Goal: Task Accomplishment & Management: Manage account settings

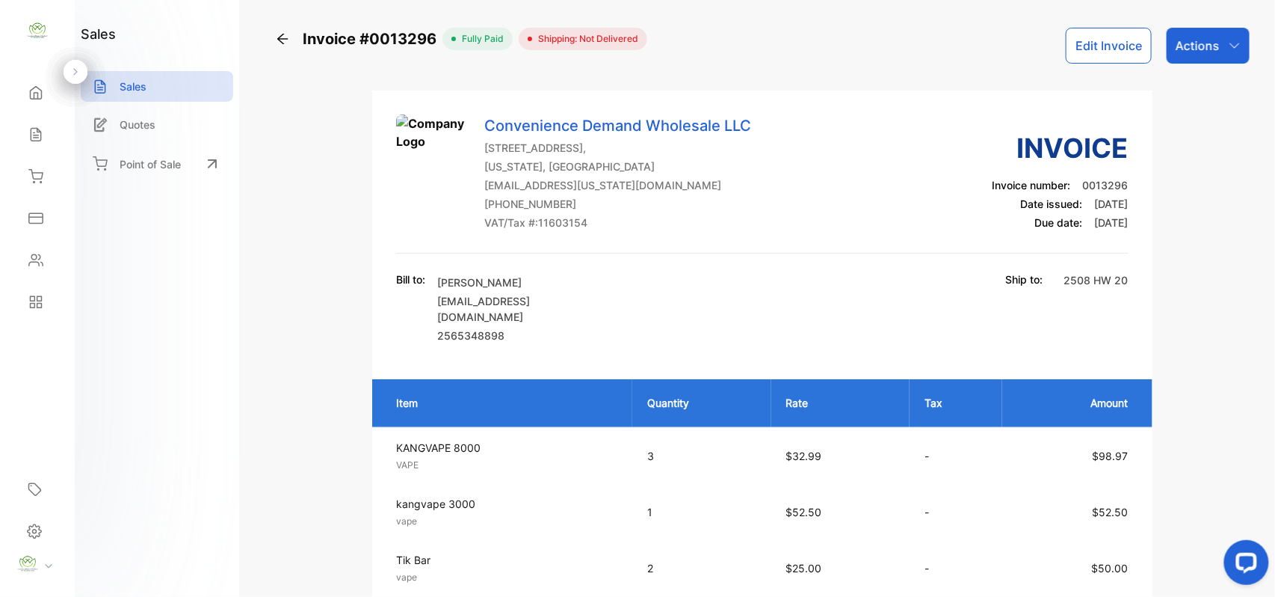
scroll to position [465, 0]
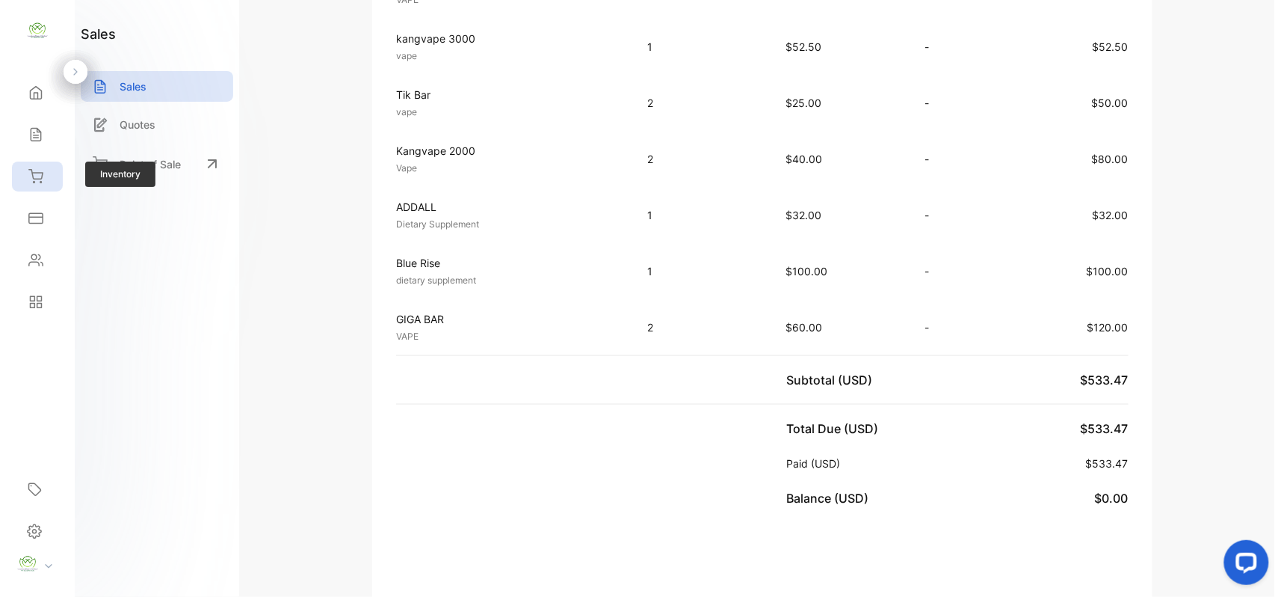
click at [19, 174] on div "Inventory" at bounding box center [37, 176] width 51 height 30
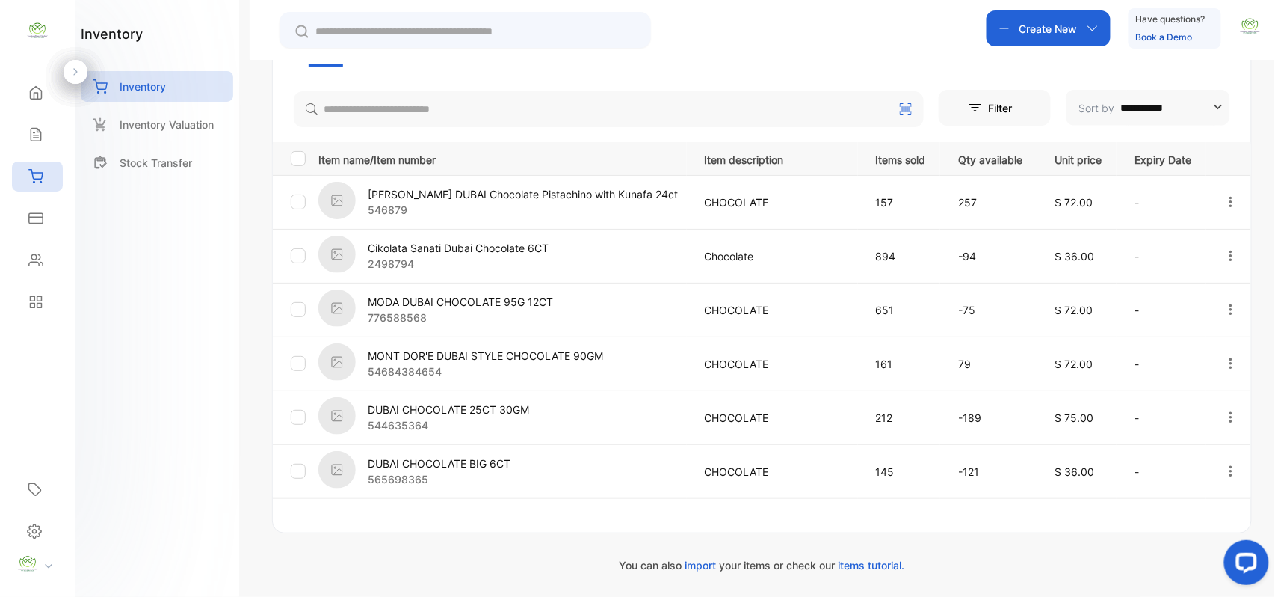
scroll to position [276, 0]
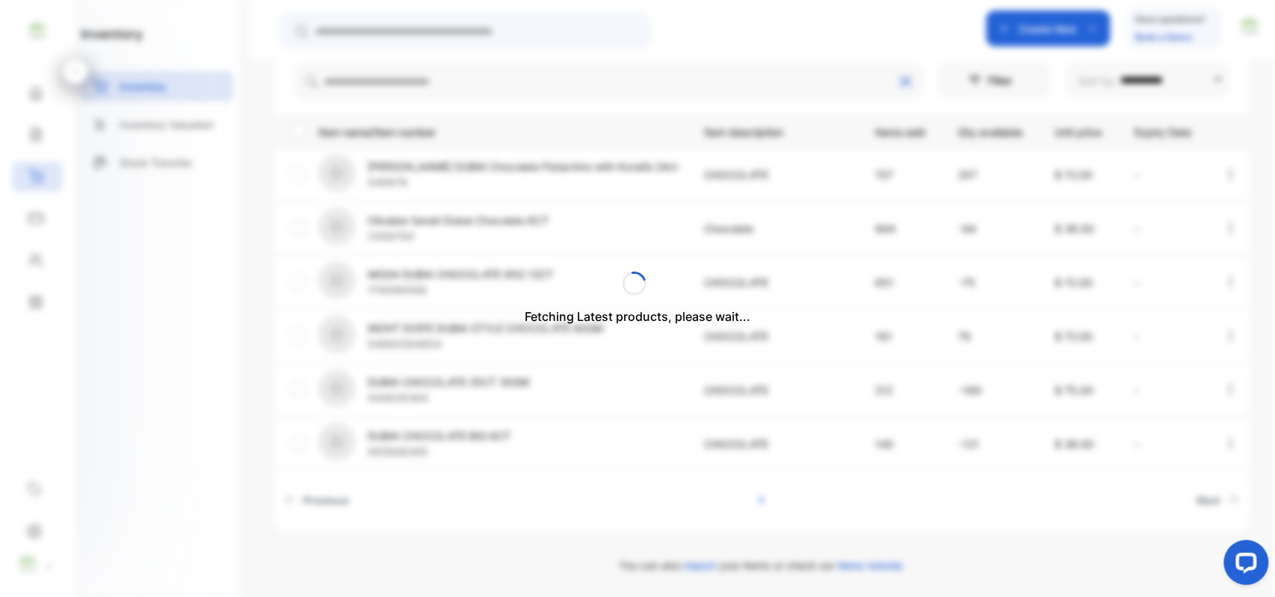
click at [704, 117] on div "Fetching Latest products, please wait..." at bounding box center [637, 298] width 1275 height 597
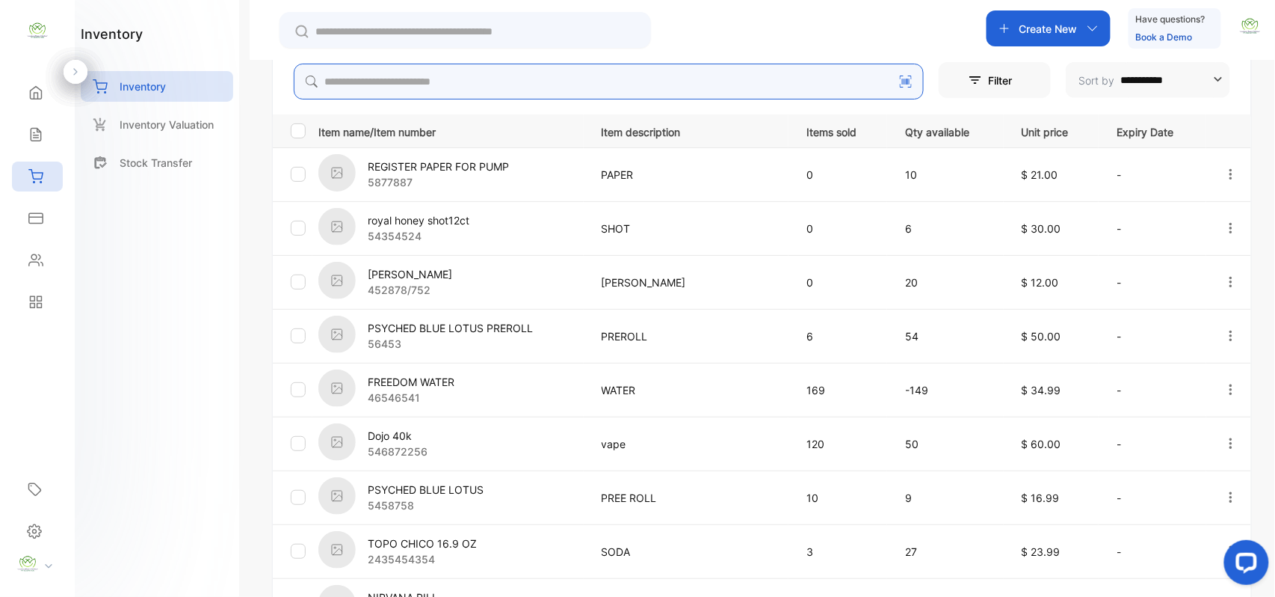
click at [703, 87] on input "search" at bounding box center [609, 82] width 630 height 36
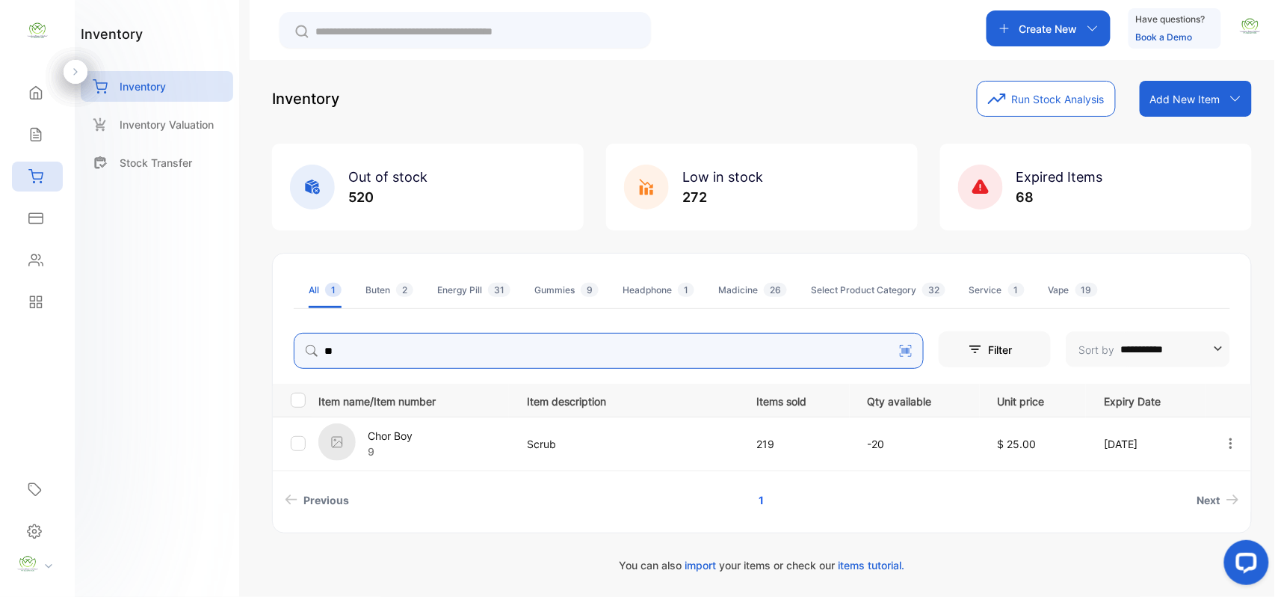
type input "*"
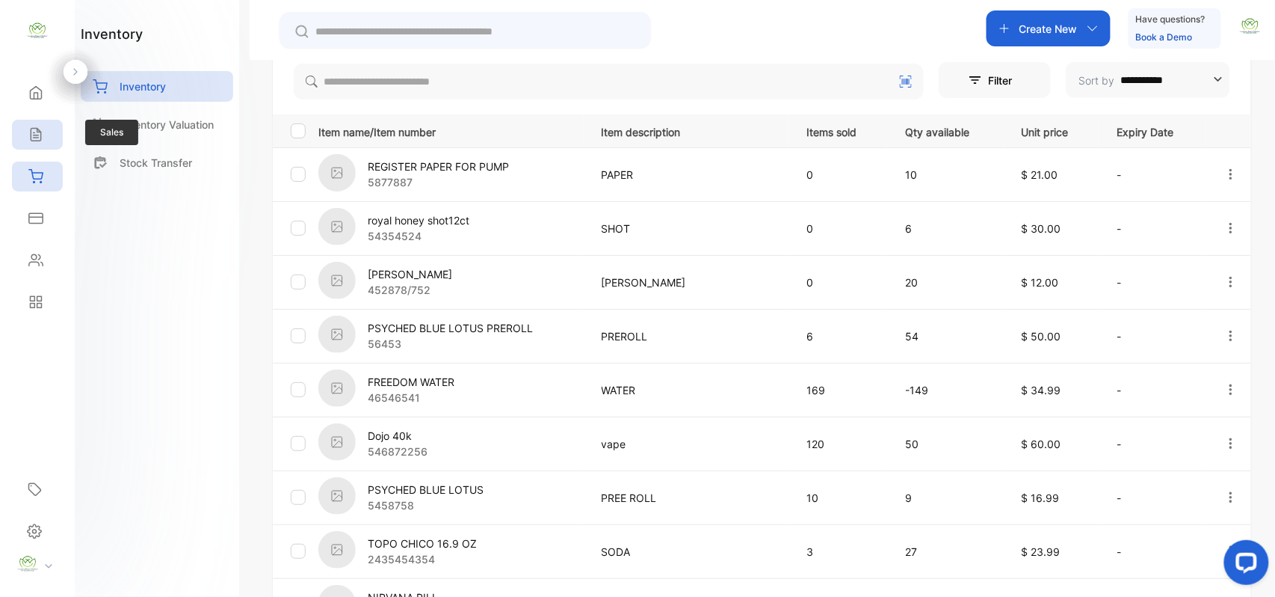
click at [22, 121] on div "Sales" at bounding box center [37, 135] width 51 height 30
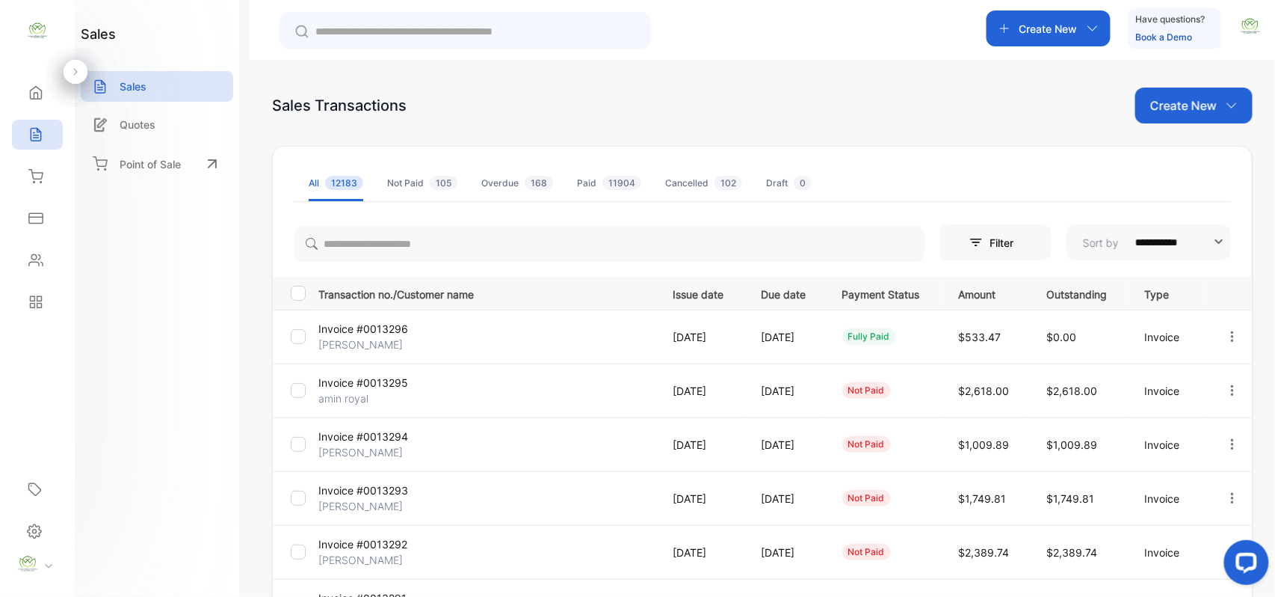
click at [1161, 100] on p "Create New" at bounding box center [1183, 105] width 67 height 18
click at [1186, 155] on span "Invoice" at bounding box center [1196, 155] width 35 height 16
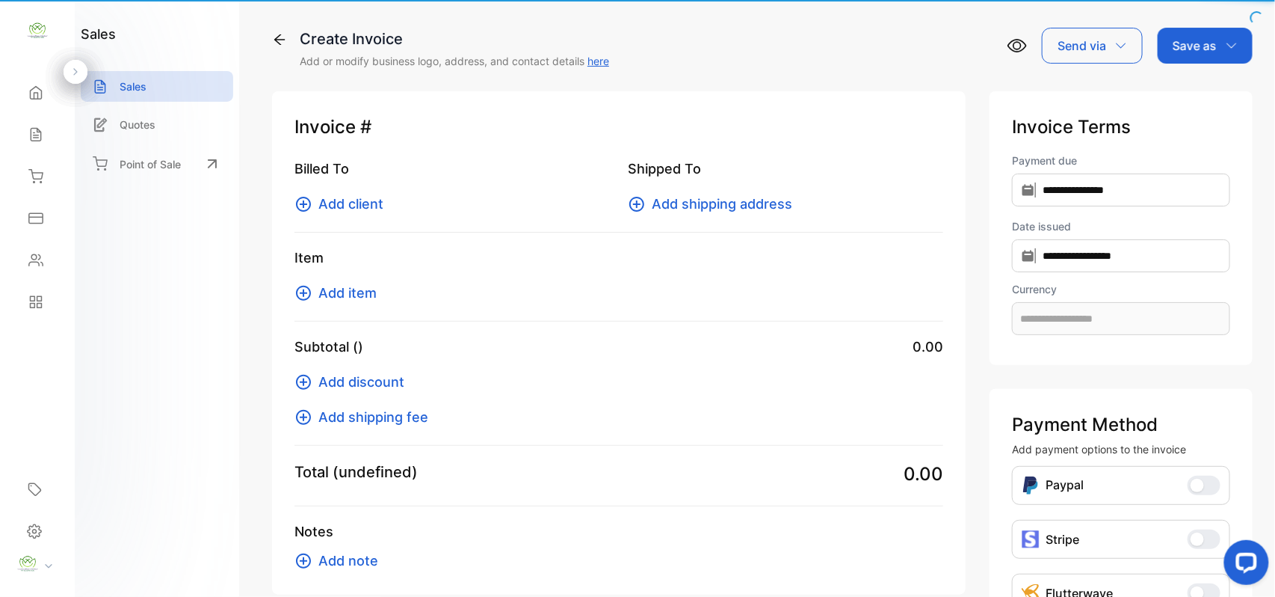
type input "**********"
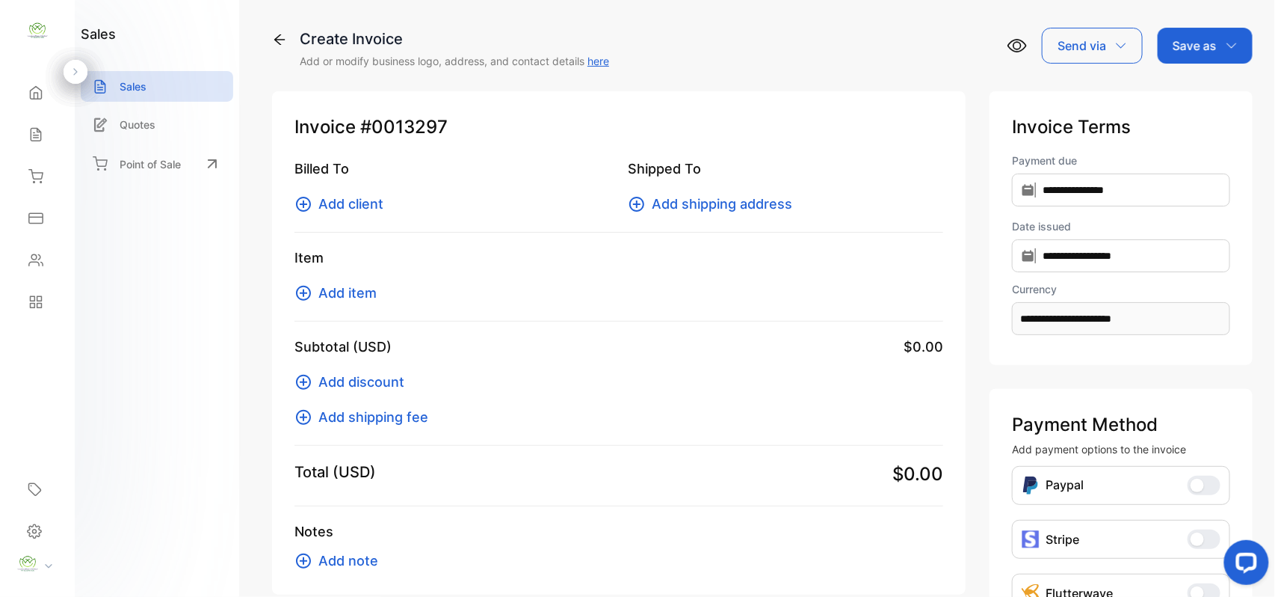
click at [342, 199] on span "Add client" at bounding box center [350, 204] width 65 height 20
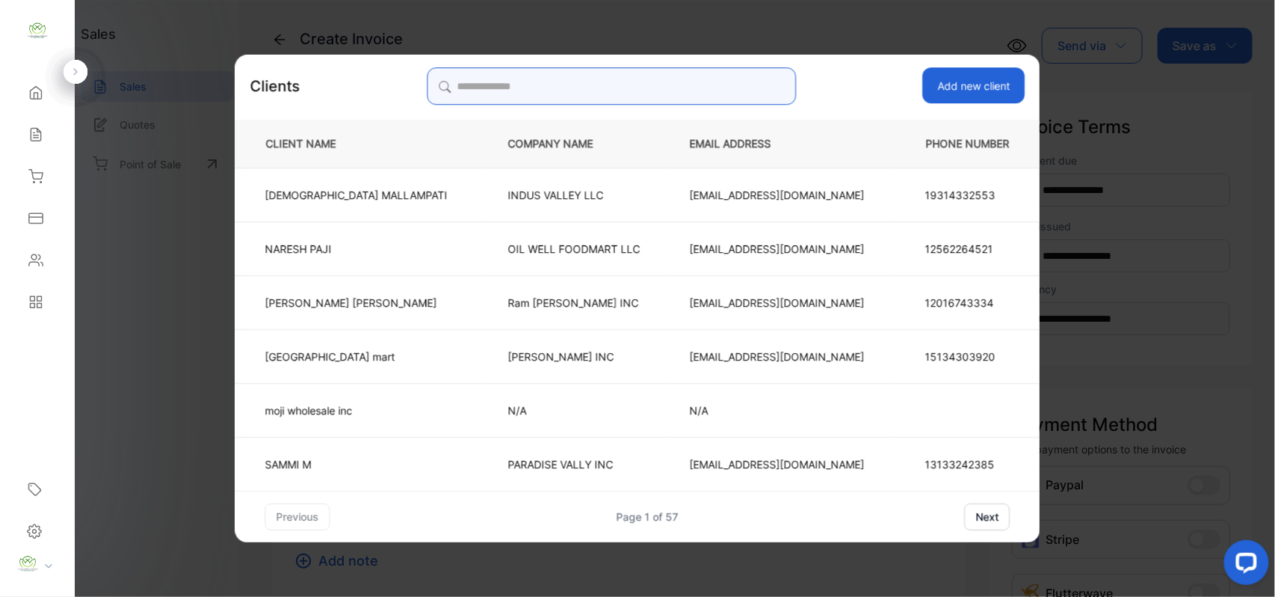
click at [703, 78] on input "search" at bounding box center [611, 85] width 369 height 37
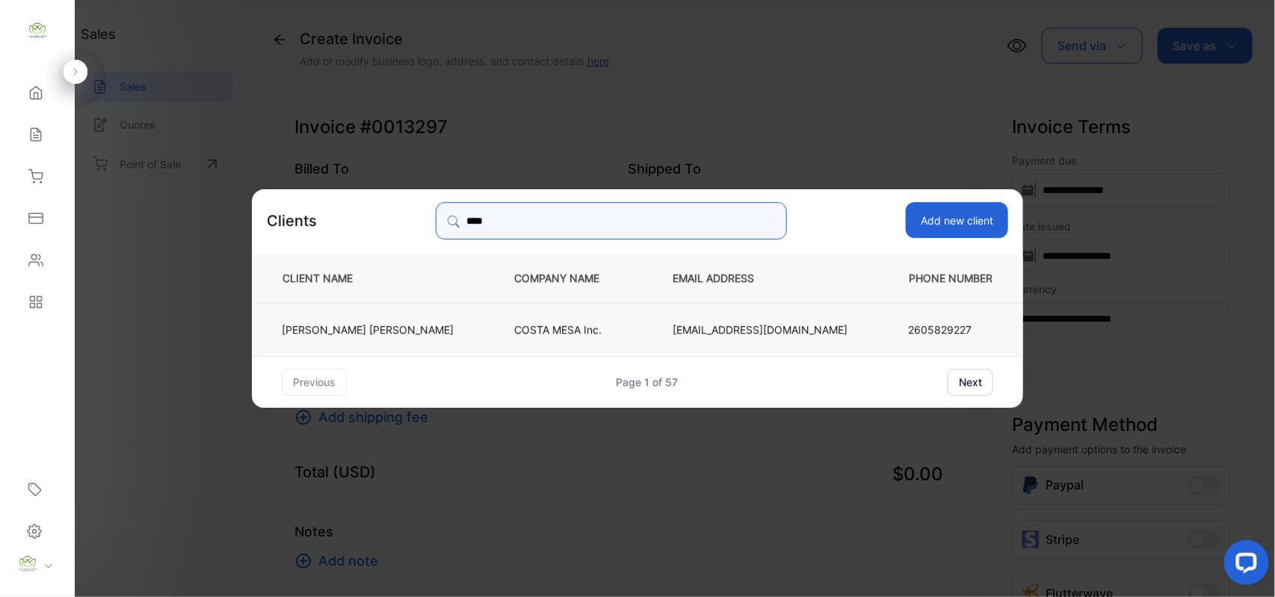
type input "****"
click at [490, 303] on td "COSTA MESA Inc." at bounding box center [569, 328] width 158 height 54
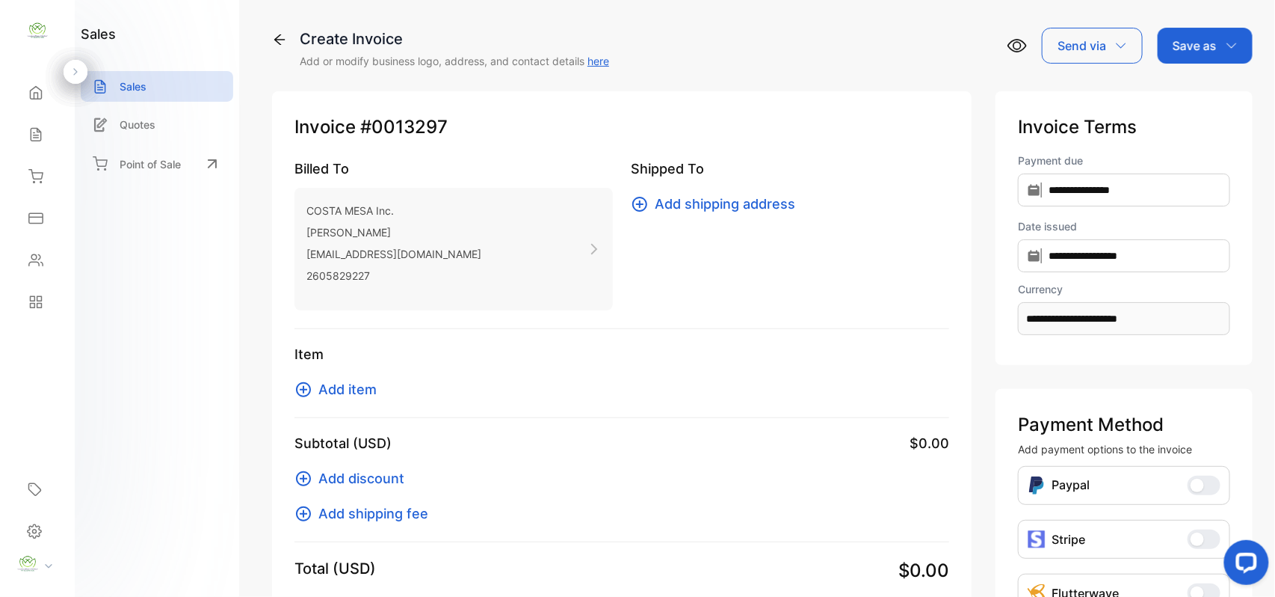
click at [344, 380] on span "Add item" at bounding box center [347, 389] width 58 height 20
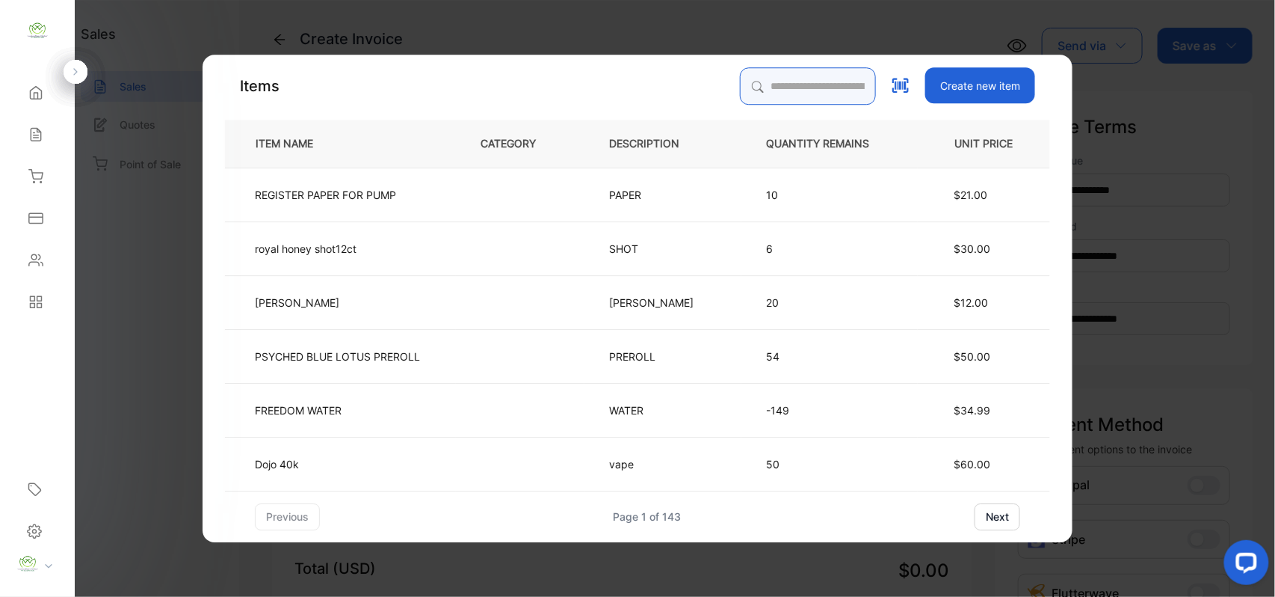
click at [796, 90] on input "search" at bounding box center [808, 85] width 136 height 37
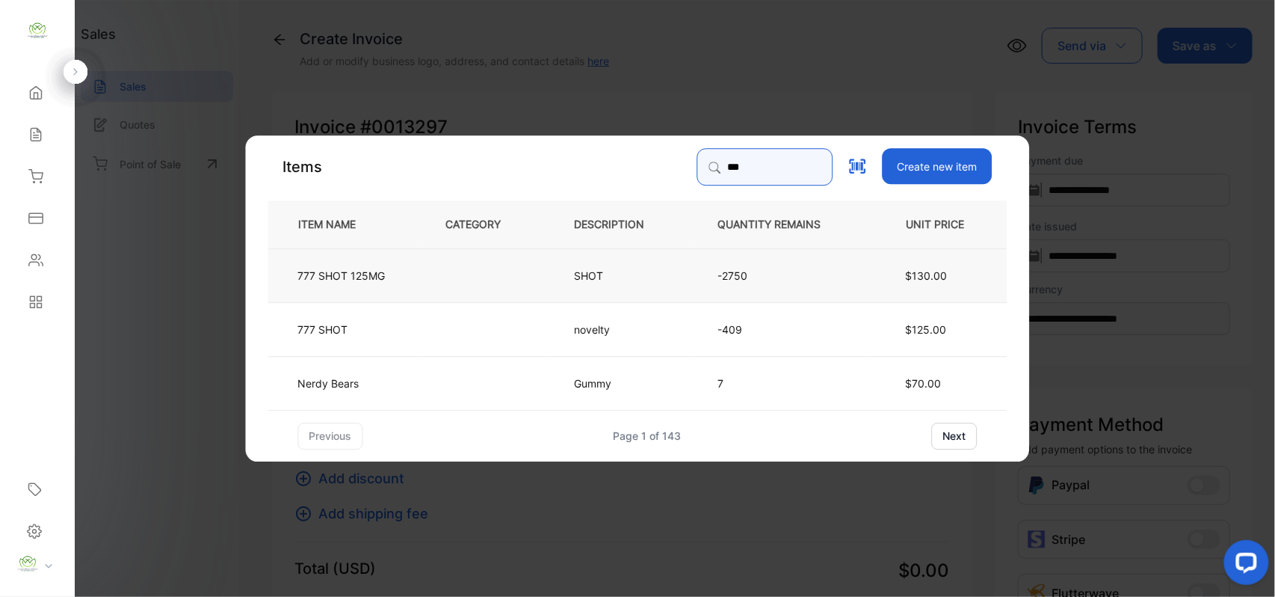
type input "***"
click at [478, 267] on td at bounding box center [486, 274] width 129 height 54
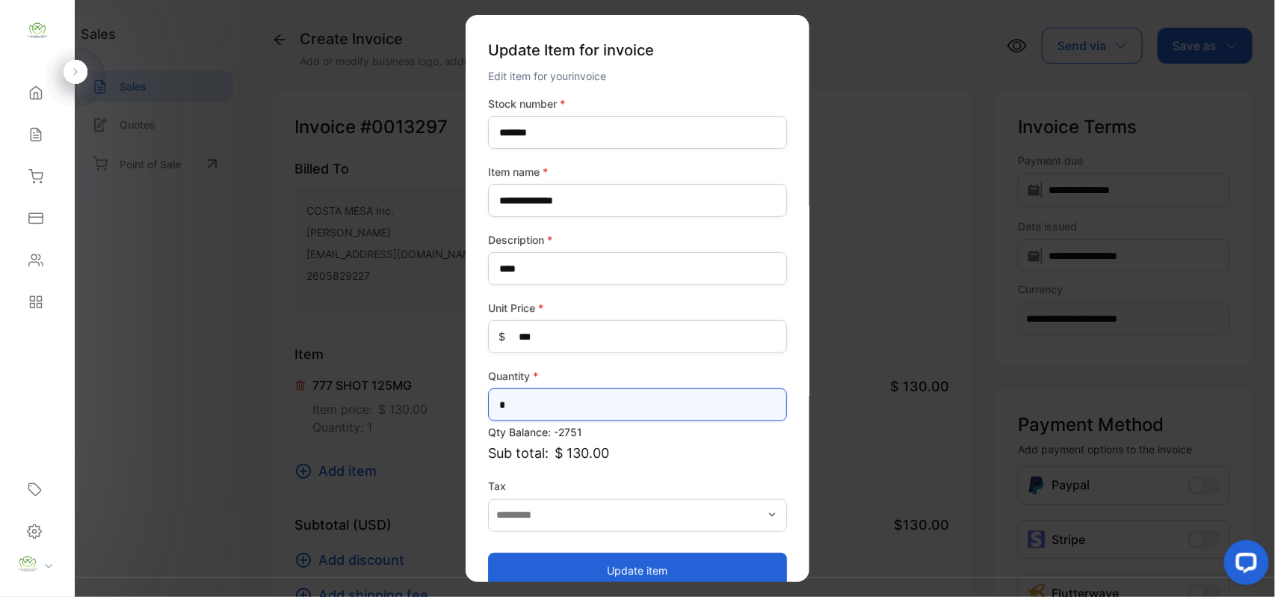
click at [523, 401] on input "*" at bounding box center [637, 404] width 299 height 33
type input "**"
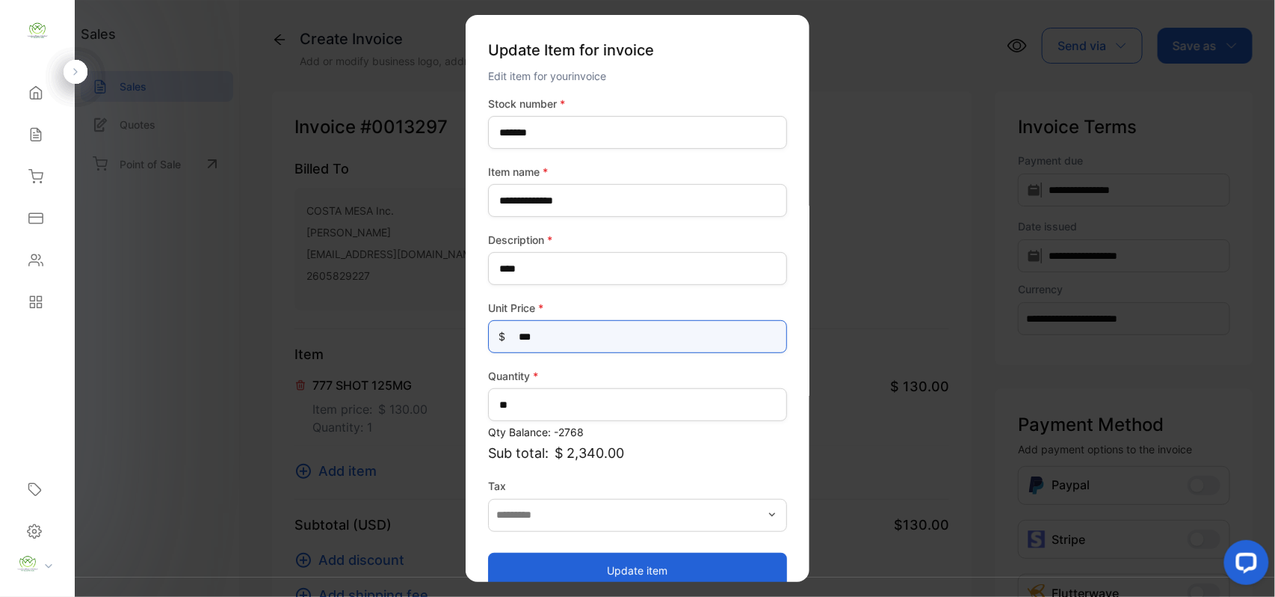
click at [566, 342] on Price-inputprice "***" at bounding box center [637, 336] width 299 height 33
type Price-inputprice "***"
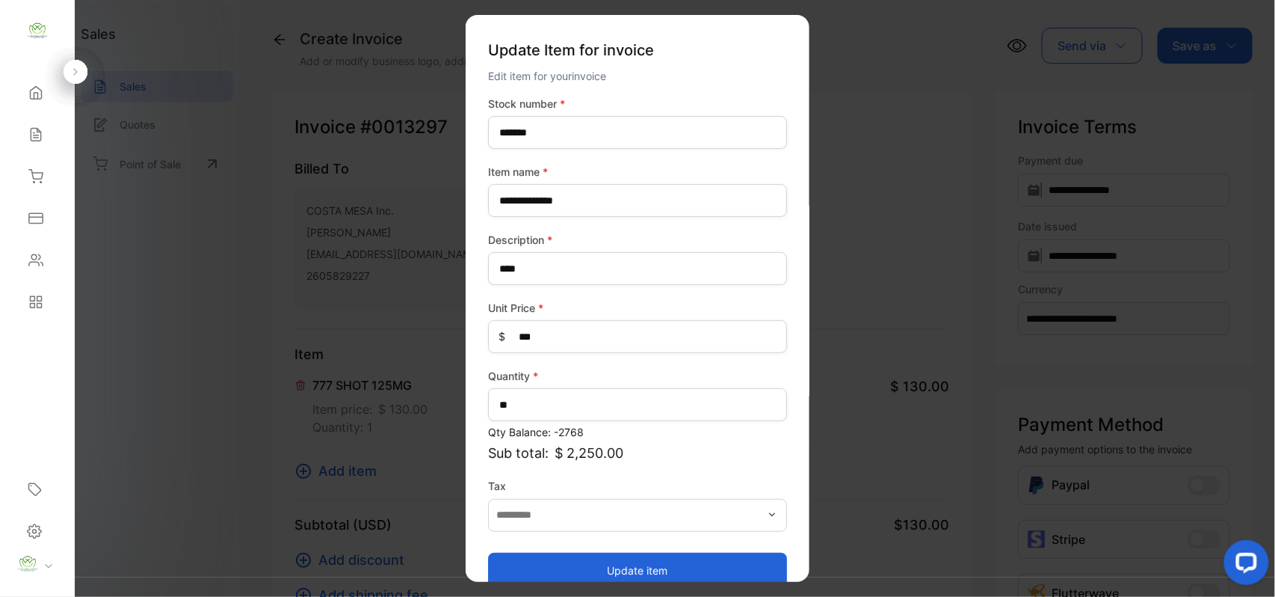
click at [557, 566] on button "Update item" at bounding box center [637, 570] width 299 height 36
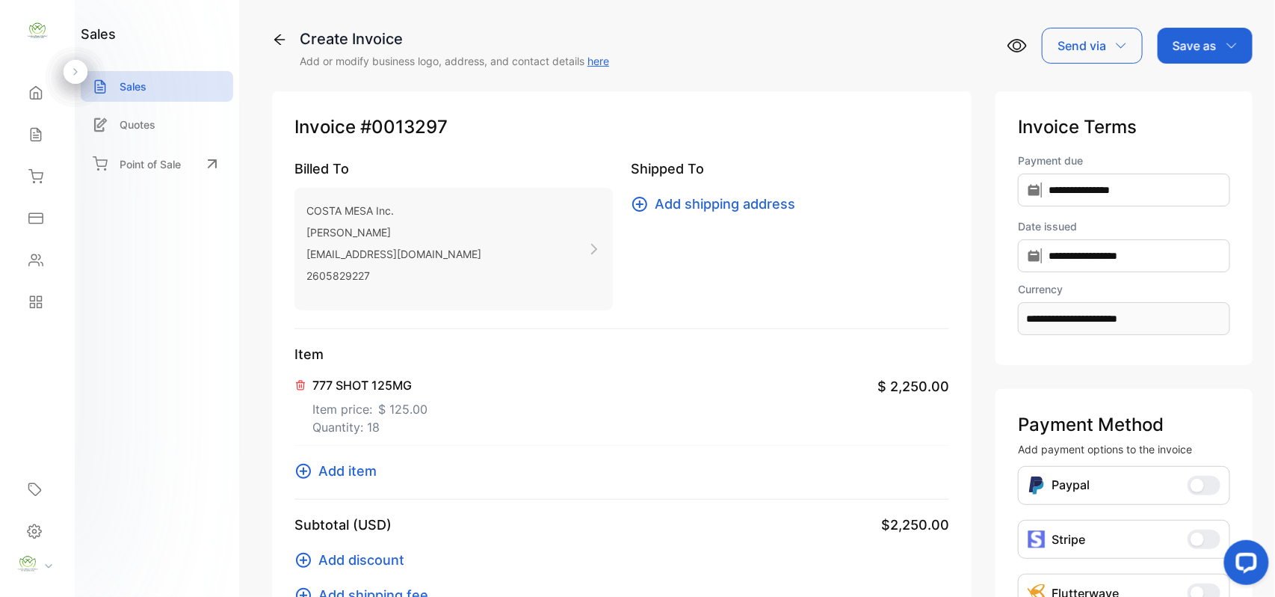
click at [1209, 46] on p "Save as" at bounding box center [1195, 46] width 44 height 18
click at [1195, 78] on div "Invoice" at bounding box center [1202, 97] width 86 height 47
click at [1193, 87] on div "Invoice" at bounding box center [1202, 95] width 86 height 30
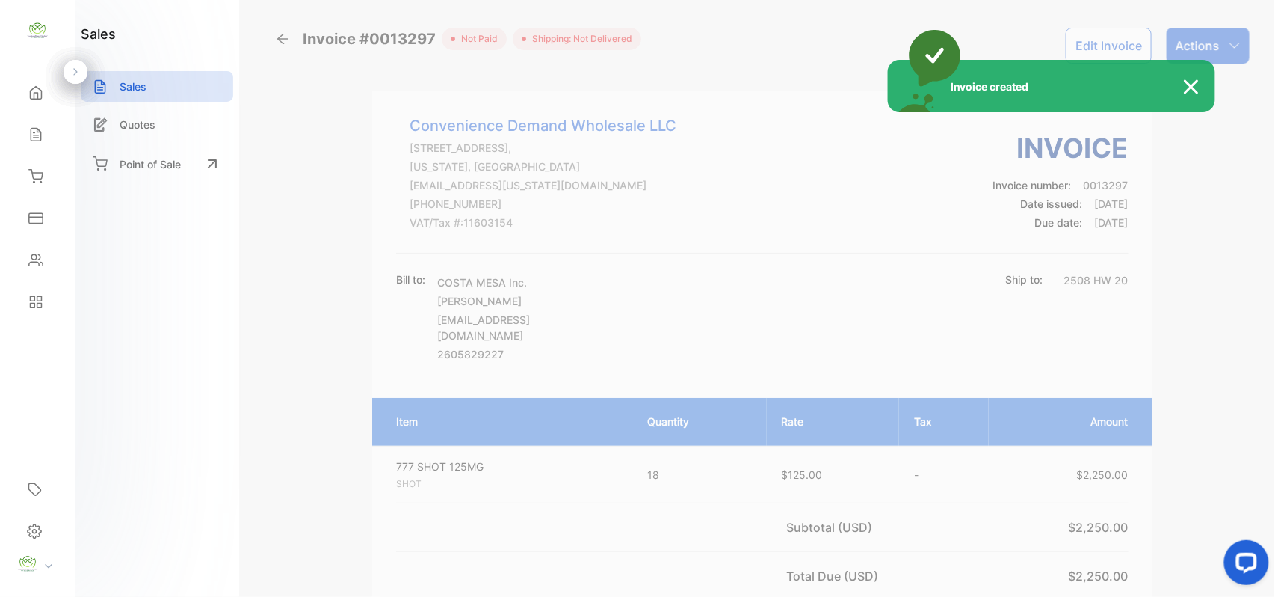
click at [43, 133] on div "Invoice created" at bounding box center [637, 298] width 1275 height 597
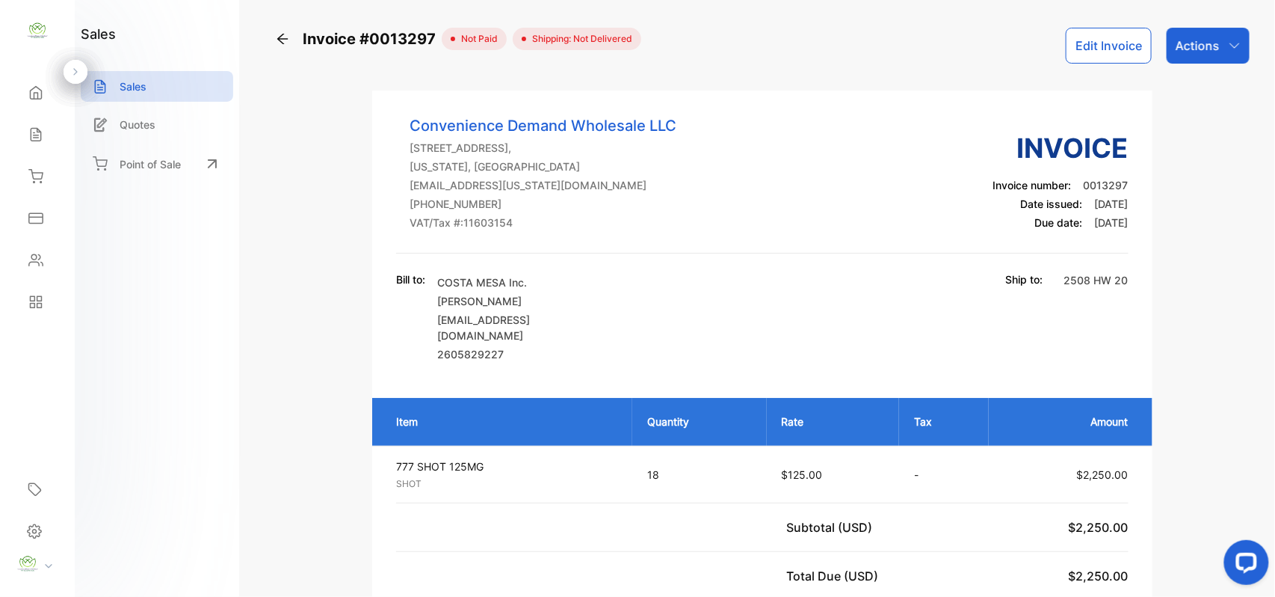
click at [43, 133] on icon at bounding box center [35, 134] width 15 height 15
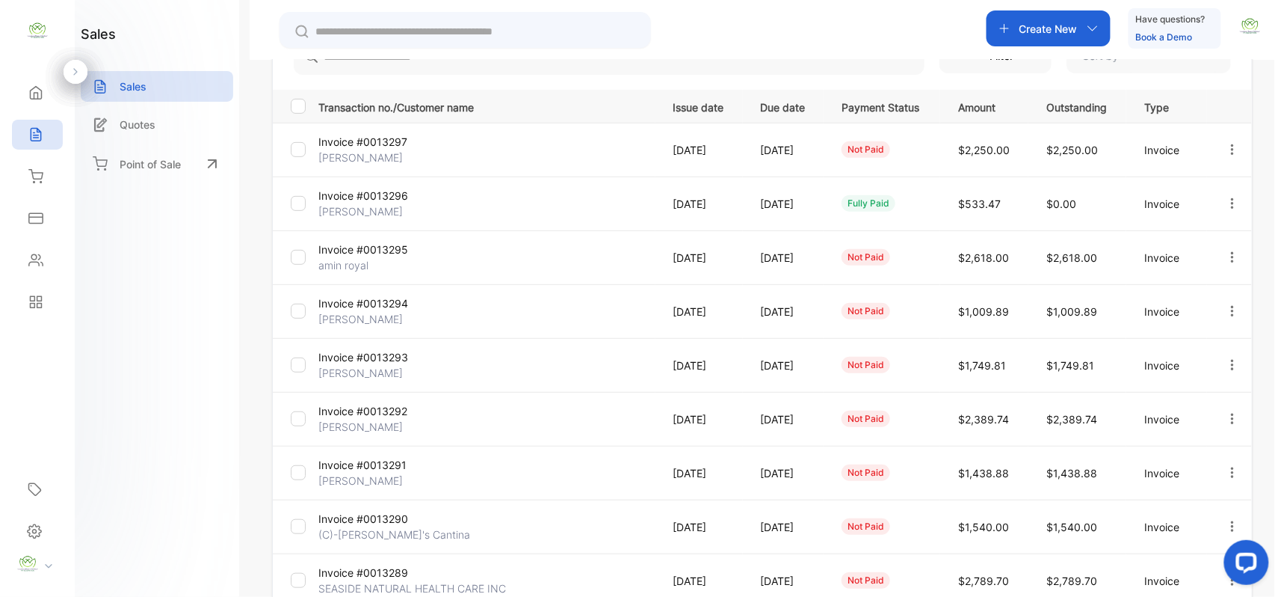
scroll to position [232, 0]
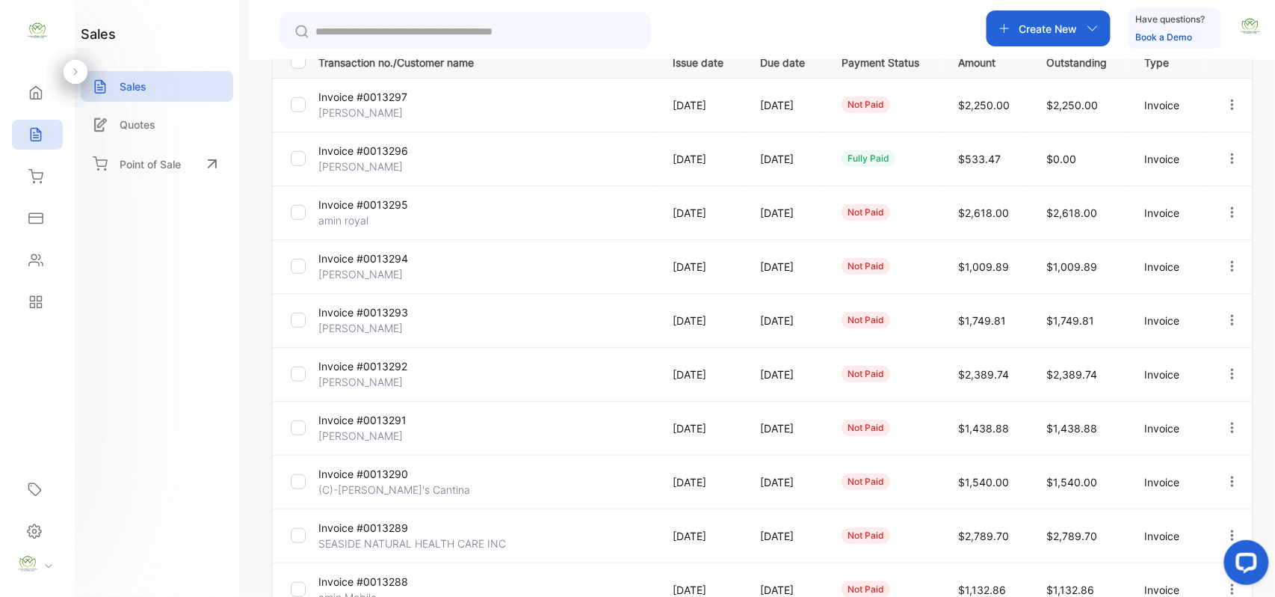
click at [327, 419] on p "Invoice #0013291" at bounding box center [374, 420] width 112 height 16
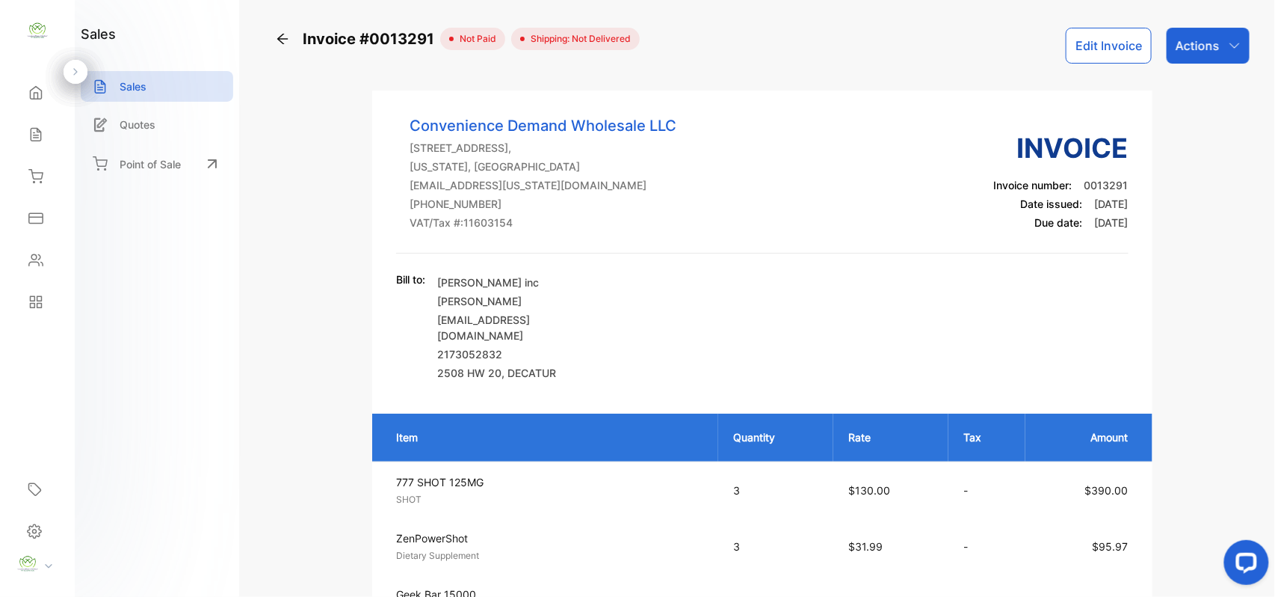
click at [1118, 55] on button "Edit Invoice" at bounding box center [1109, 46] width 86 height 36
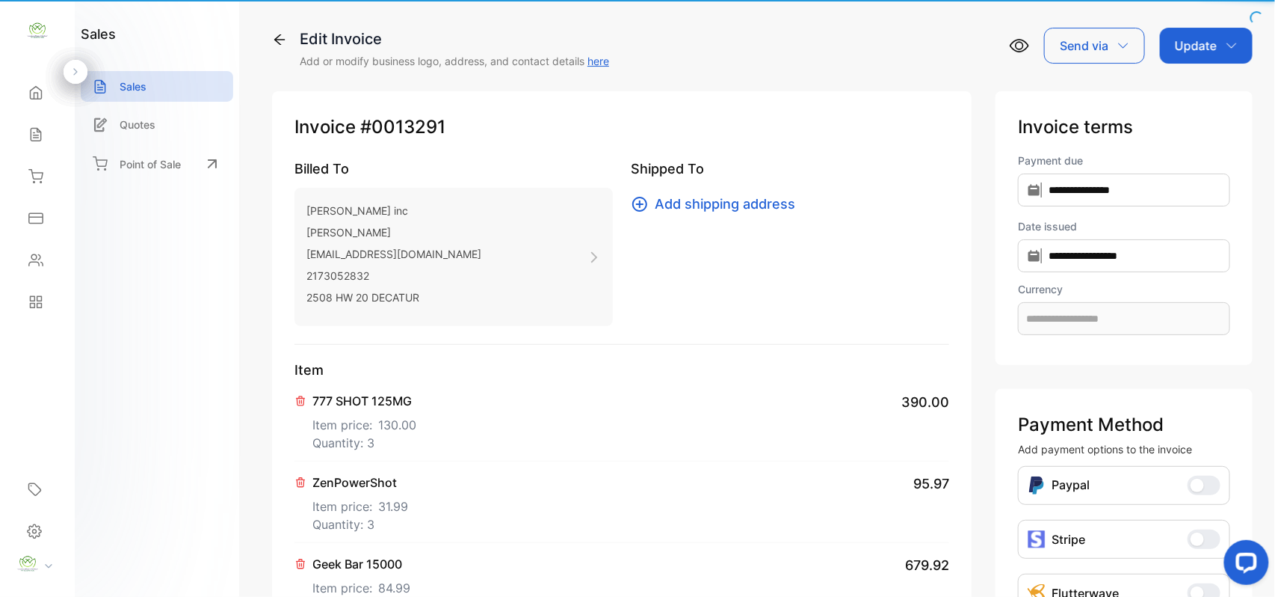
type input "**********"
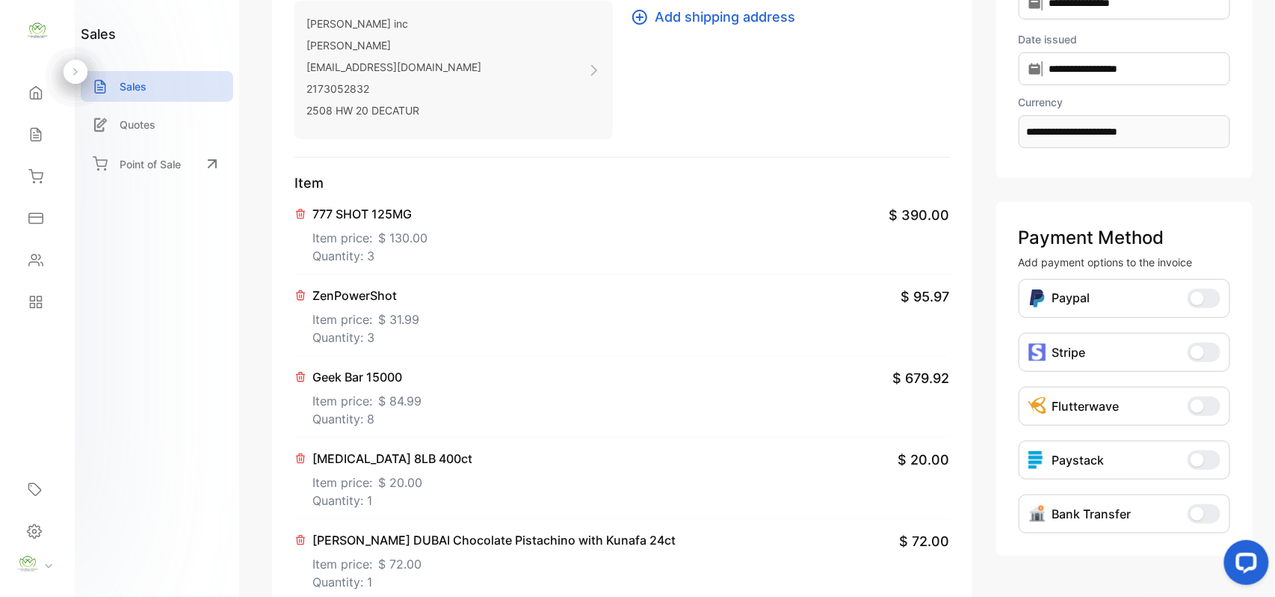
scroll to position [232, 0]
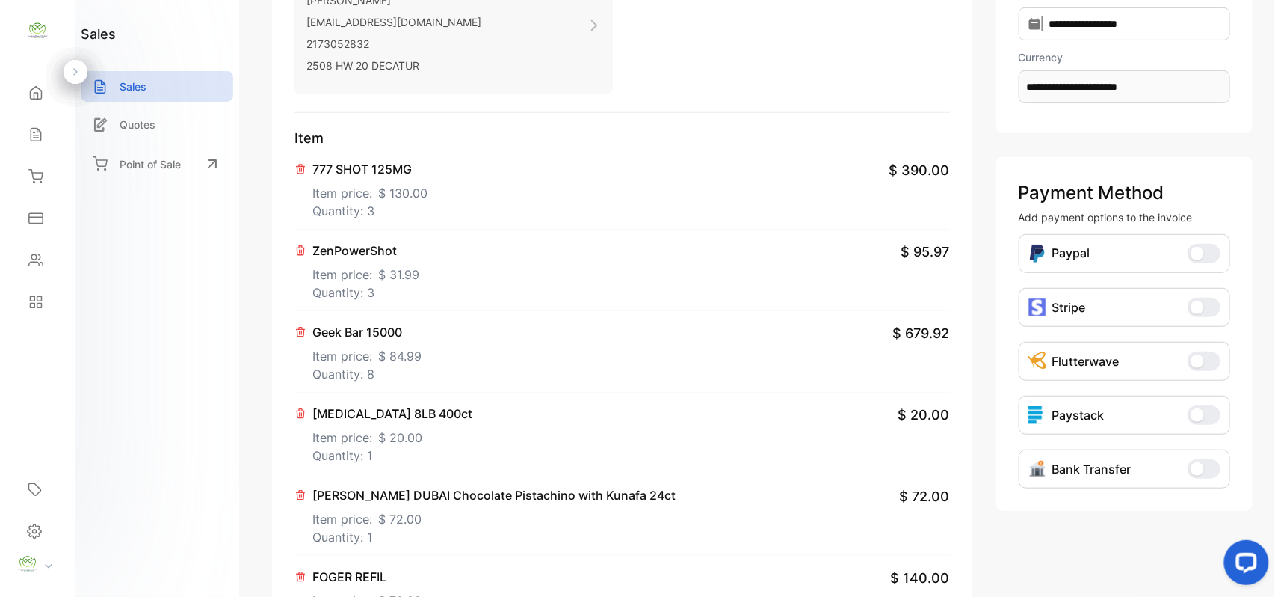
click at [381, 202] on p "Quantity: 3" at bounding box center [369, 211] width 115 height 18
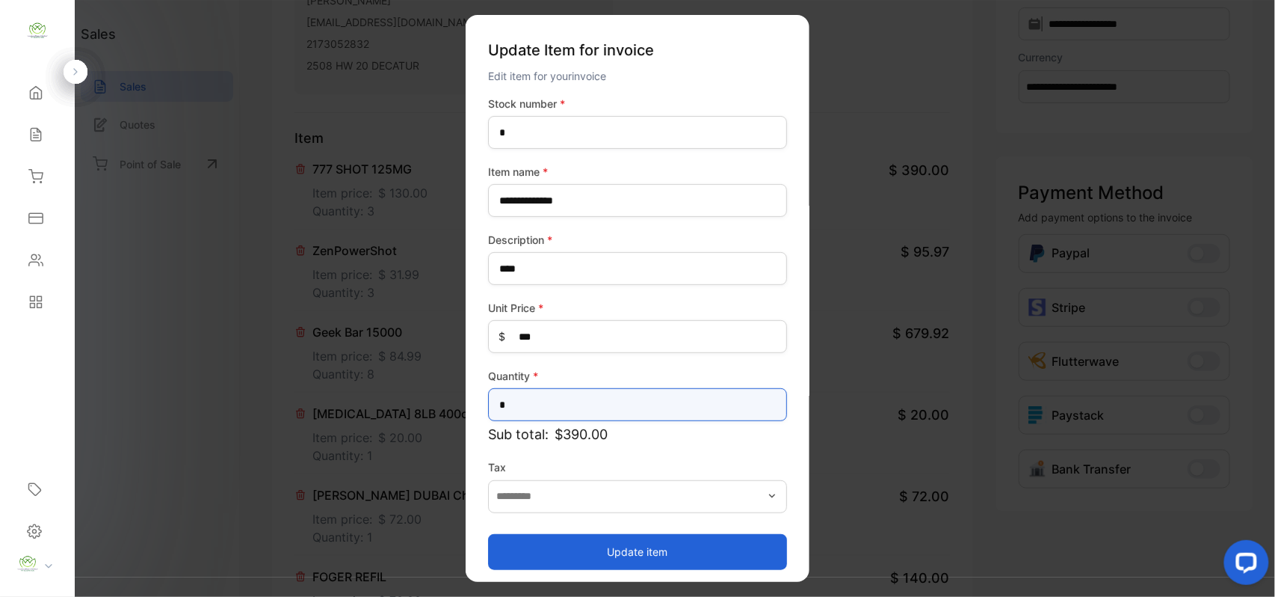
click at [602, 404] on input "*" at bounding box center [637, 404] width 299 height 33
type input "*"
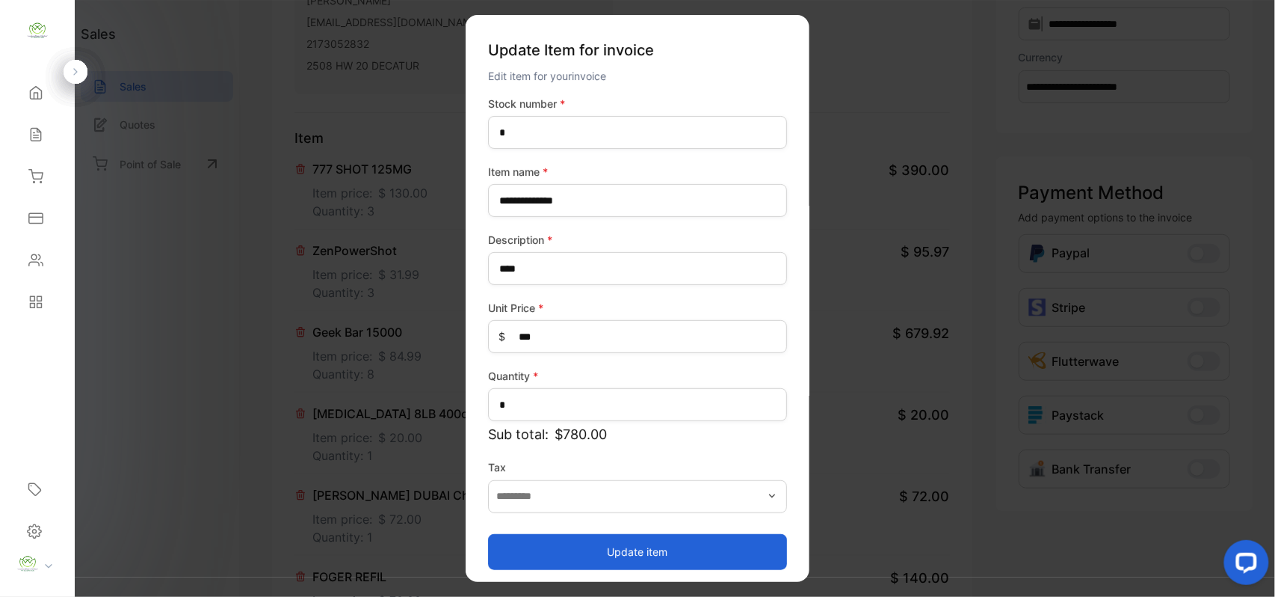
click at [557, 541] on button "Update item" at bounding box center [637, 551] width 299 height 36
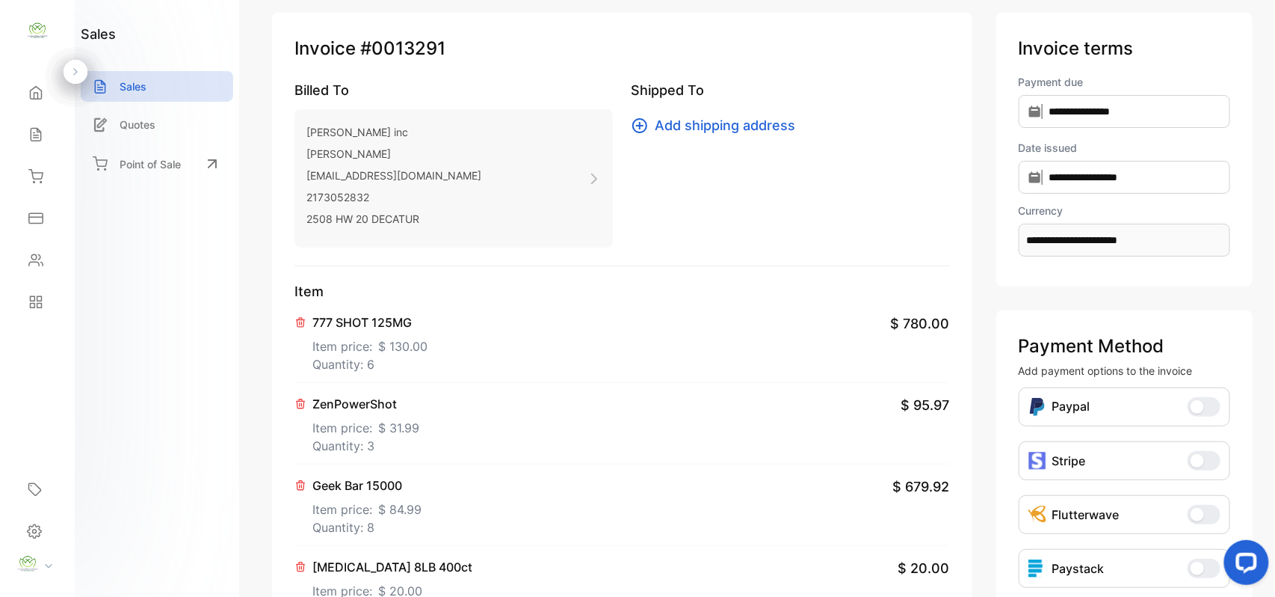
scroll to position [0, 0]
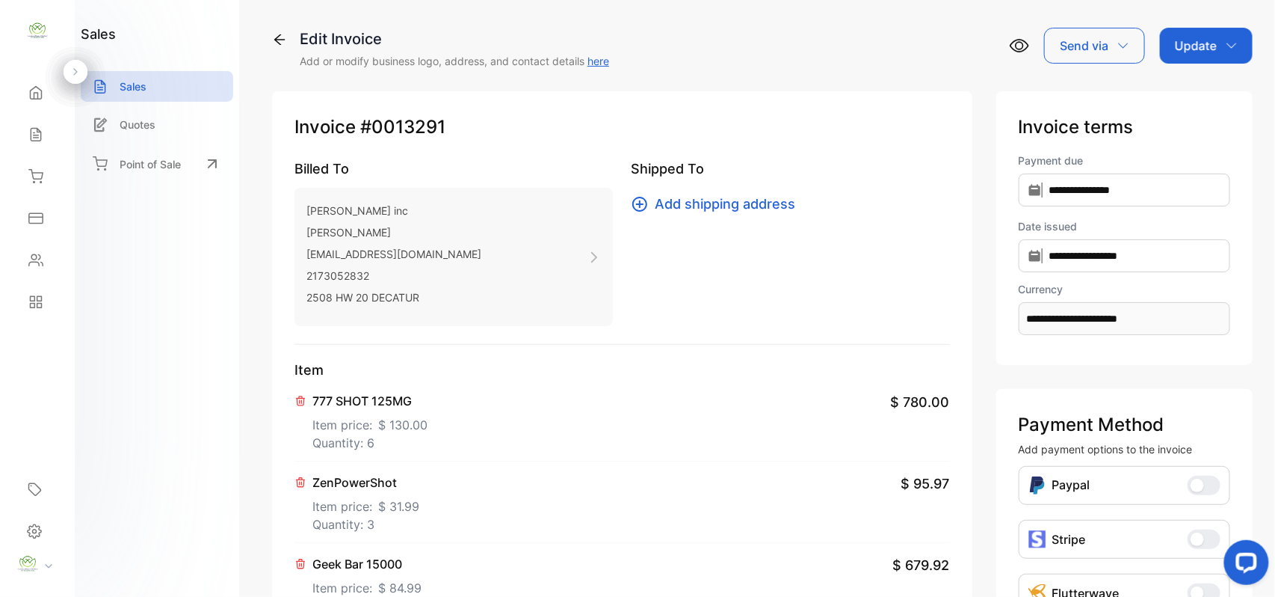
click at [1224, 37] on div "Update" at bounding box center [1206, 46] width 93 height 36
click at [1209, 93] on div "Invoice" at bounding box center [1209, 95] width 86 height 30
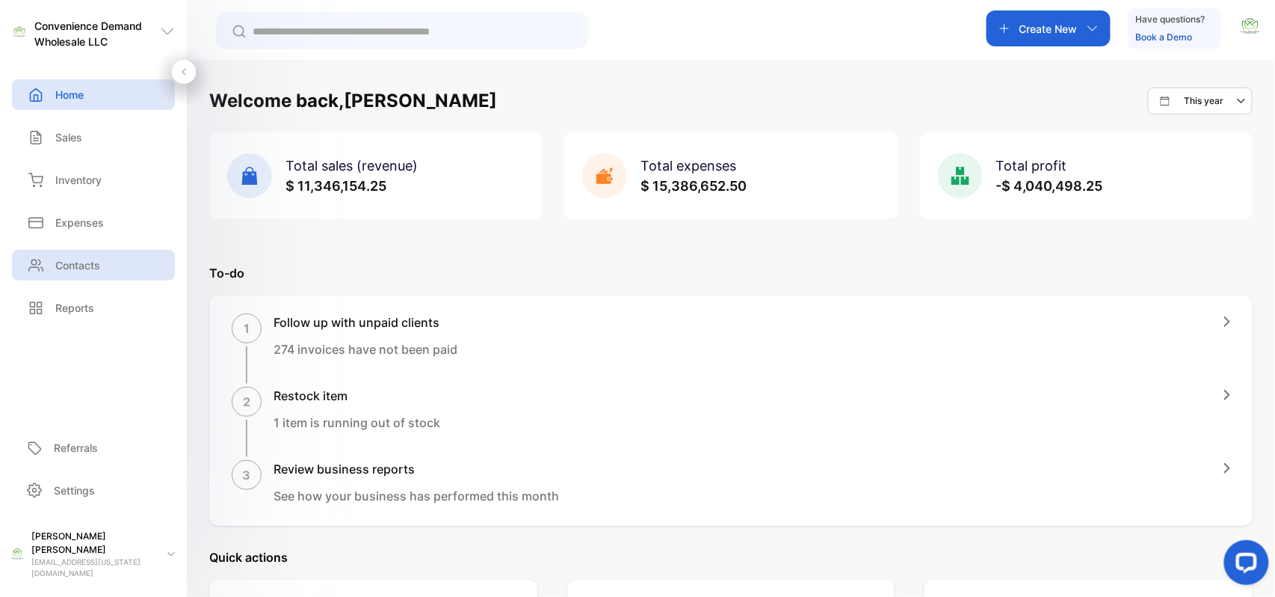
click at [90, 268] on p "Contacts" at bounding box center [77, 265] width 45 height 16
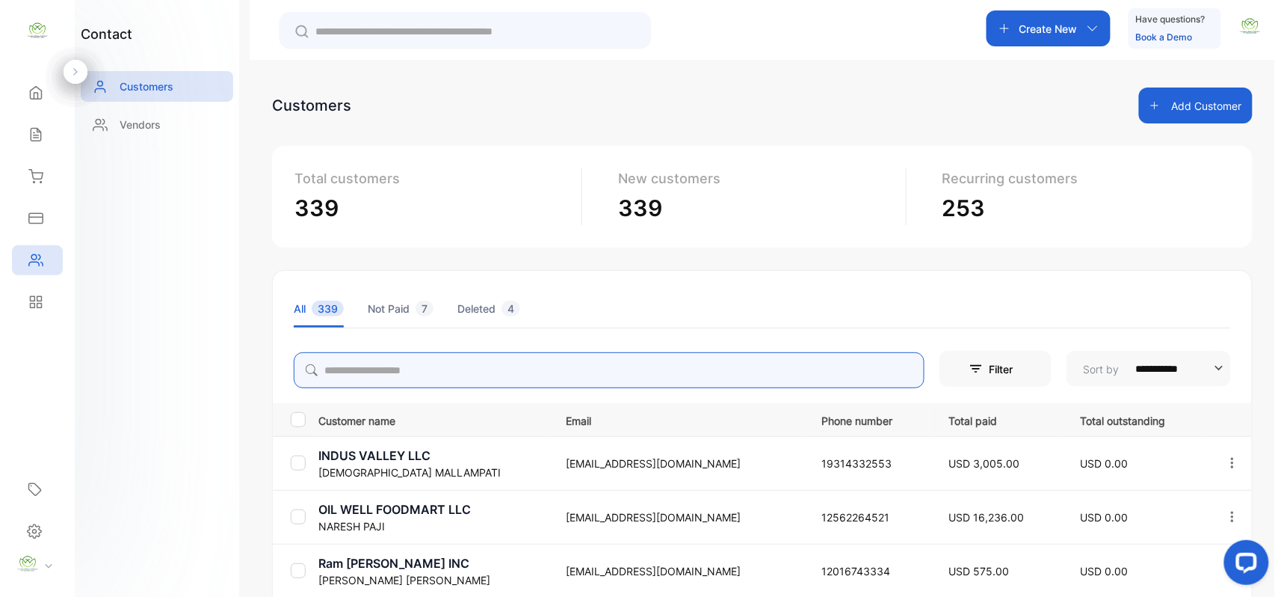
click at [416, 374] on input "search" at bounding box center [609, 370] width 631 height 36
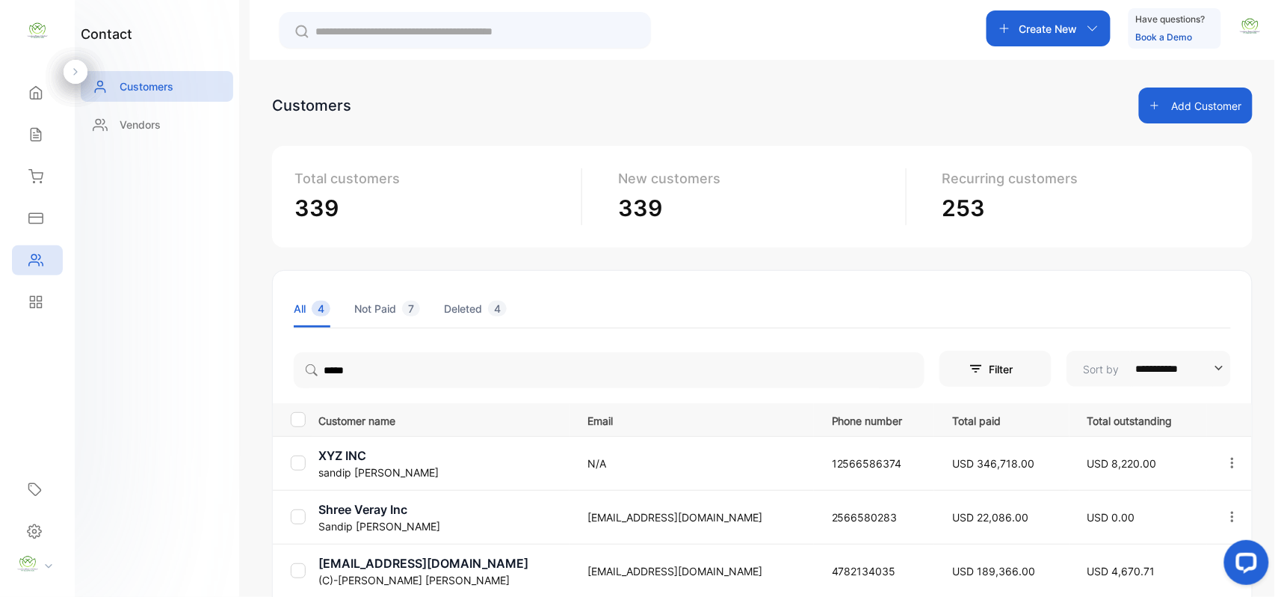
click at [133, 435] on div "contact Customers Vendors" at bounding box center [157, 298] width 164 height 597
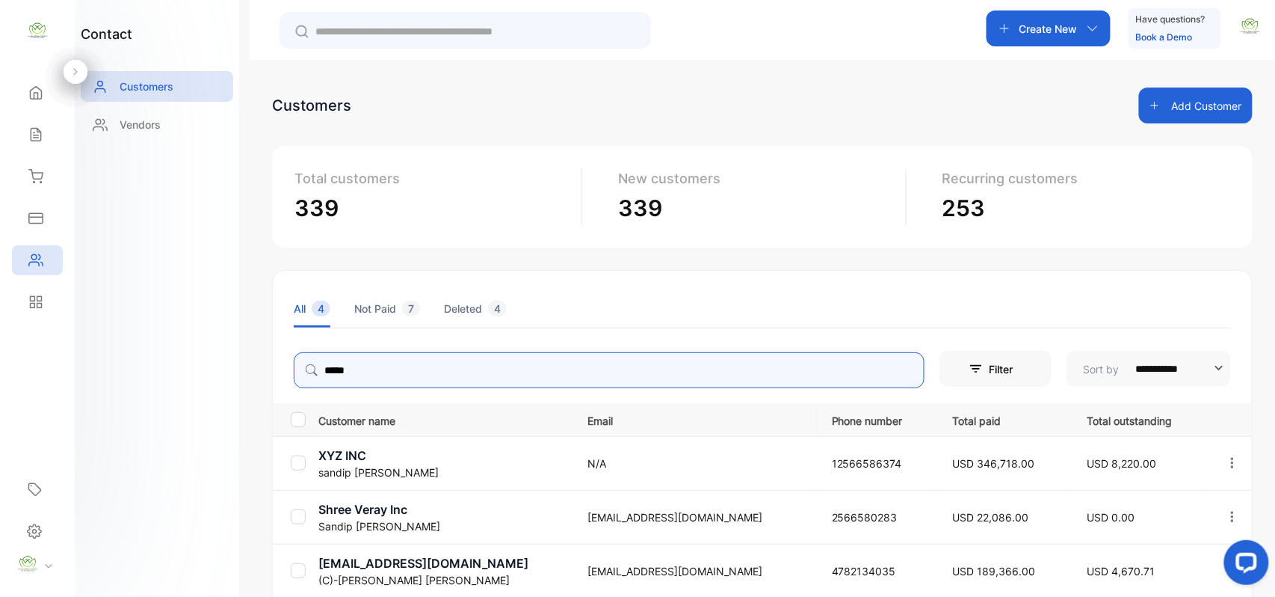
click at [440, 375] on input "*****" at bounding box center [609, 370] width 631 height 36
type input "*"
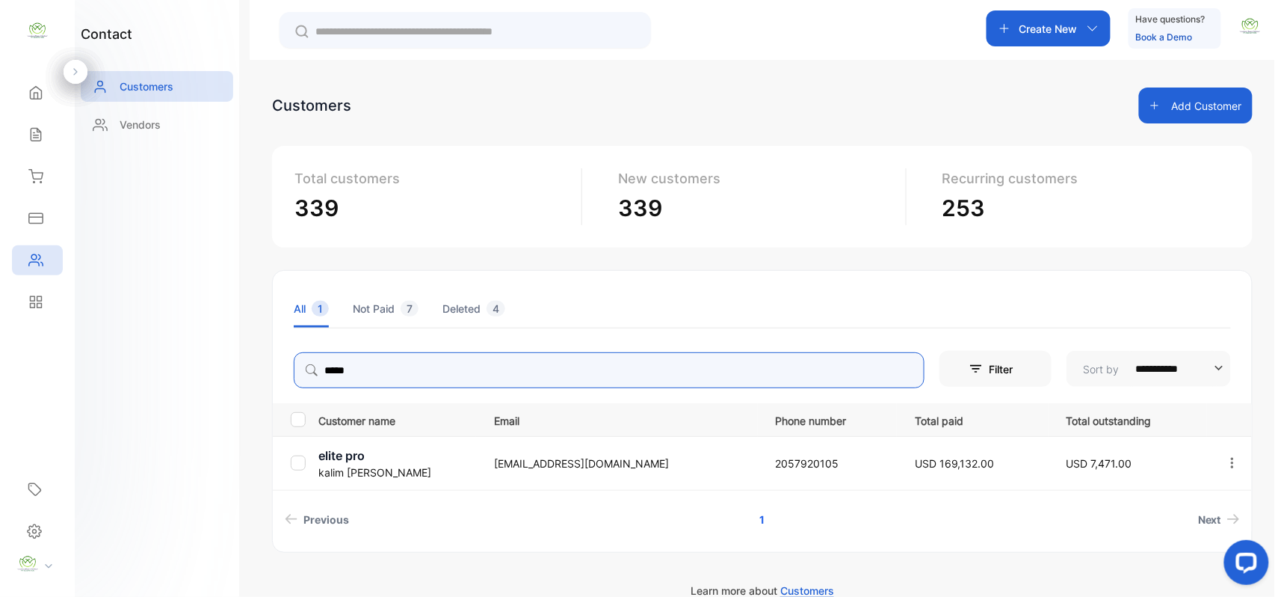
type input "*****"
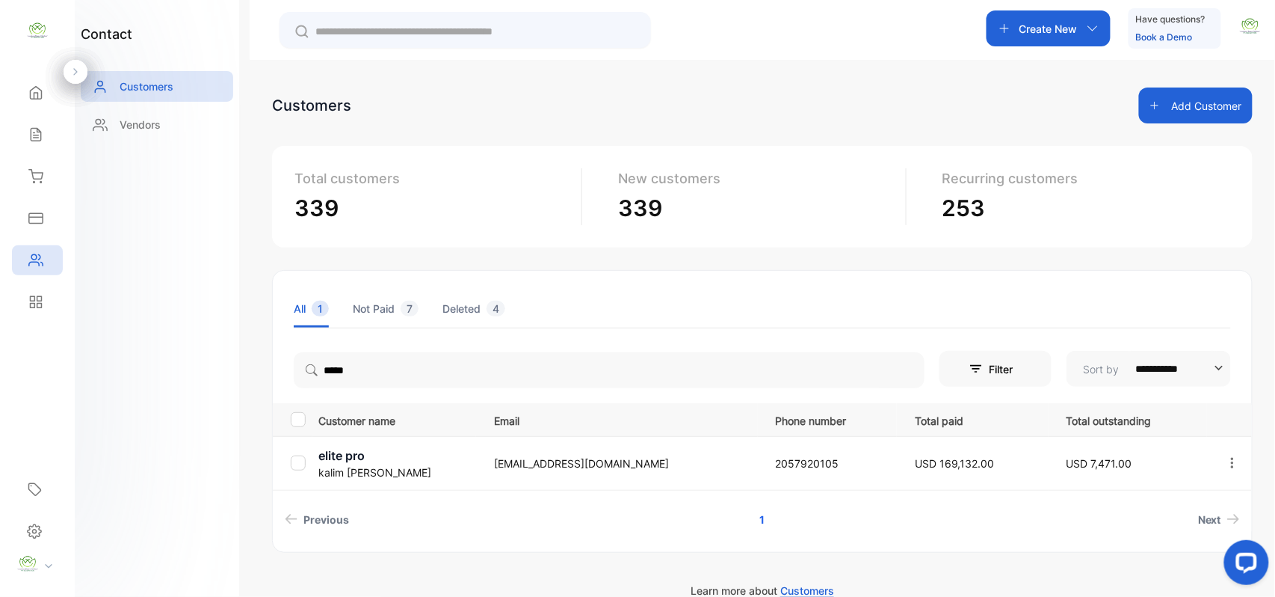
click at [351, 464] on p "kalim ahmad" at bounding box center [396, 472] width 157 height 16
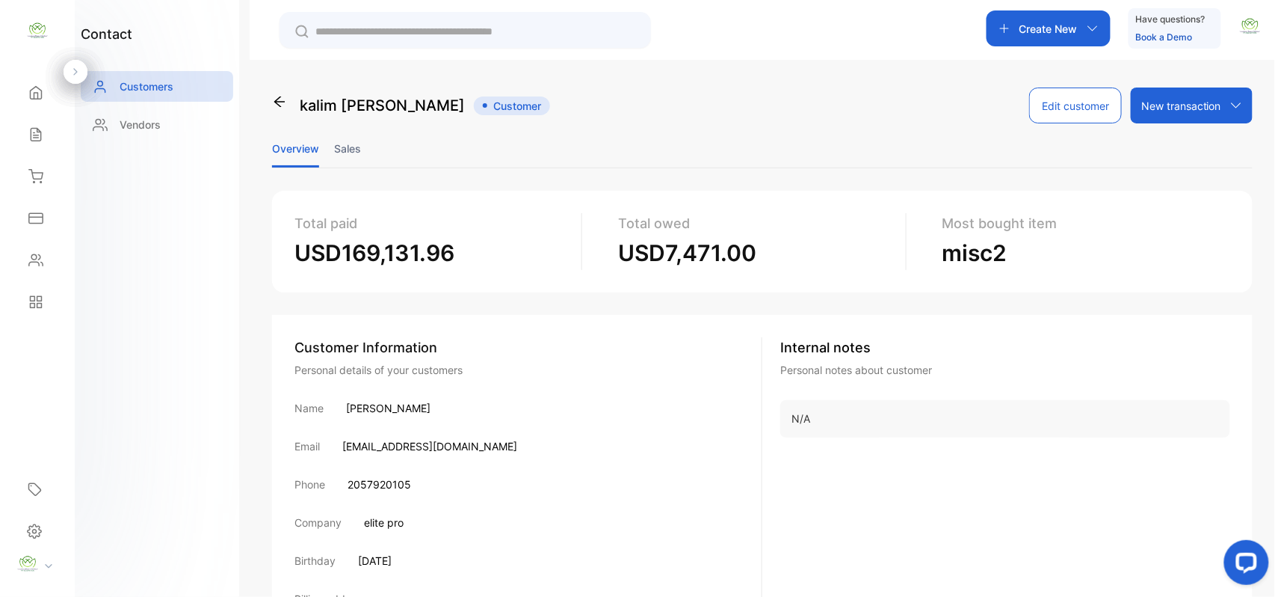
click at [345, 145] on li "Sales" at bounding box center [347, 148] width 27 height 38
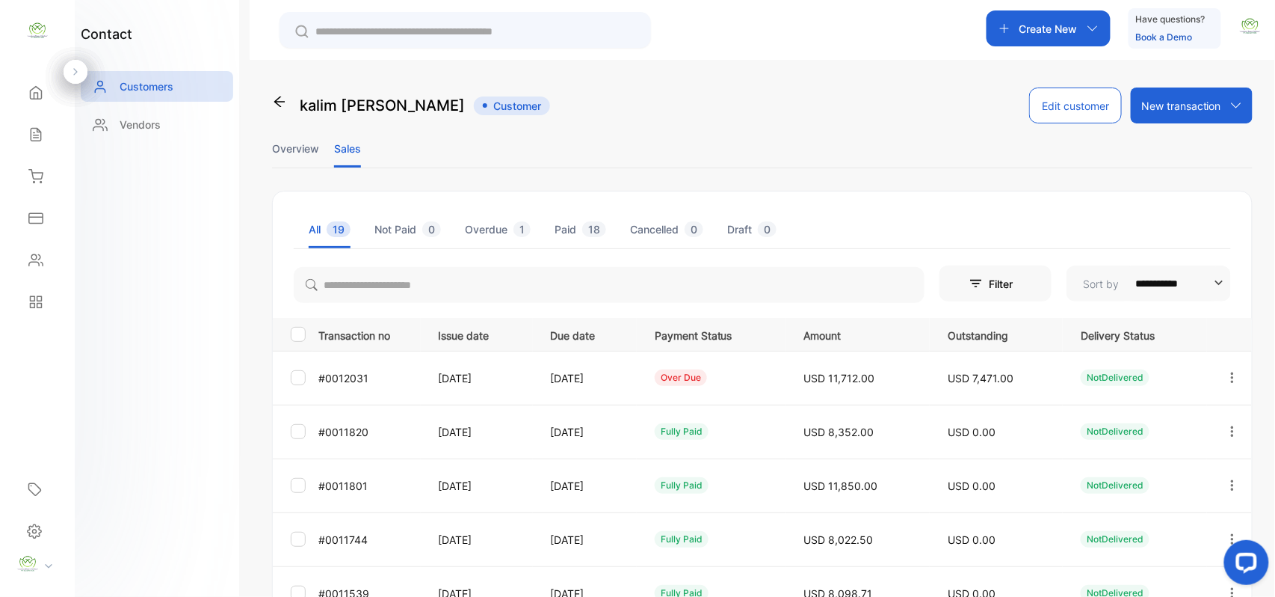
click at [1226, 377] on icon "button" at bounding box center [1232, 377] width 13 height 13
click at [1194, 411] on div "View" at bounding box center [1165, 423] width 168 height 30
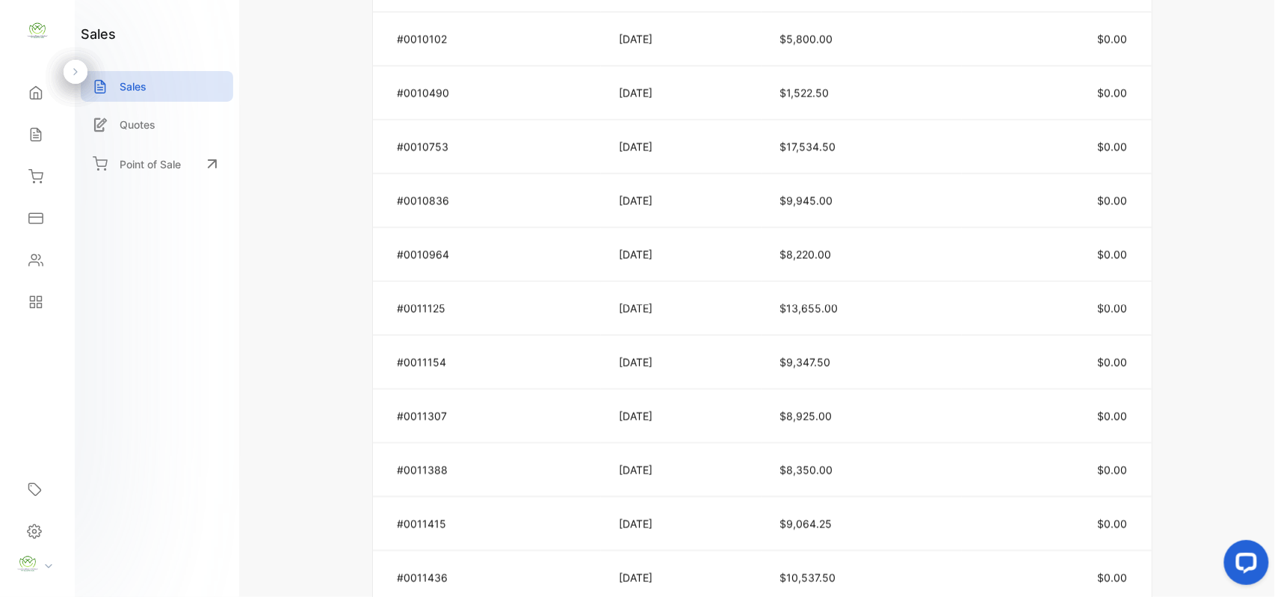
scroll to position [697, 0]
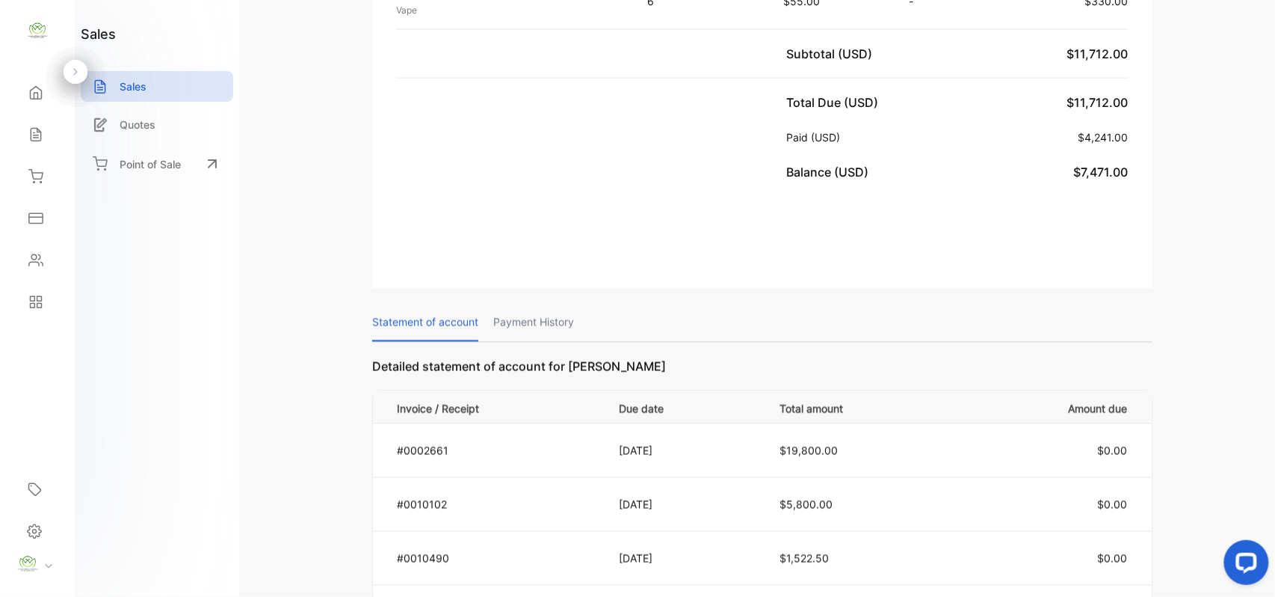
click at [539, 321] on p "Payment History" at bounding box center [533, 322] width 81 height 38
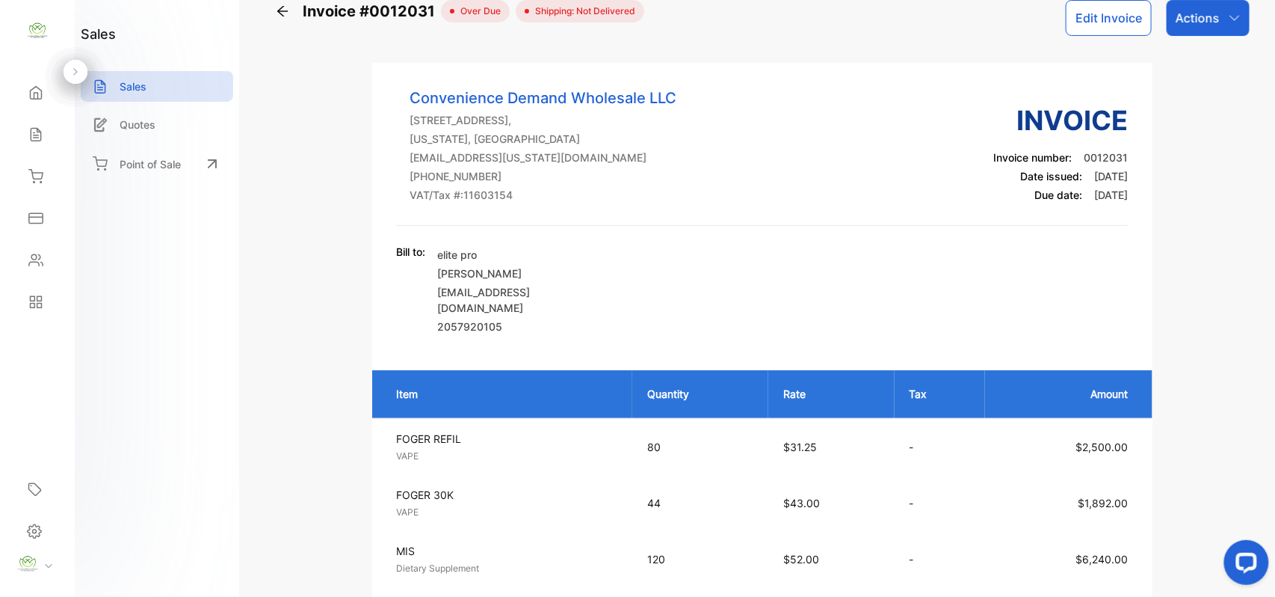
scroll to position [0, 0]
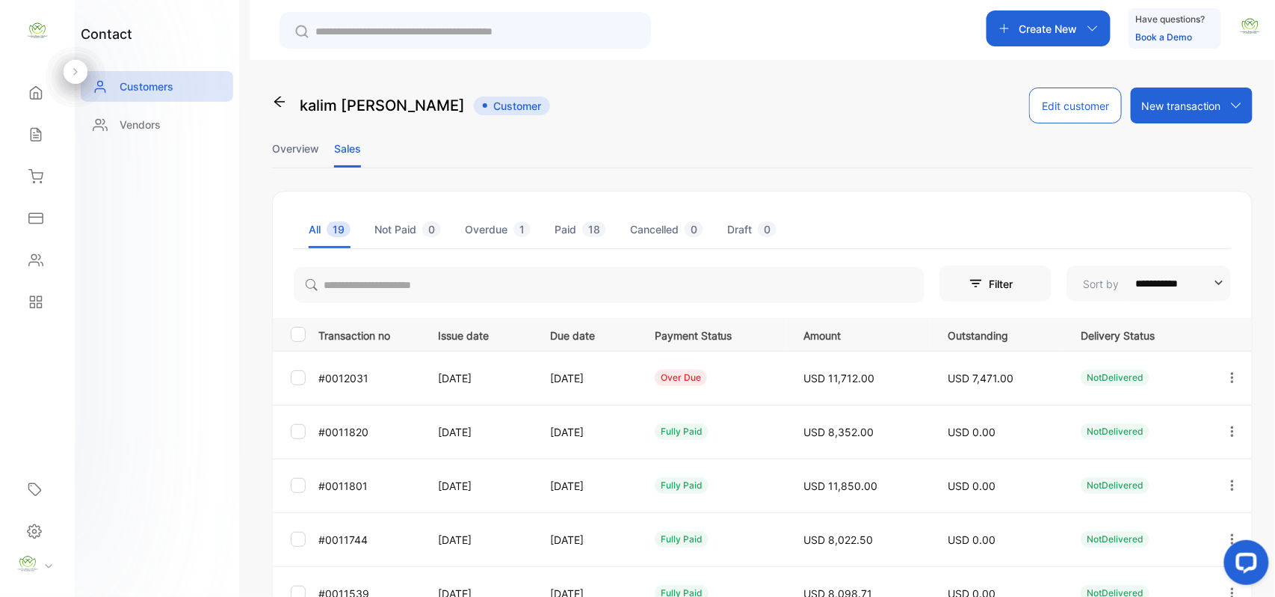
click at [1232, 437] on icon "button" at bounding box center [1232, 431] width 13 height 13
click at [1149, 473] on div "View" at bounding box center [1165, 477] width 168 height 30
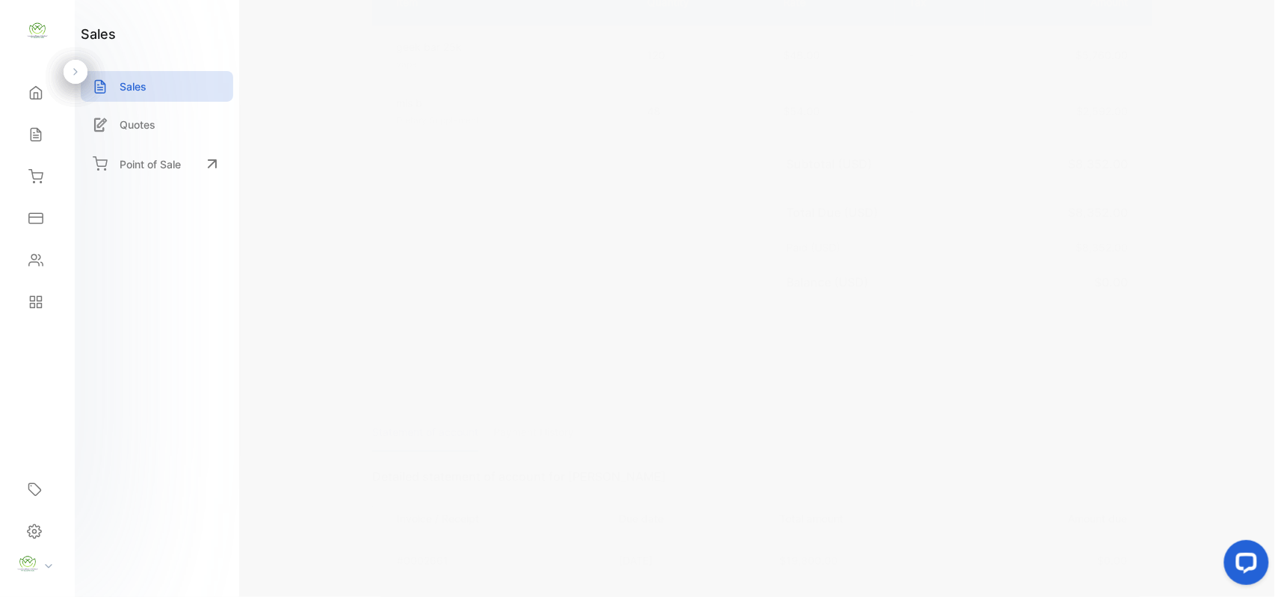
scroll to position [465, 0]
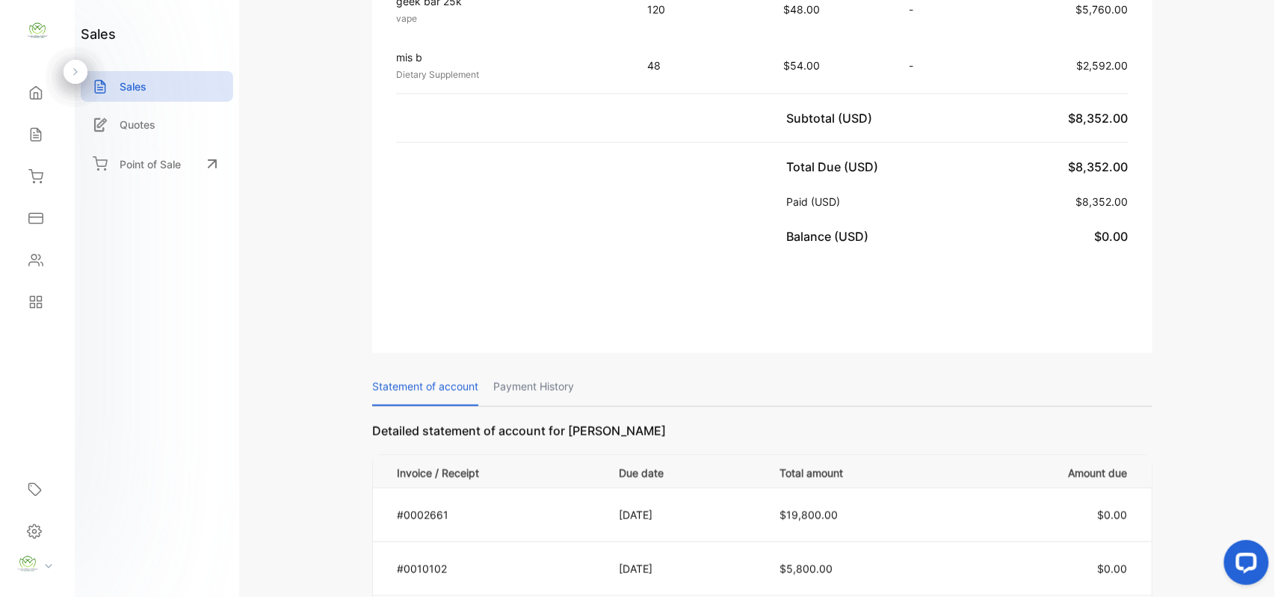
click at [537, 384] on p "Payment History" at bounding box center [533, 387] width 81 height 38
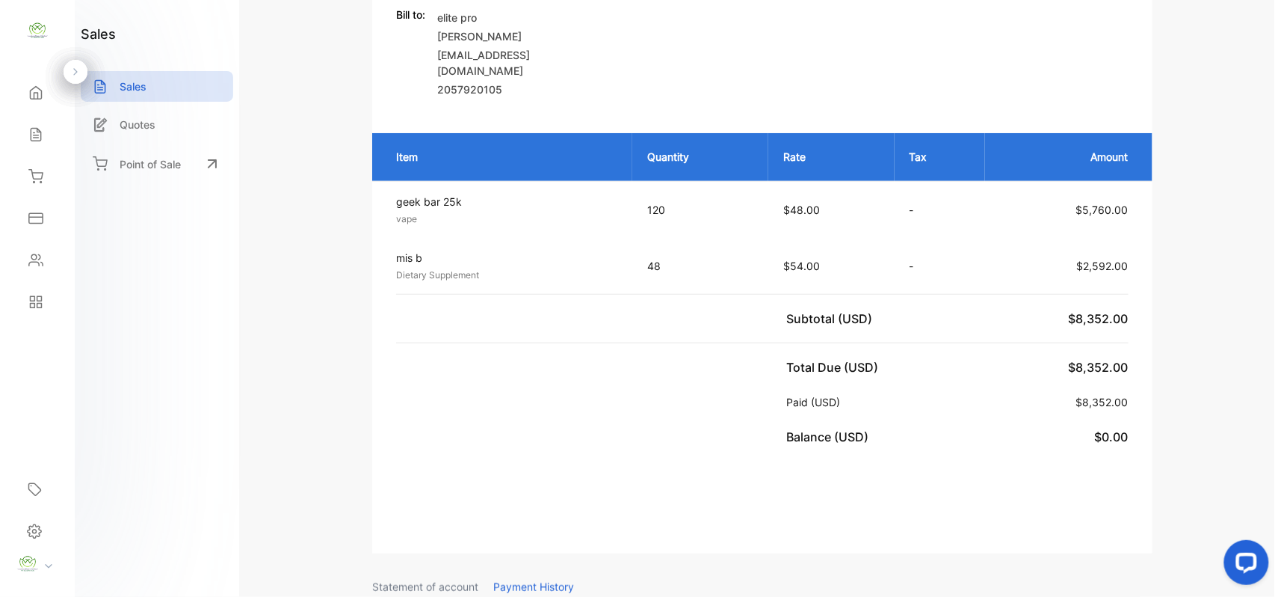
scroll to position [152, 0]
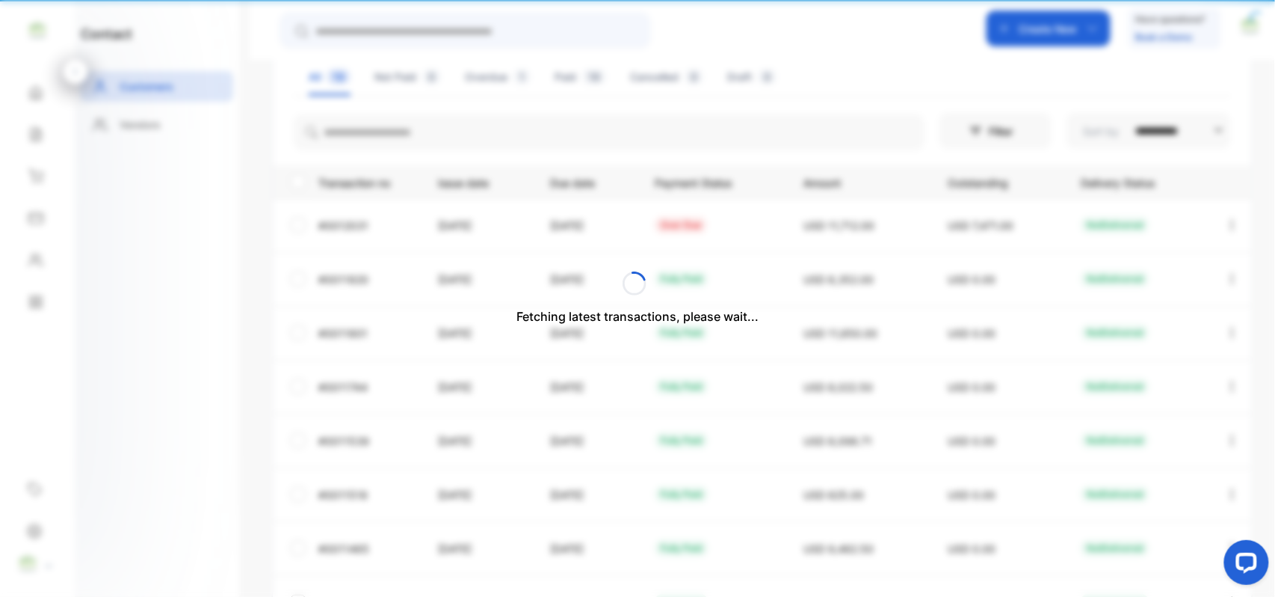
scroll to position [142, 0]
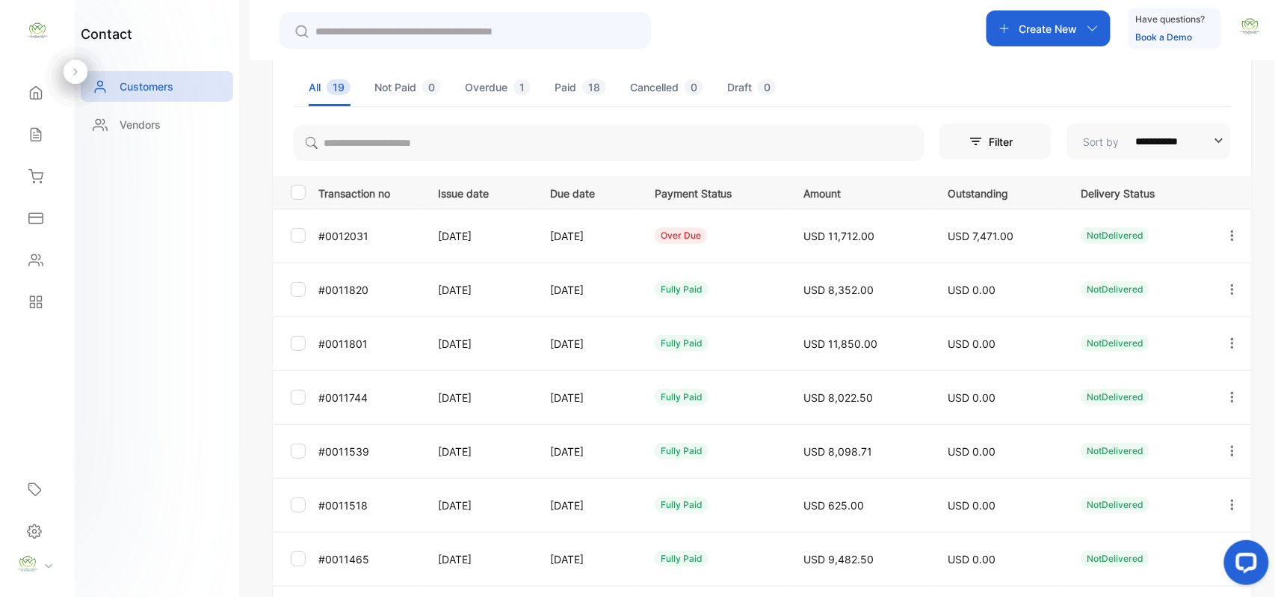
click at [1230, 233] on icon "button" at bounding box center [1232, 235] width 13 height 13
click at [164, 377] on div "contact Customers Vendors" at bounding box center [157, 298] width 164 height 597
click at [1226, 285] on icon "button" at bounding box center [1232, 289] width 13 height 13
click at [1175, 335] on div "View" at bounding box center [1165, 335] width 168 height 30
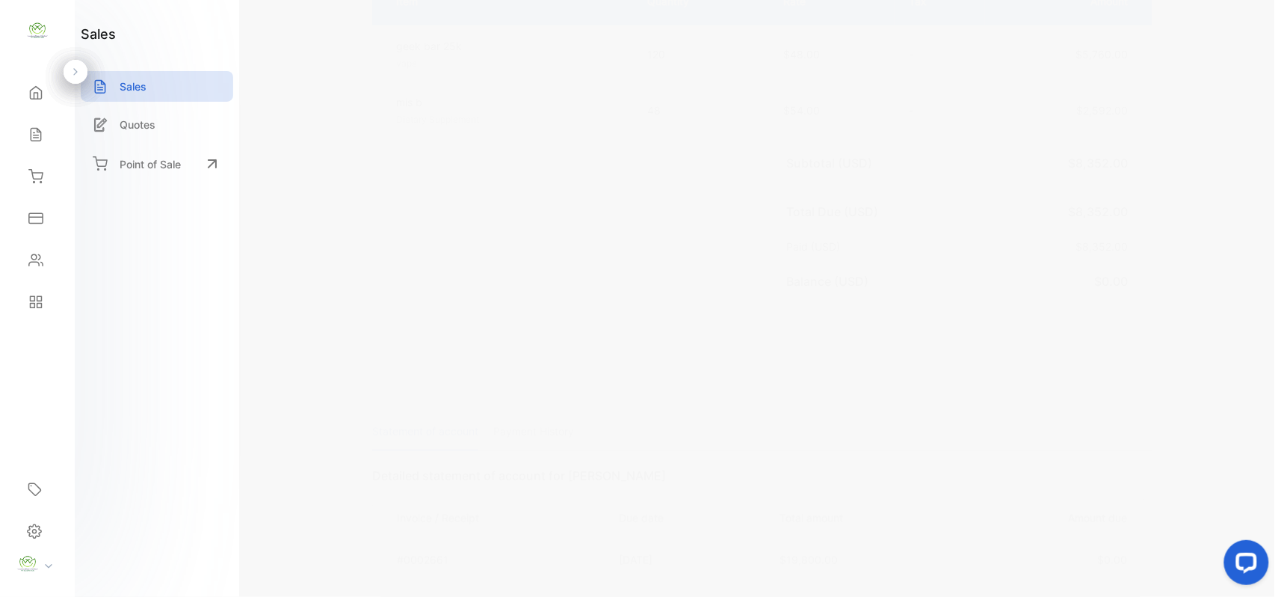
scroll to position [465, 0]
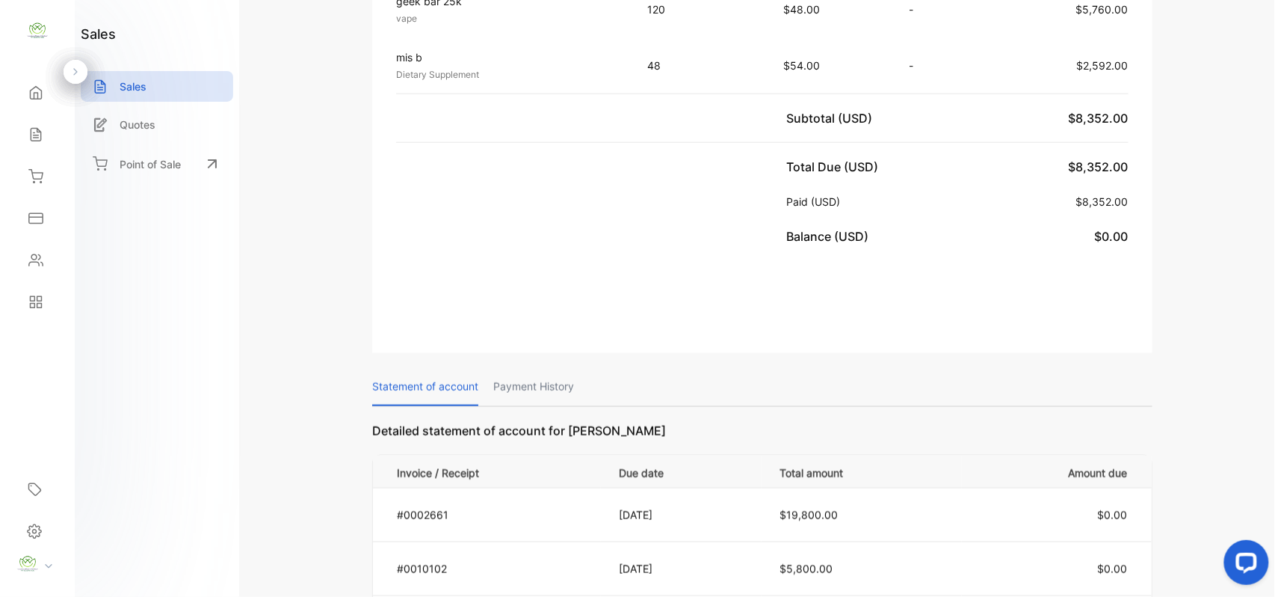
click at [536, 386] on p "Payment History" at bounding box center [533, 387] width 81 height 38
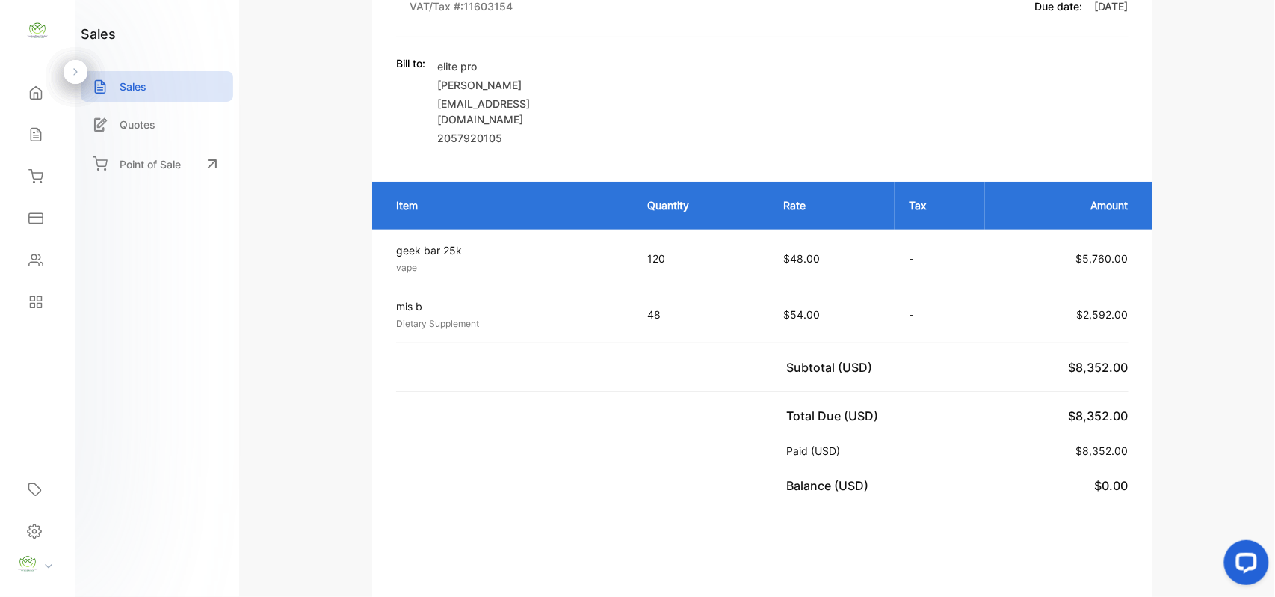
scroll to position [0, 0]
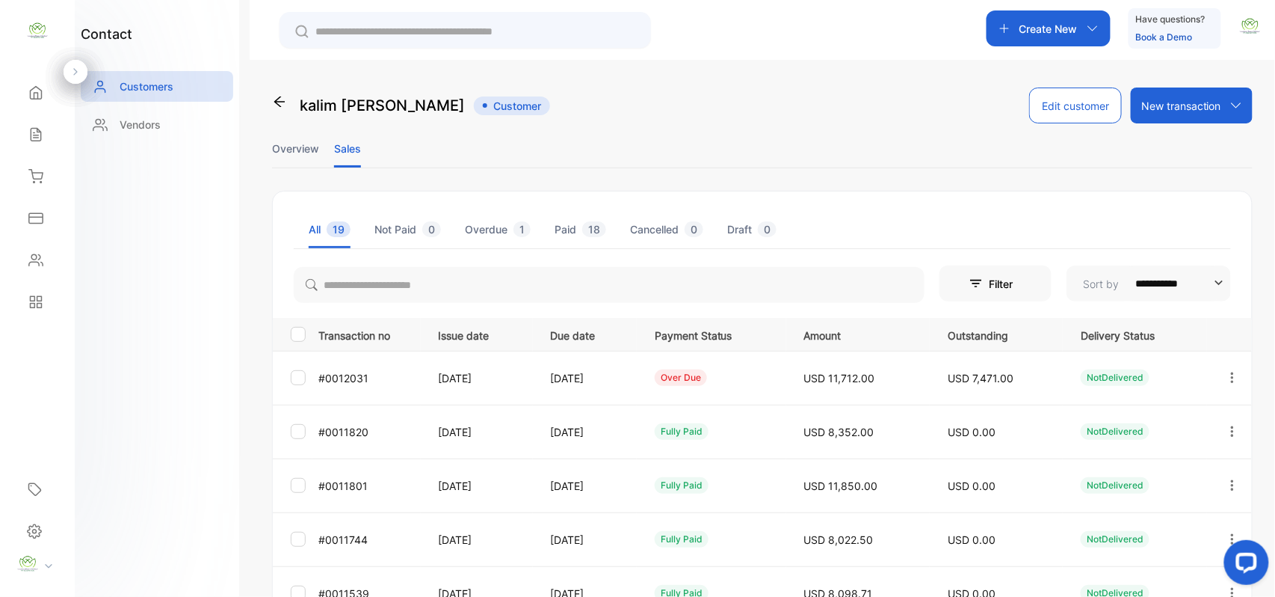
click at [1230, 372] on icon "button" at bounding box center [1232, 377] width 13 height 13
click at [1163, 429] on div "View" at bounding box center [1165, 423] width 168 height 30
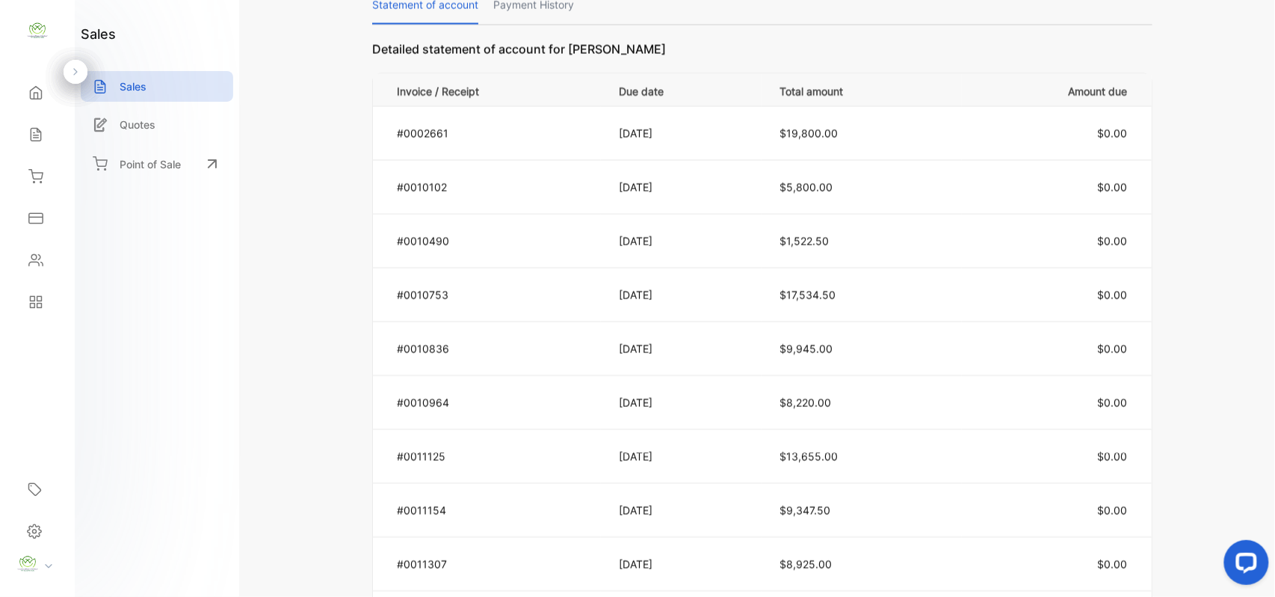
scroll to position [783, 0]
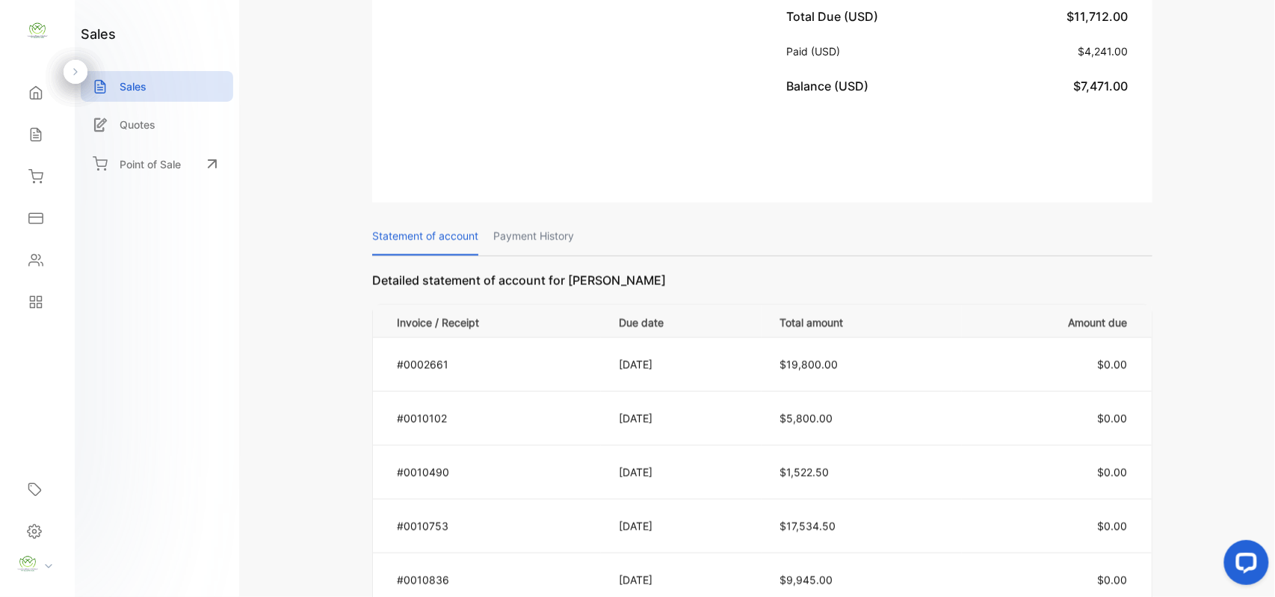
click at [508, 233] on p "Payment History" at bounding box center [533, 237] width 81 height 38
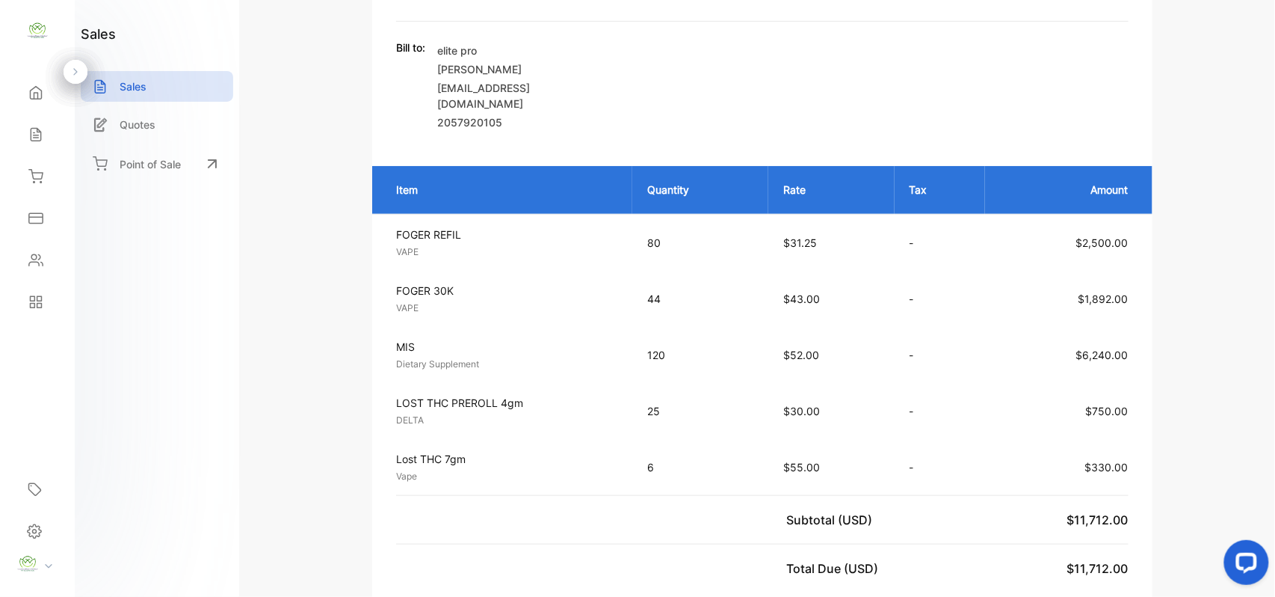
scroll to position [0, 0]
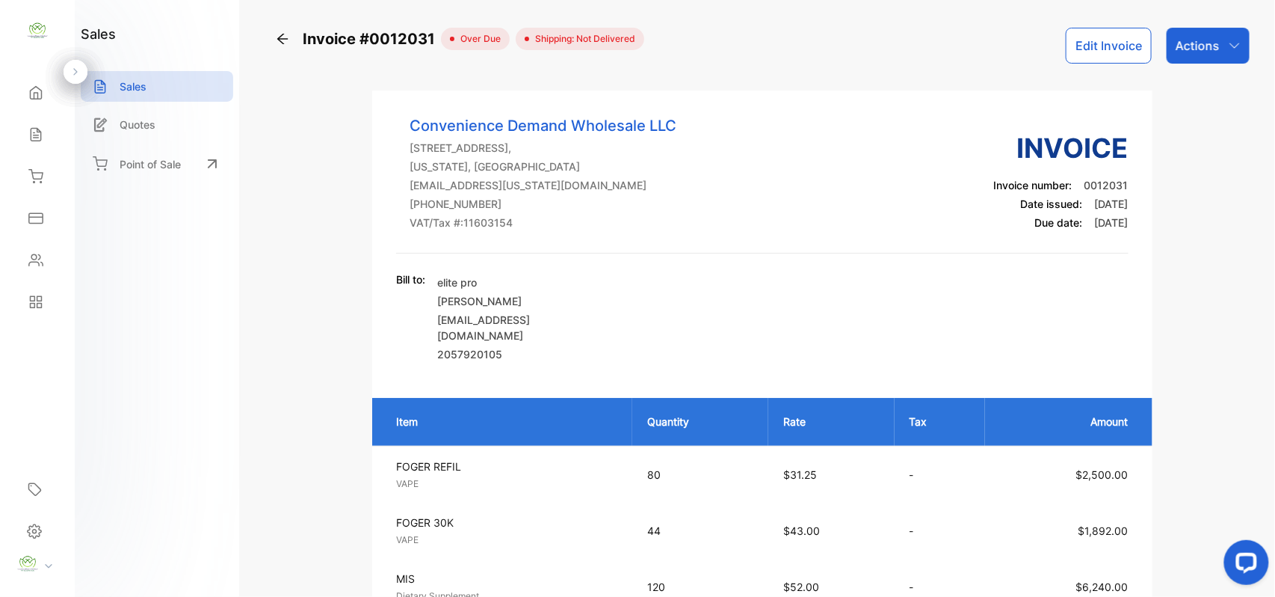
click at [1209, 40] on p "Actions" at bounding box center [1198, 46] width 44 height 18
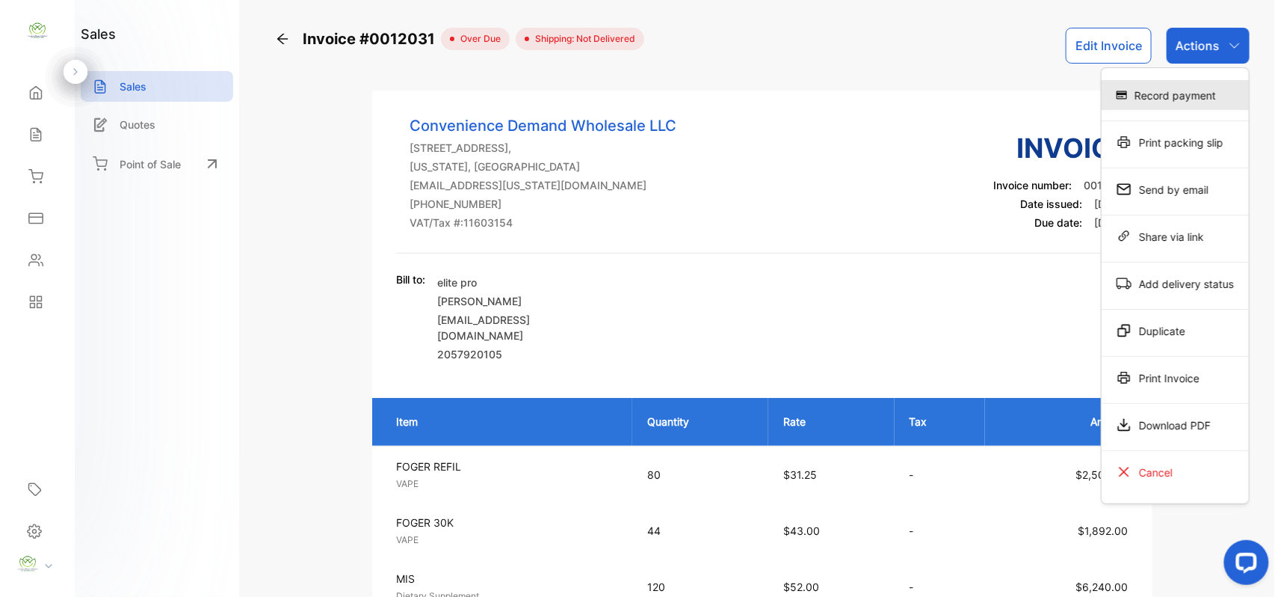
click at [1192, 81] on div "Record payment" at bounding box center [1175, 95] width 147 height 30
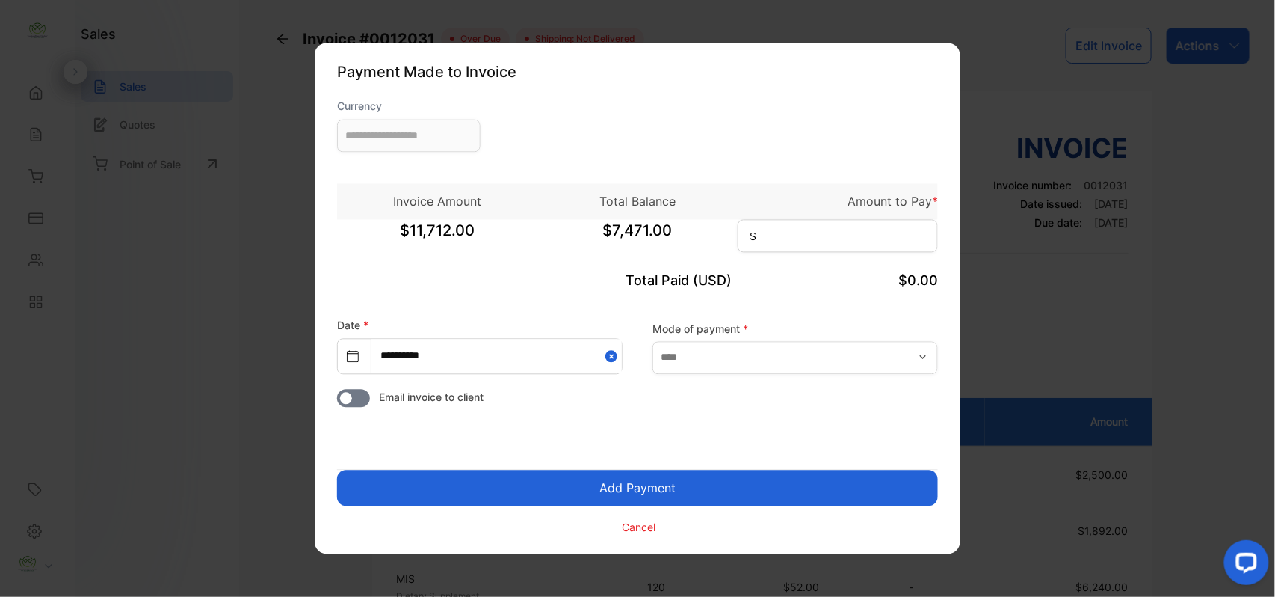
type input "**********"
click at [859, 224] on input at bounding box center [838, 236] width 200 height 33
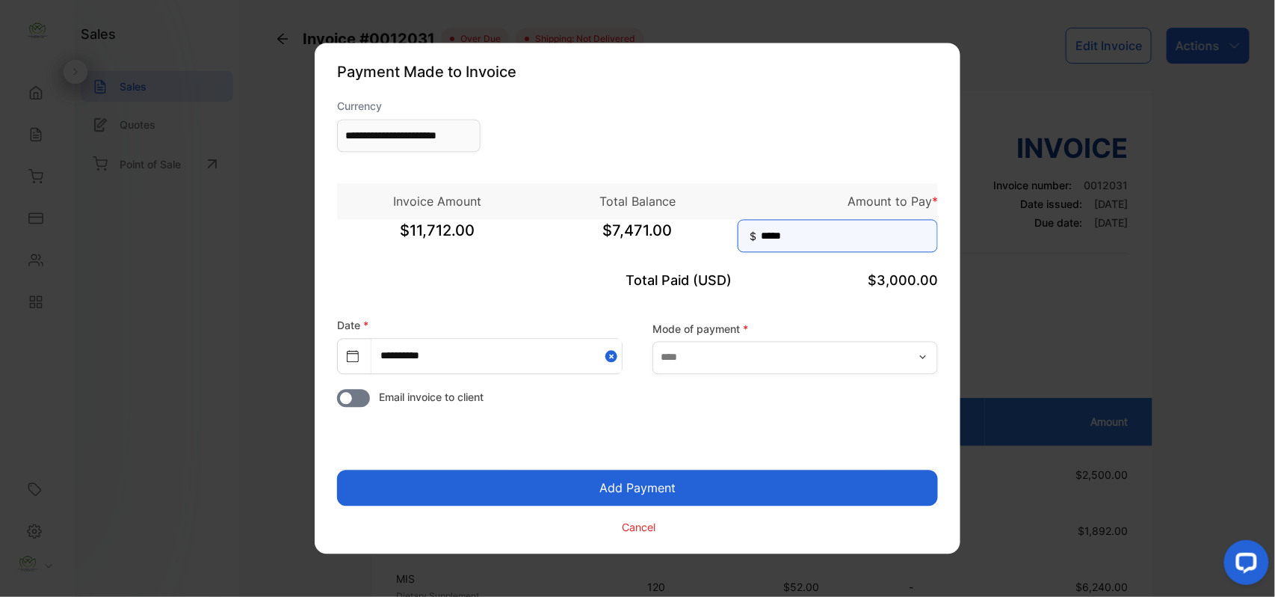
type input "*****"
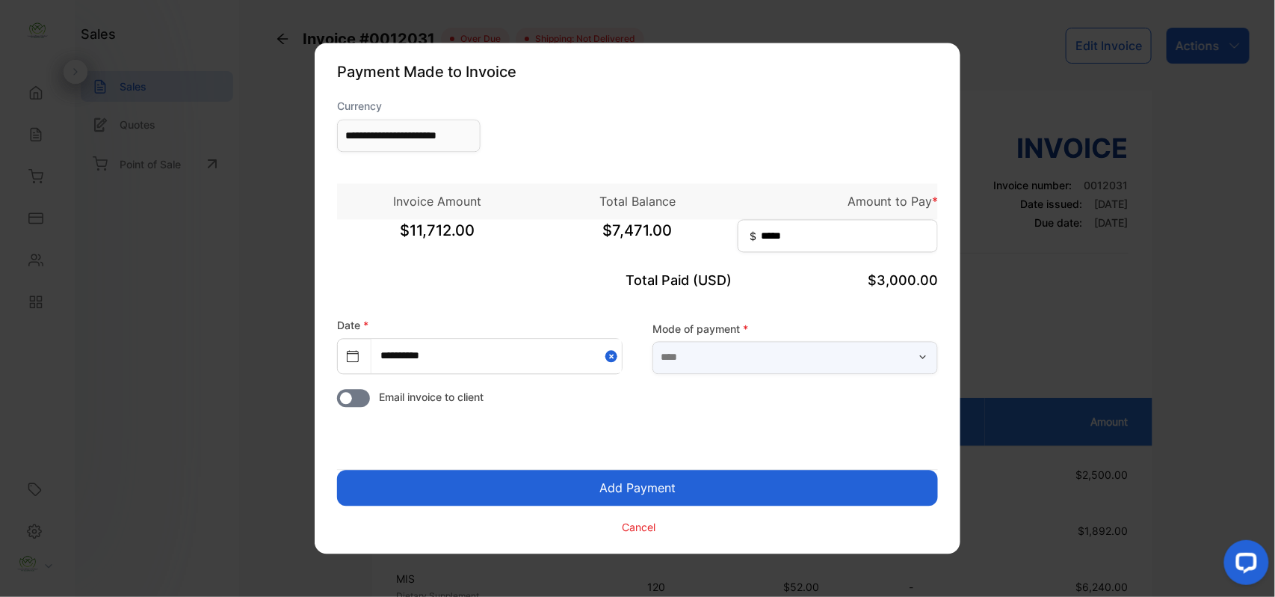
click at [733, 356] on input "text" at bounding box center [796, 357] width 286 height 33
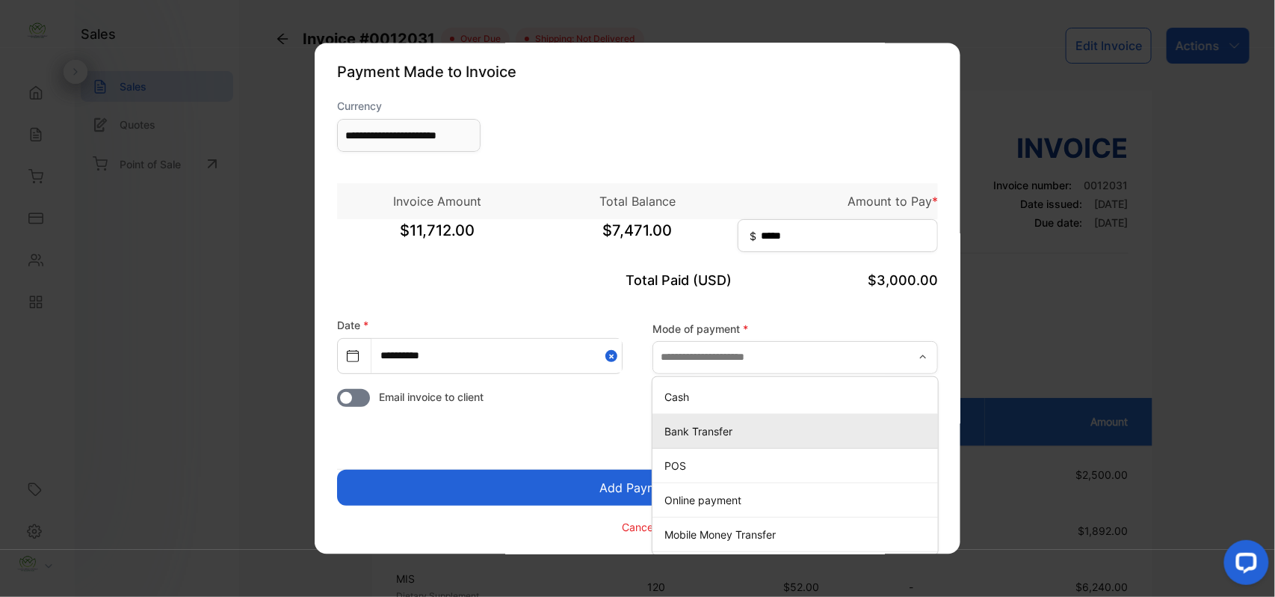
drag, startPoint x: 701, startPoint y: 425, endPoint x: 685, endPoint y: 452, distance: 32.2
click at [701, 425] on p "Bank Transfer" at bounding box center [799, 431] width 268 height 16
type input "**********"
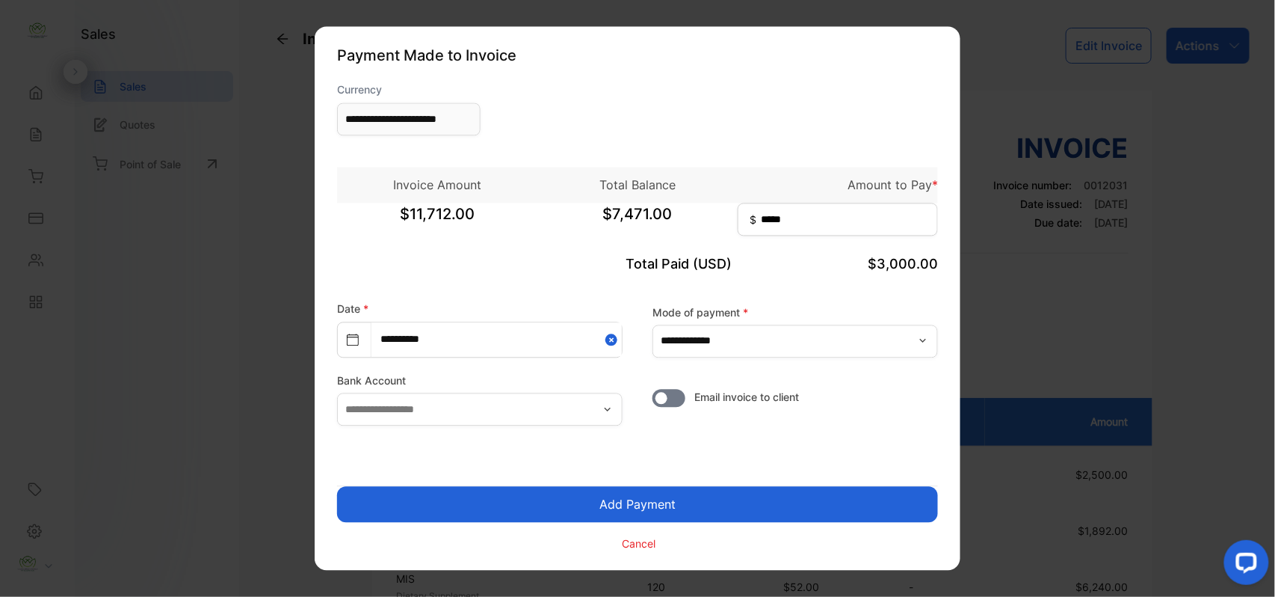
click at [650, 509] on button "Add Payment" at bounding box center [637, 505] width 601 height 36
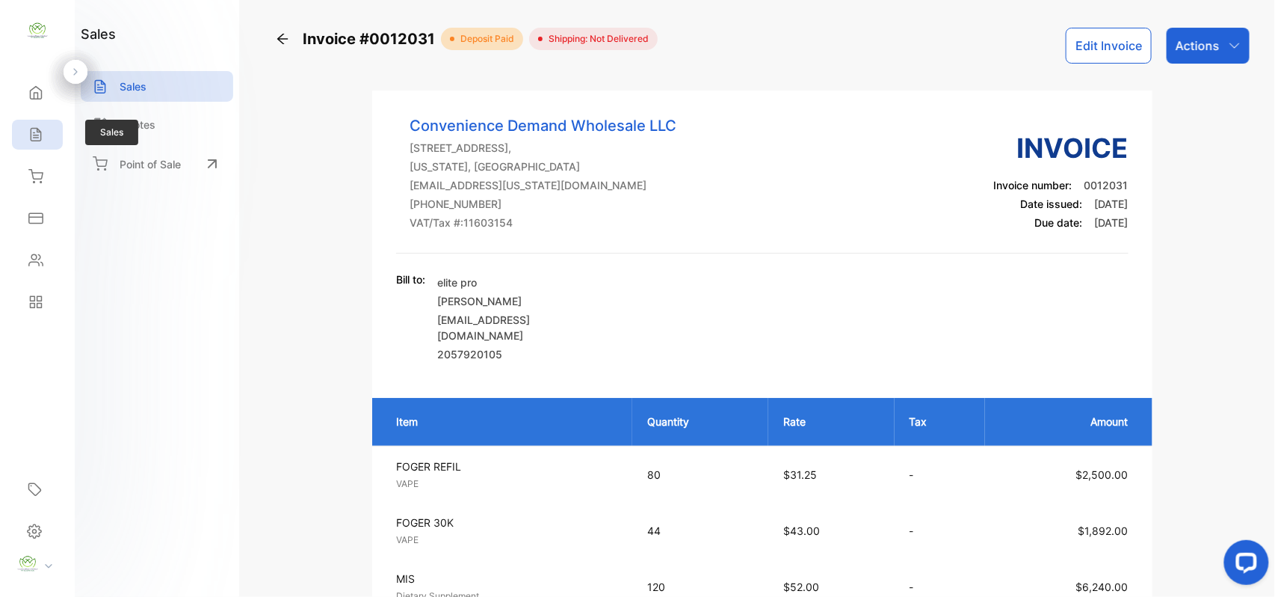
click at [42, 141] on icon at bounding box center [35, 134] width 15 height 15
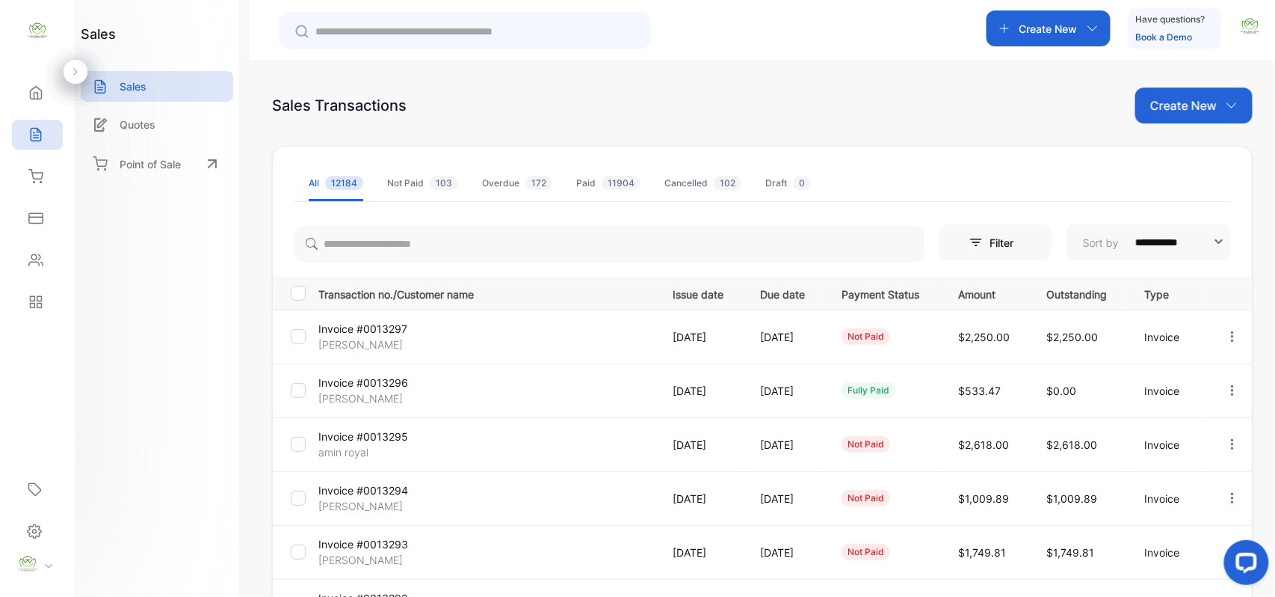
click at [1179, 99] on p "Create New" at bounding box center [1183, 105] width 67 height 18
click at [1186, 141] on div "Invoice" at bounding box center [1199, 155] width 105 height 30
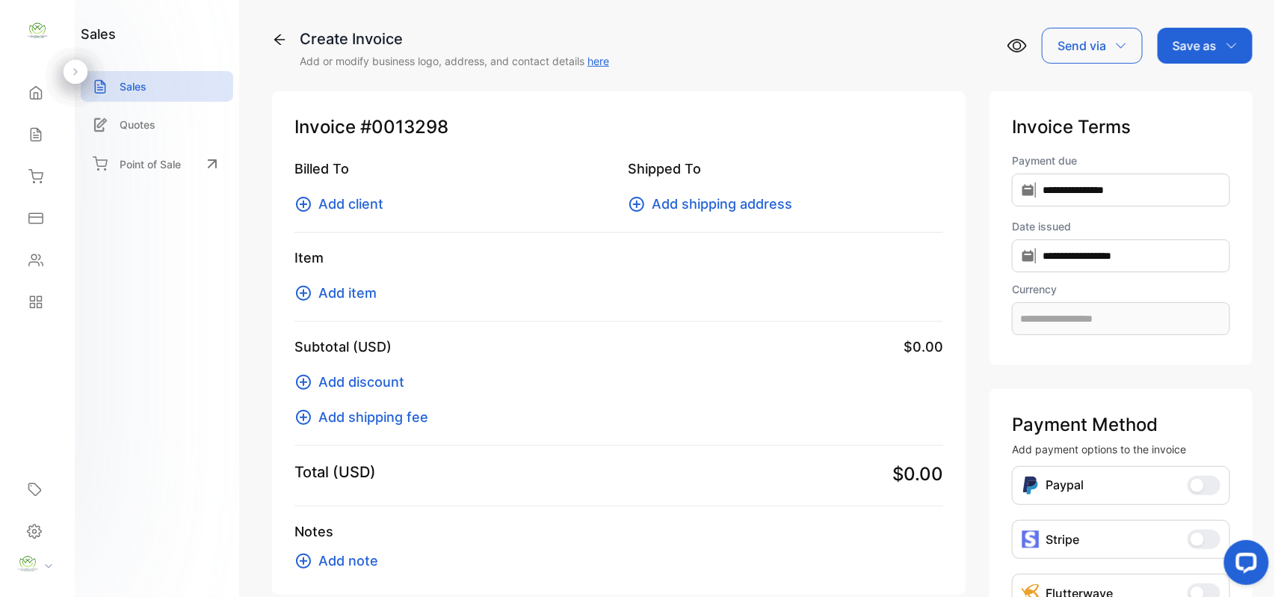
type input "**********"
click at [342, 284] on span "Add item" at bounding box center [347, 293] width 58 height 20
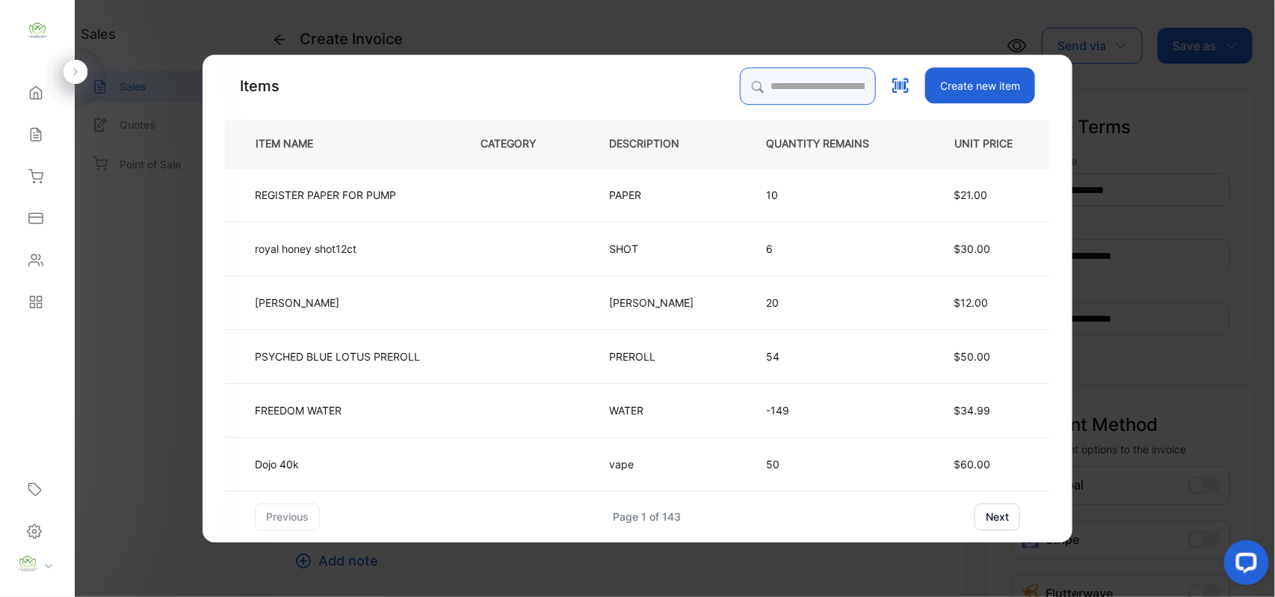
click at [792, 82] on input "search" at bounding box center [808, 85] width 136 height 37
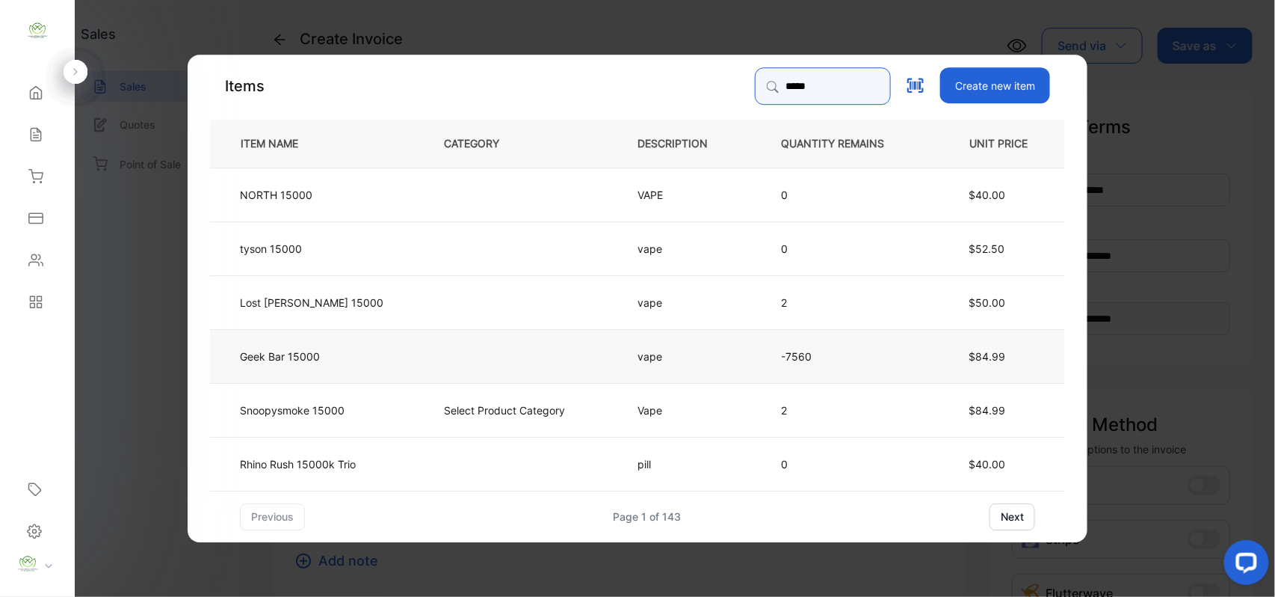
type input "*****"
click at [700, 354] on td "vape" at bounding box center [685, 355] width 144 height 54
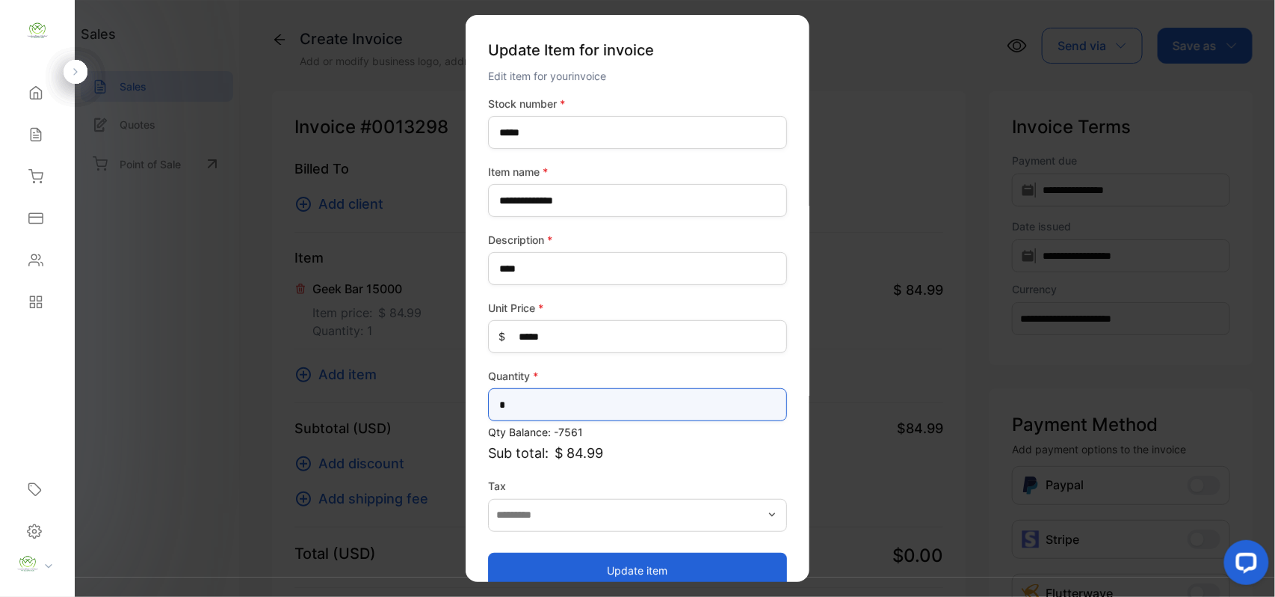
click at [554, 388] on input "*" at bounding box center [637, 404] width 299 height 33
type input "*"
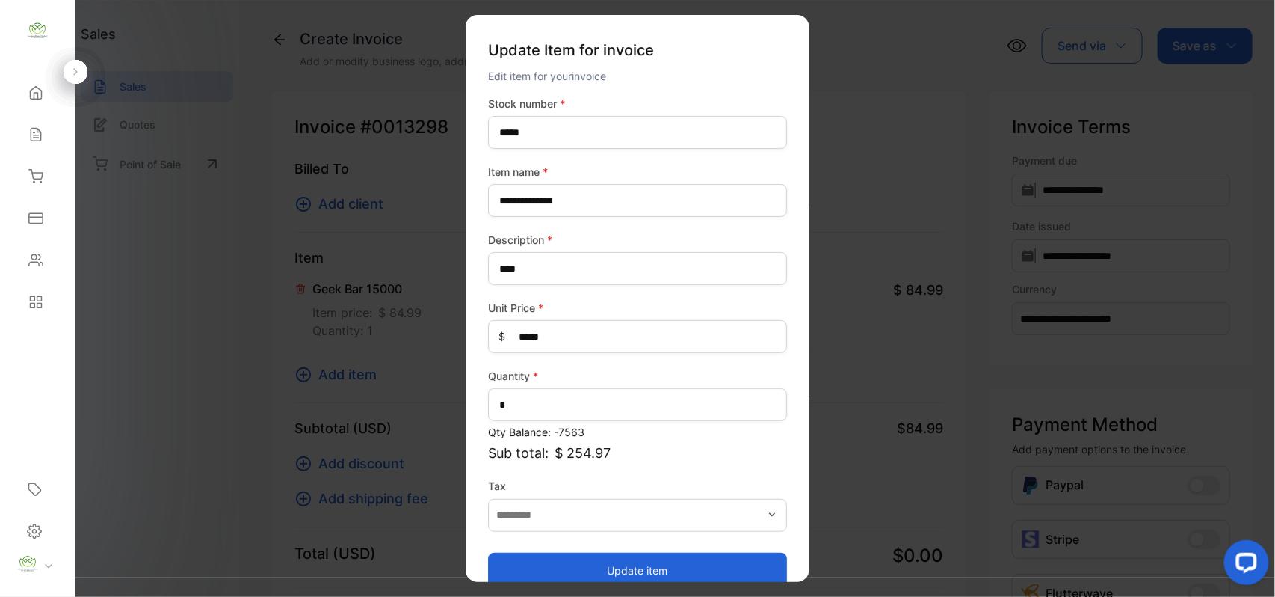
click at [551, 565] on button "Update item" at bounding box center [637, 570] width 299 height 36
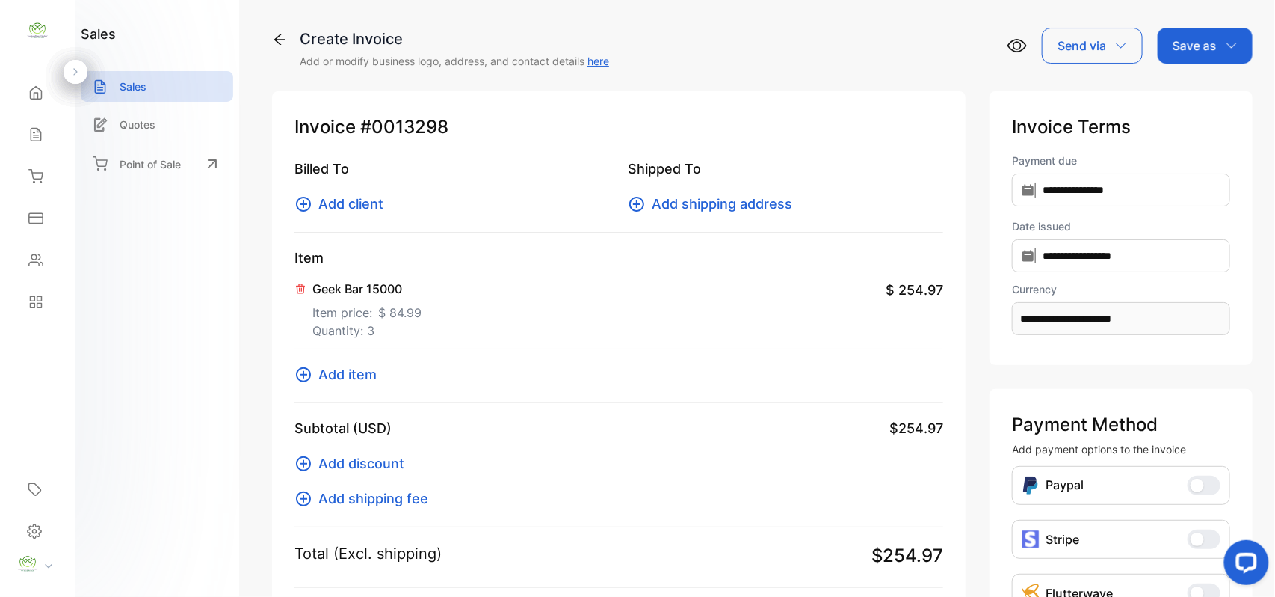
click at [330, 372] on span "Add item" at bounding box center [347, 374] width 58 height 20
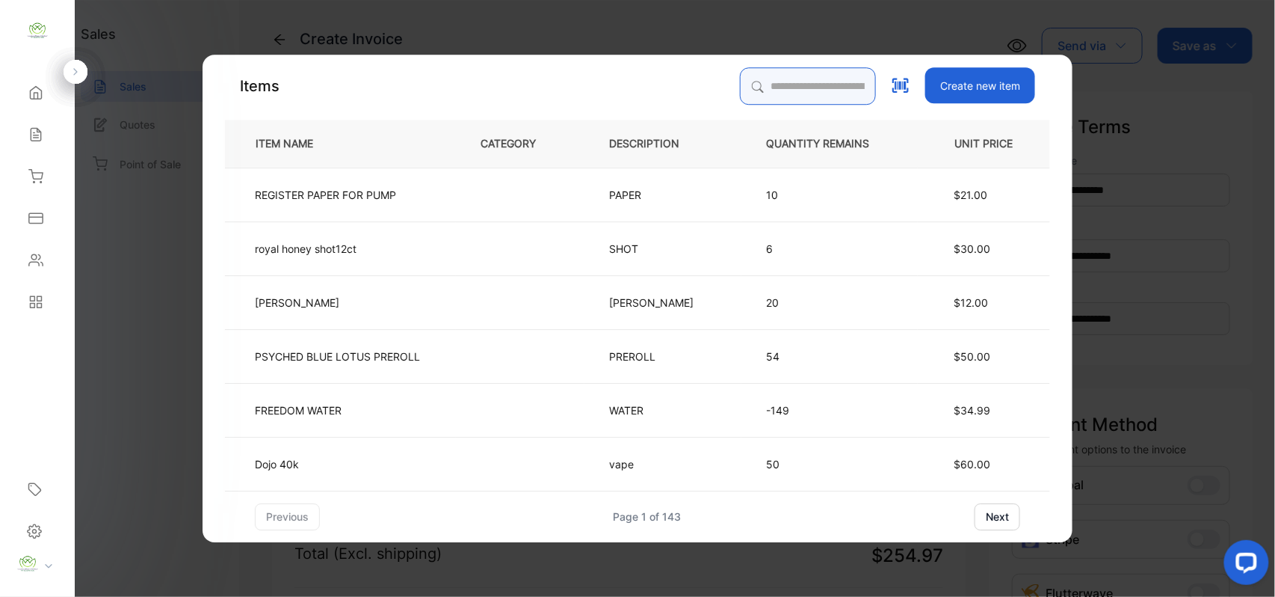
drag, startPoint x: 778, startPoint y: 75, endPoint x: 734, endPoint y: 117, distance: 61.3
click at [777, 75] on input "search" at bounding box center [808, 85] width 136 height 37
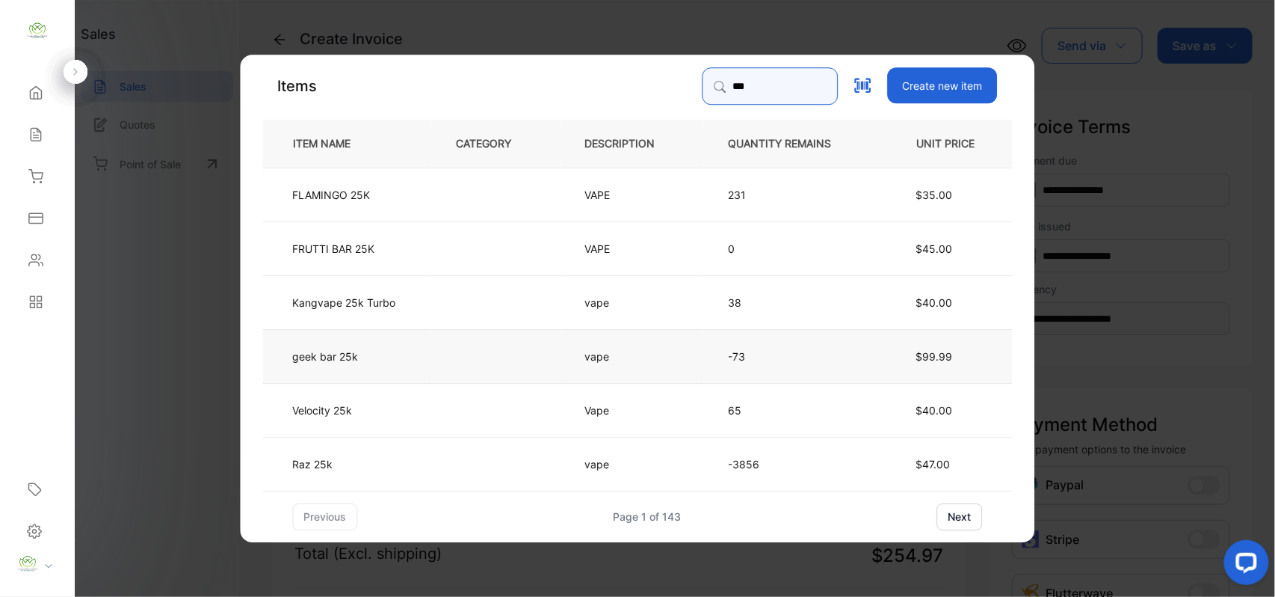
type input "***"
click at [407, 348] on td "geek bar 25k" at bounding box center [347, 355] width 169 height 54
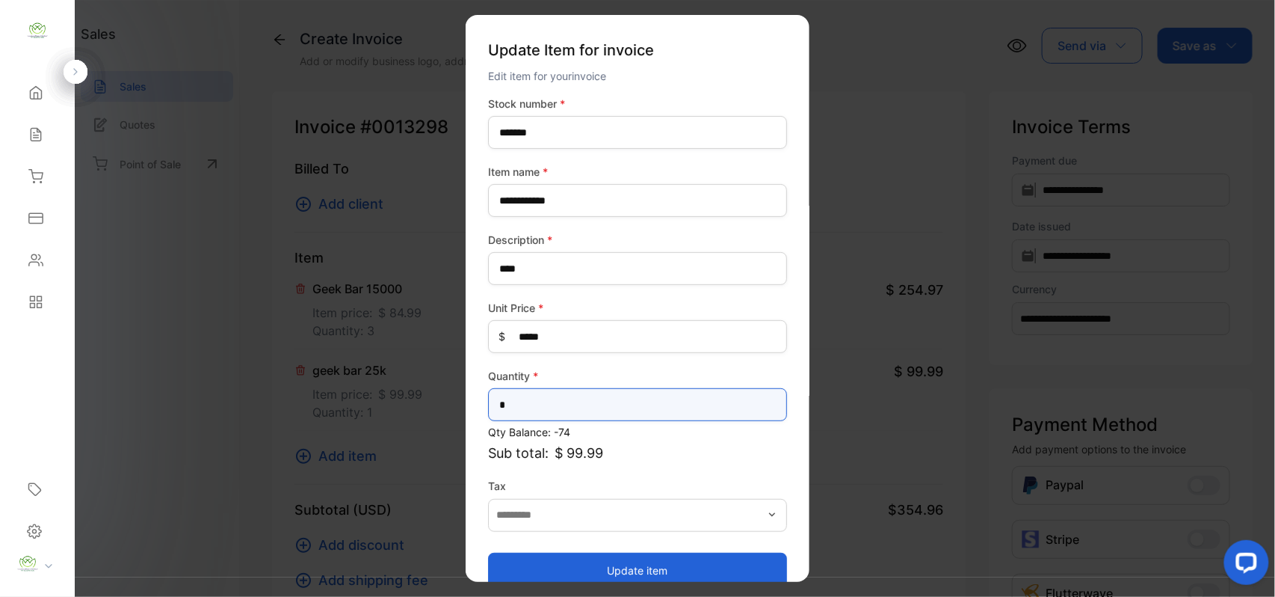
click at [632, 408] on input "*" at bounding box center [637, 404] width 299 height 33
type input "*"
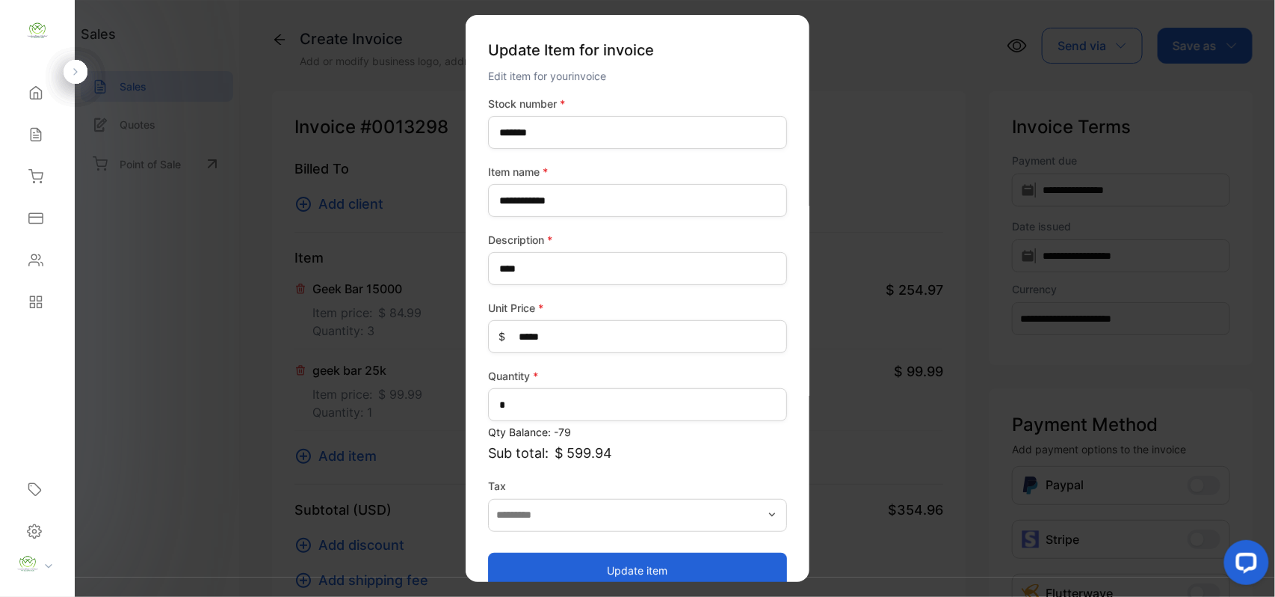
click at [559, 574] on button "Update item" at bounding box center [637, 570] width 299 height 36
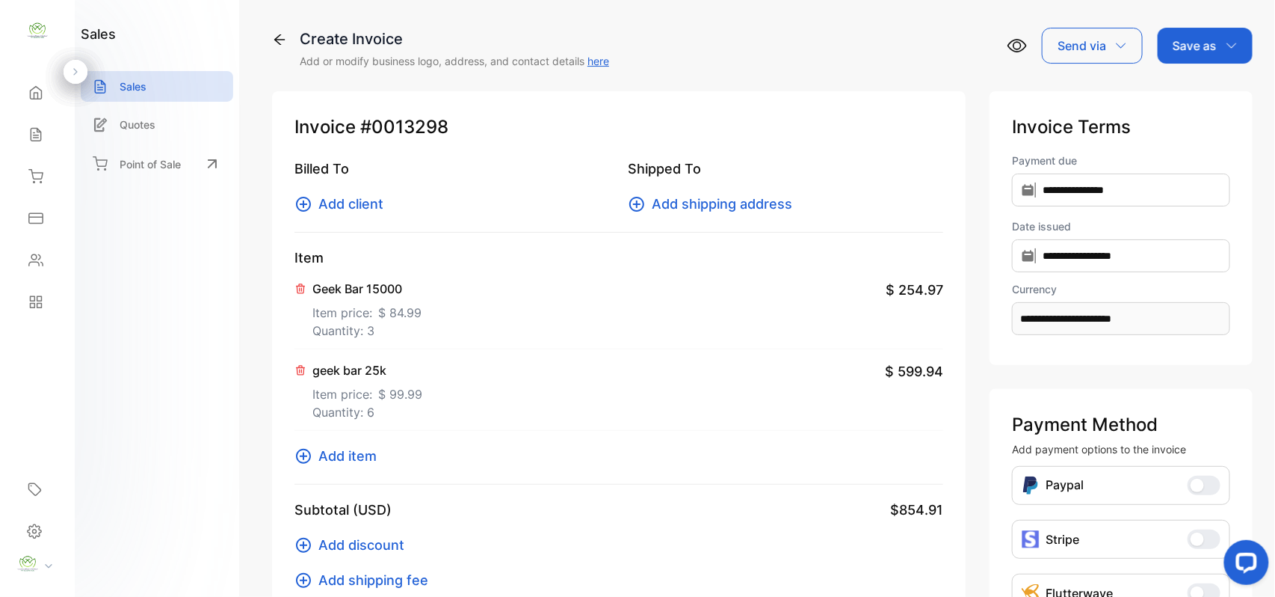
click at [374, 454] on span "Add item" at bounding box center [347, 456] width 58 height 20
click at [387, 396] on span "$ 99.99" at bounding box center [400, 394] width 44 height 18
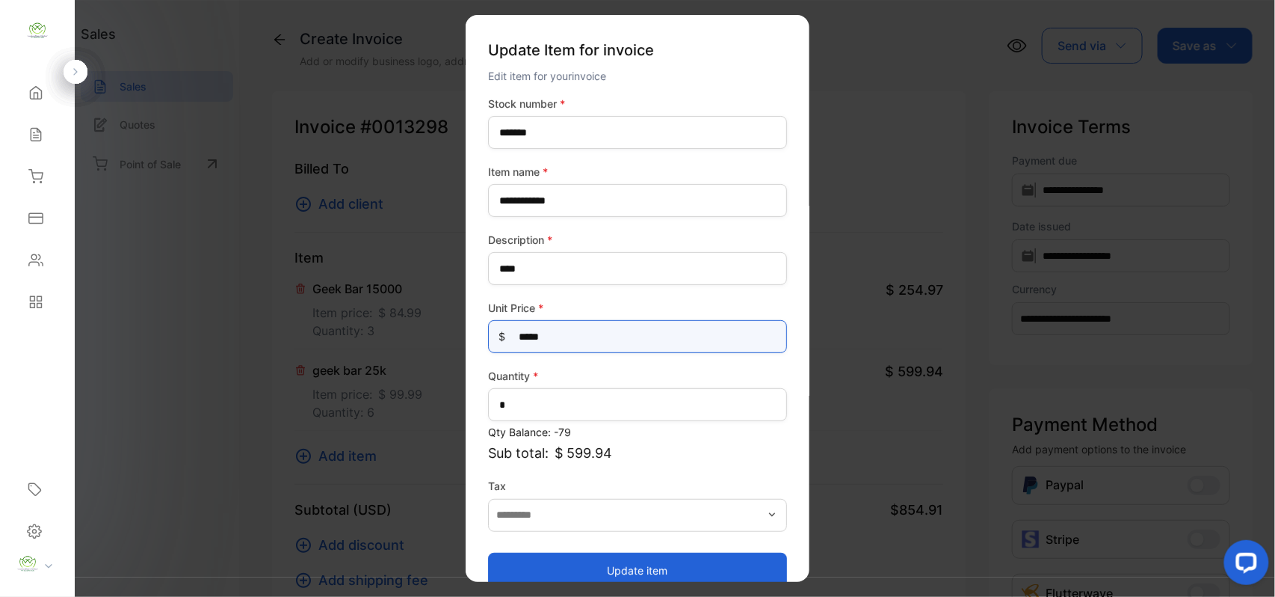
click at [579, 342] on Price-inputprice "*****" at bounding box center [637, 336] width 299 height 33
type Price-inputprice "**"
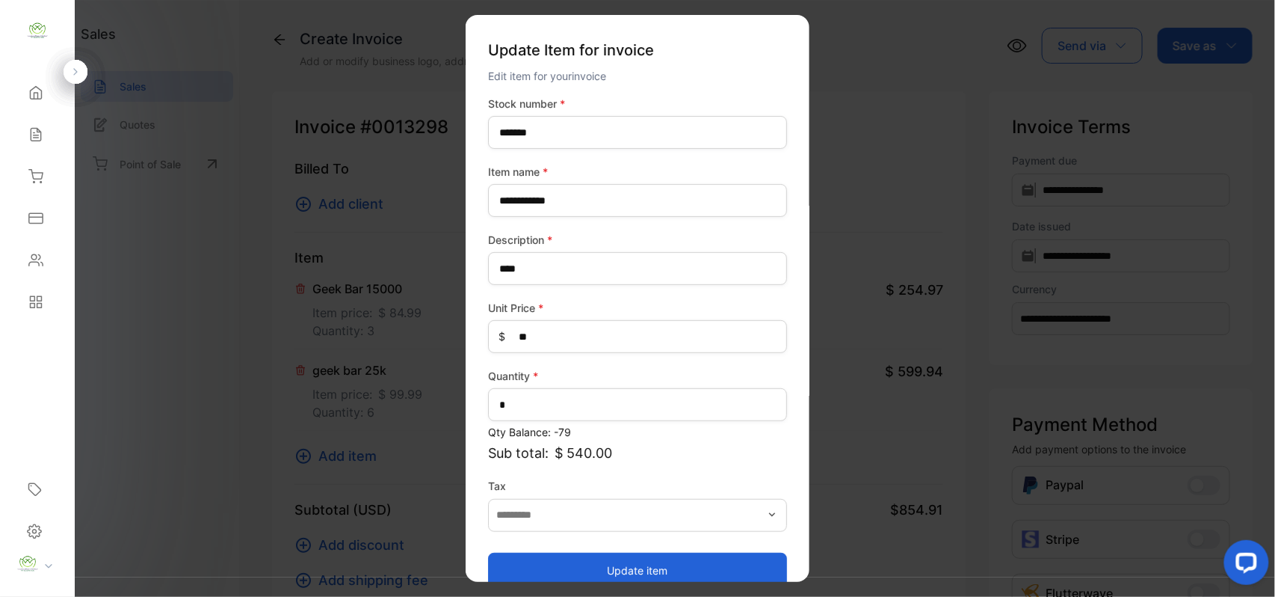
click at [558, 568] on button "Update item" at bounding box center [637, 570] width 299 height 36
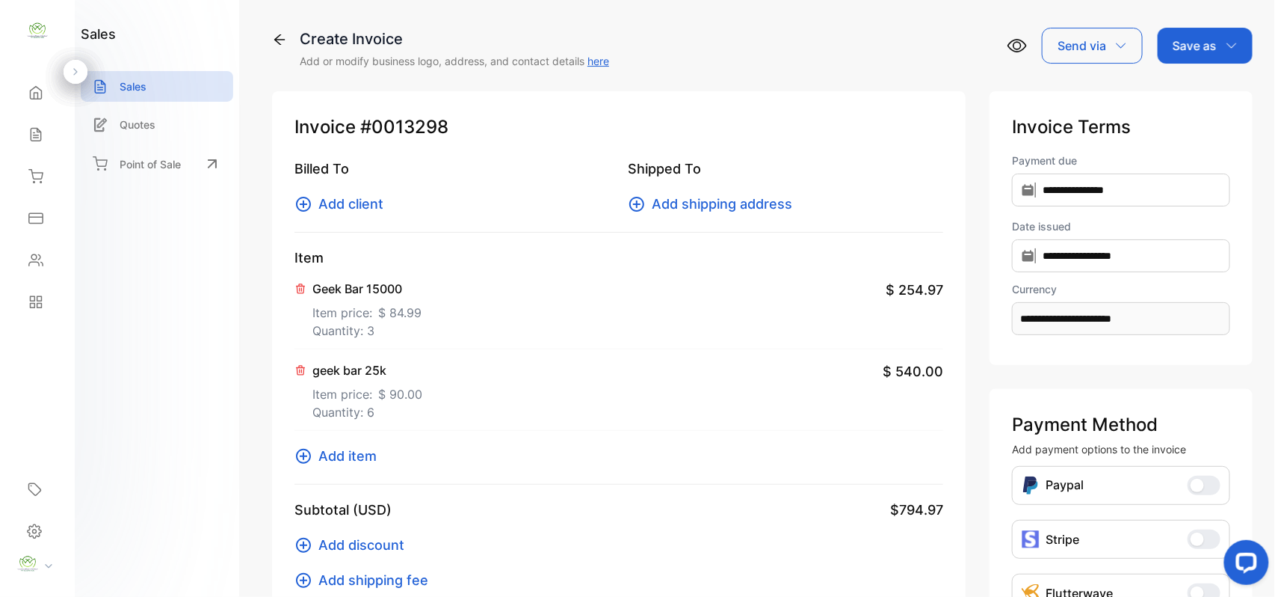
click at [395, 324] on p "Quantity: 3" at bounding box center [366, 330] width 109 height 18
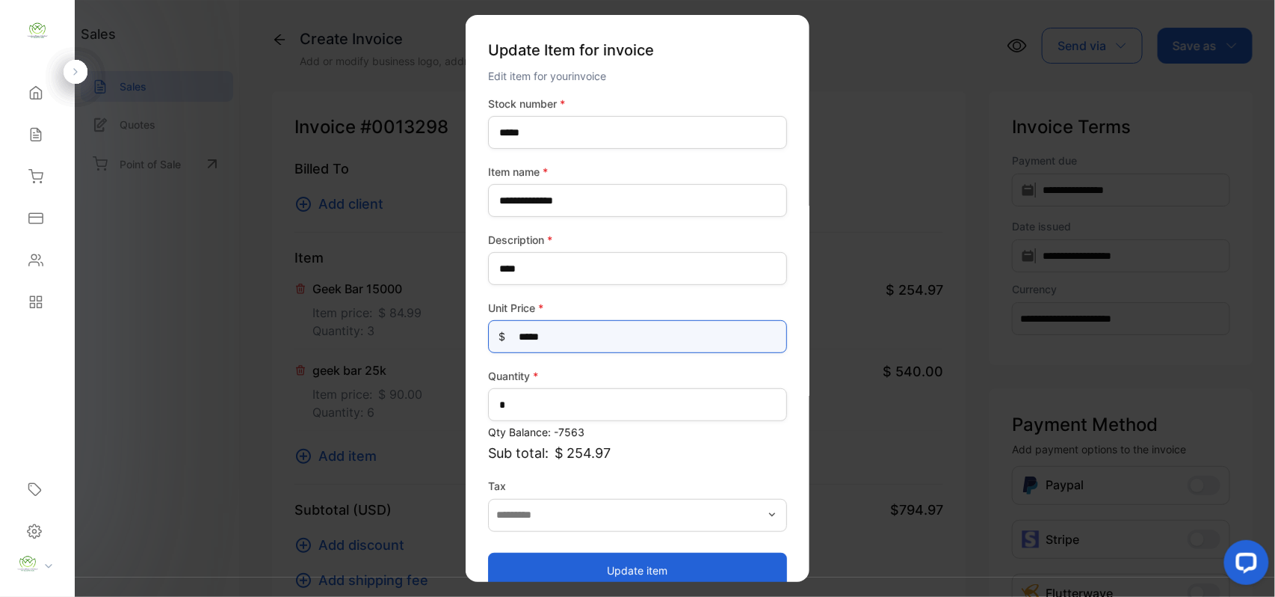
click at [560, 327] on Price-inputprice "*****" at bounding box center [637, 336] width 299 height 33
type Price-inputprice "**"
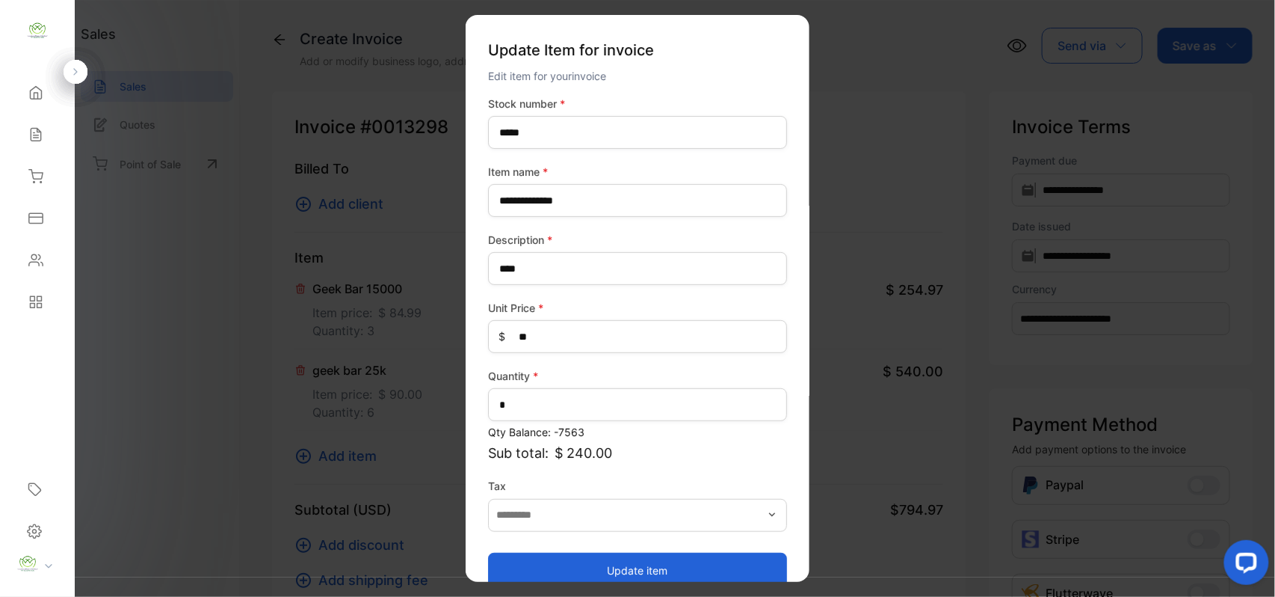
drag, startPoint x: 547, startPoint y: 558, endPoint x: 526, endPoint y: 535, distance: 30.7
click at [547, 559] on button "Update item" at bounding box center [637, 570] width 299 height 36
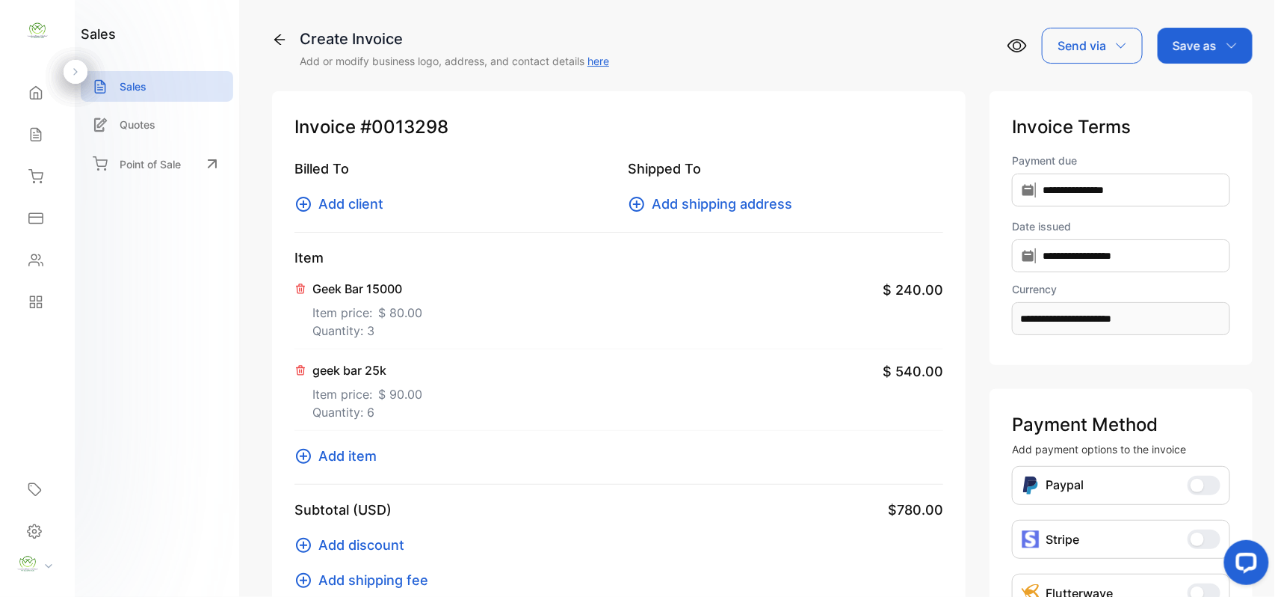
click at [366, 456] on span "Add item" at bounding box center [347, 456] width 58 height 20
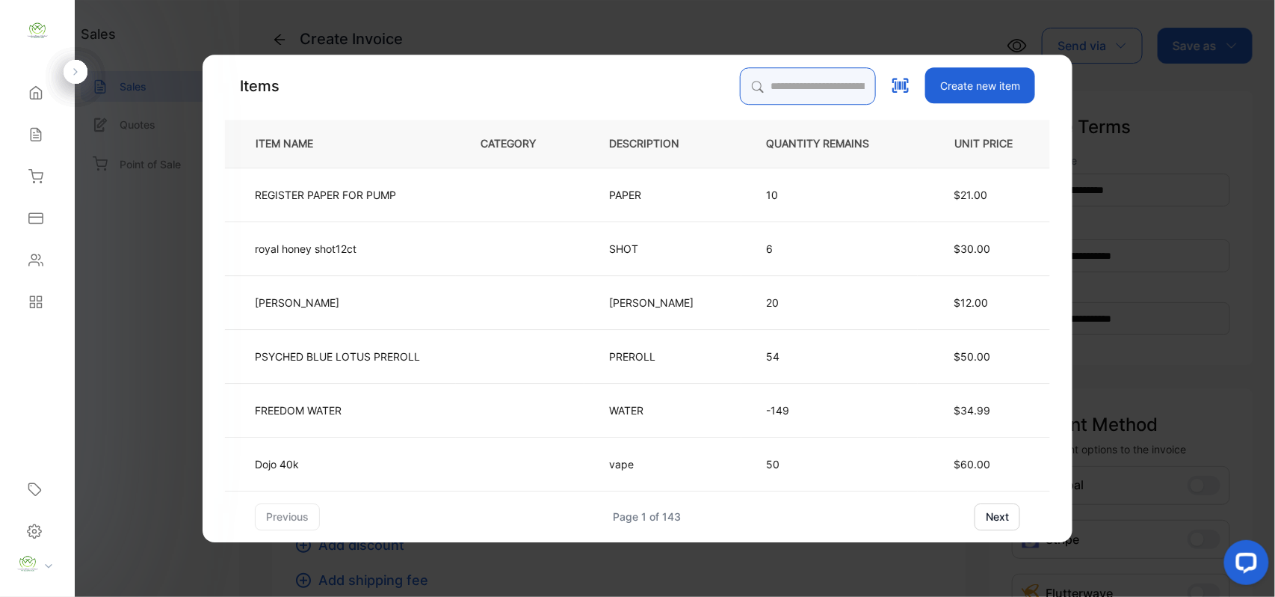
click at [791, 87] on input "search" at bounding box center [808, 85] width 136 height 37
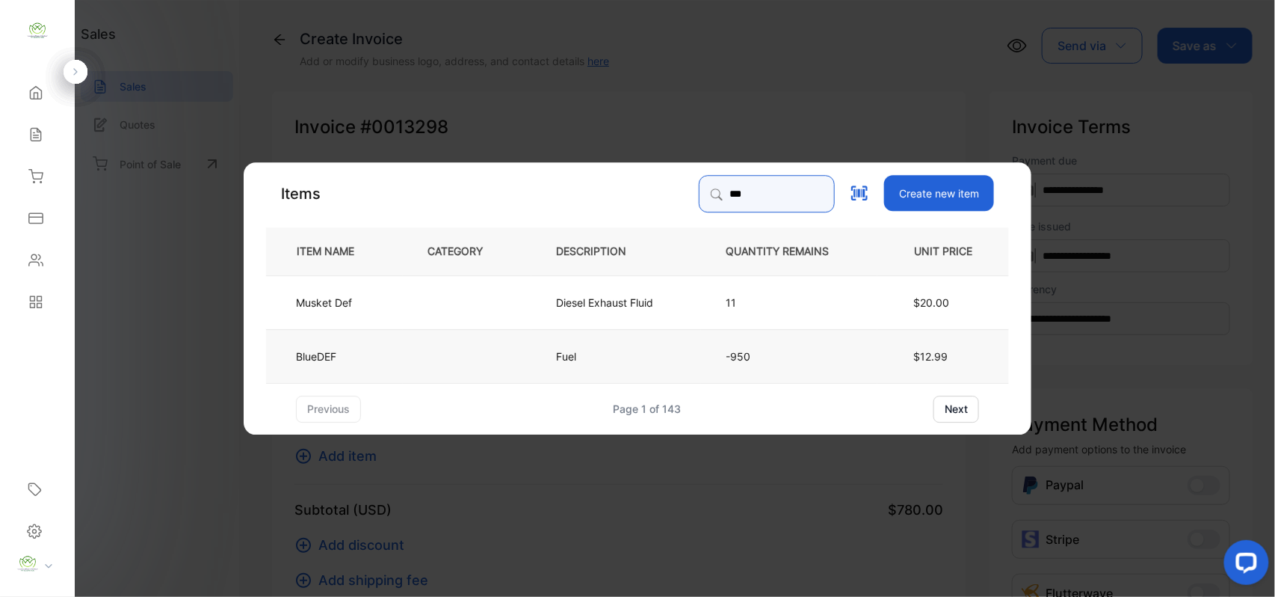
type input "***"
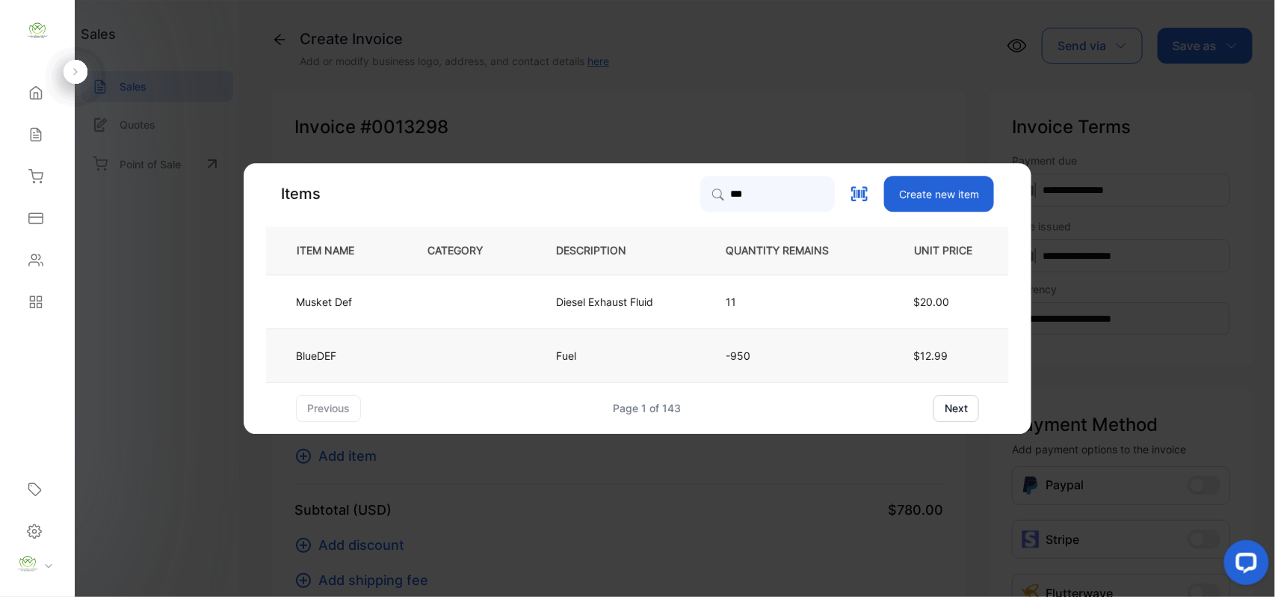
click at [413, 365] on td at bounding box center [467, 355] width 129 height 54
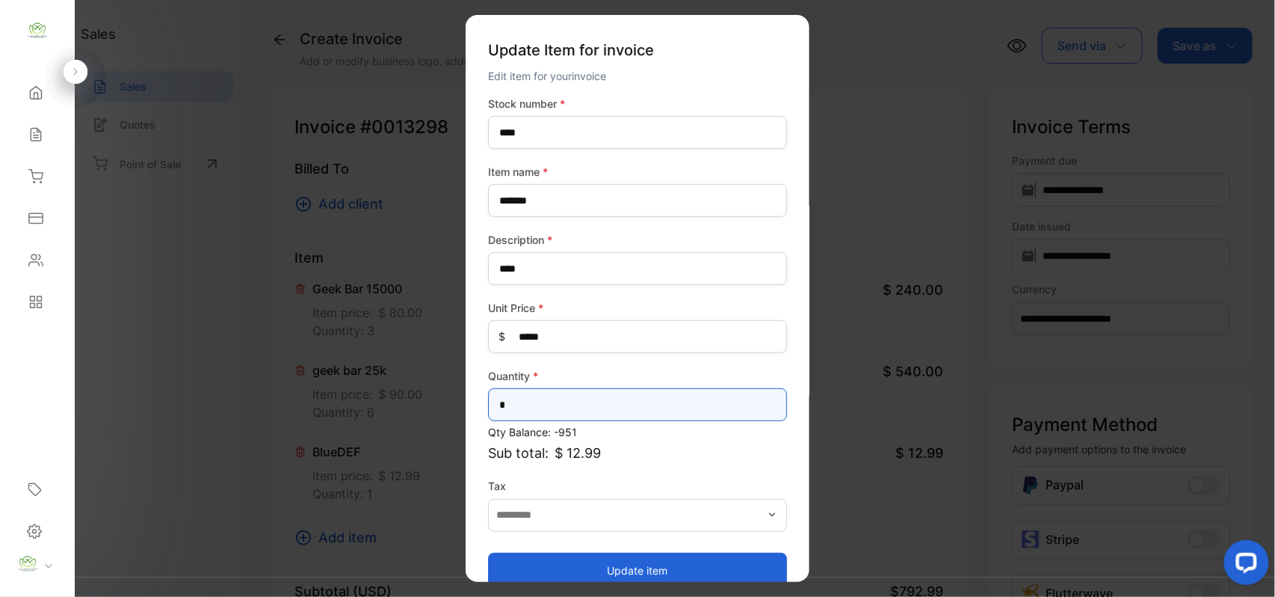
click at [583, 399] on input "*" at bounding box center [637, 404] width 299 height 33
type input "*"
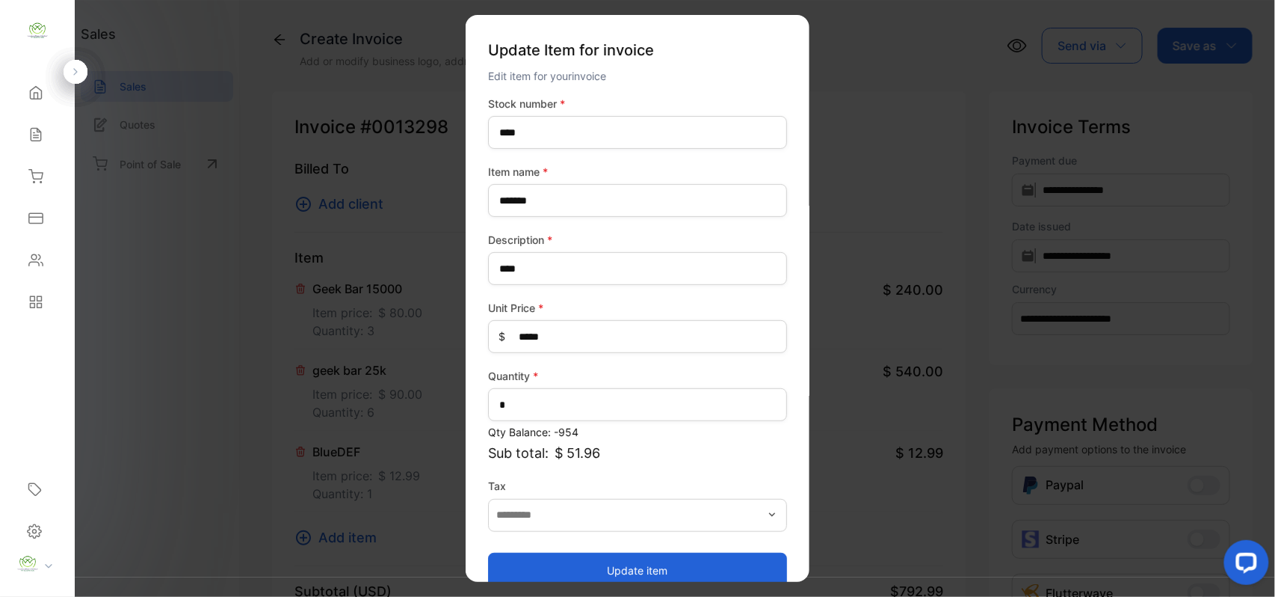
click at [584, 566] on button "Update item" at bounding box center [637, 570] width 299 height 36
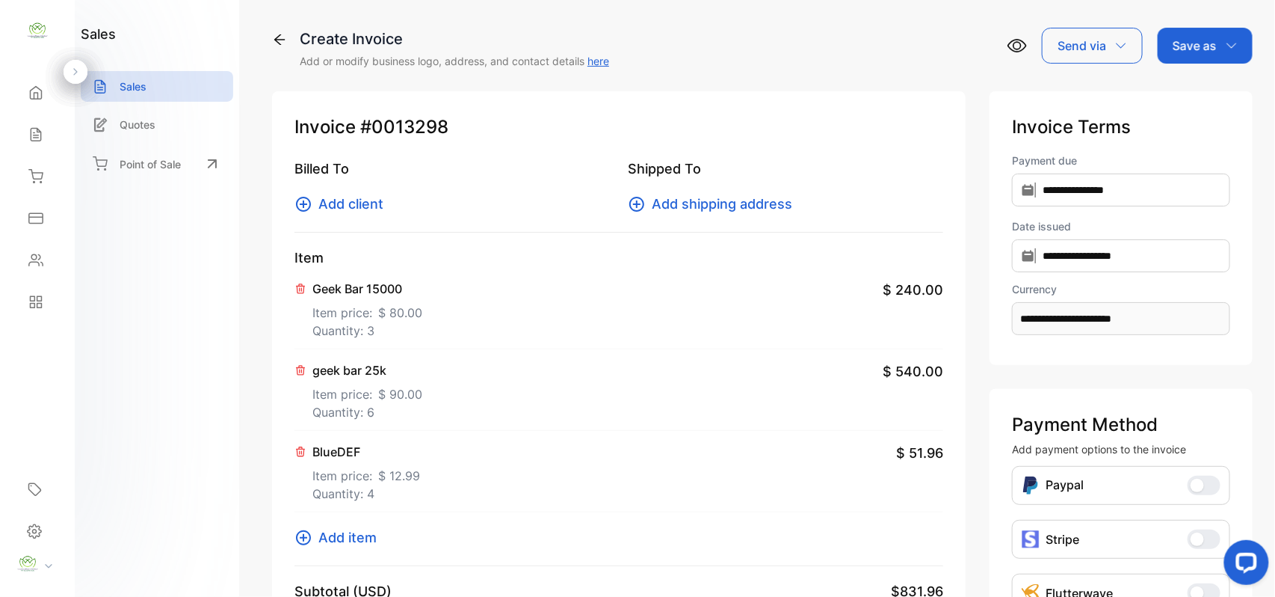
click at [360, 535] on span "Add item" at bounding box center [347, 537] width 58 height 20
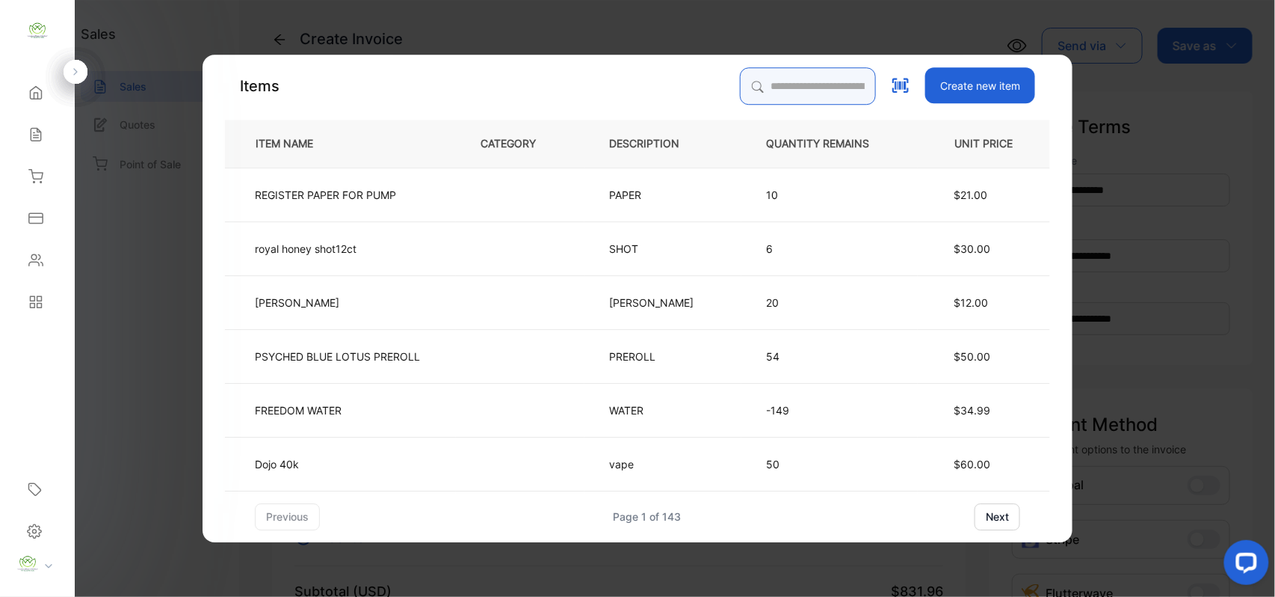
click at [802, 90] on input "search" at bounding box center [808, 85] width 136 height 37
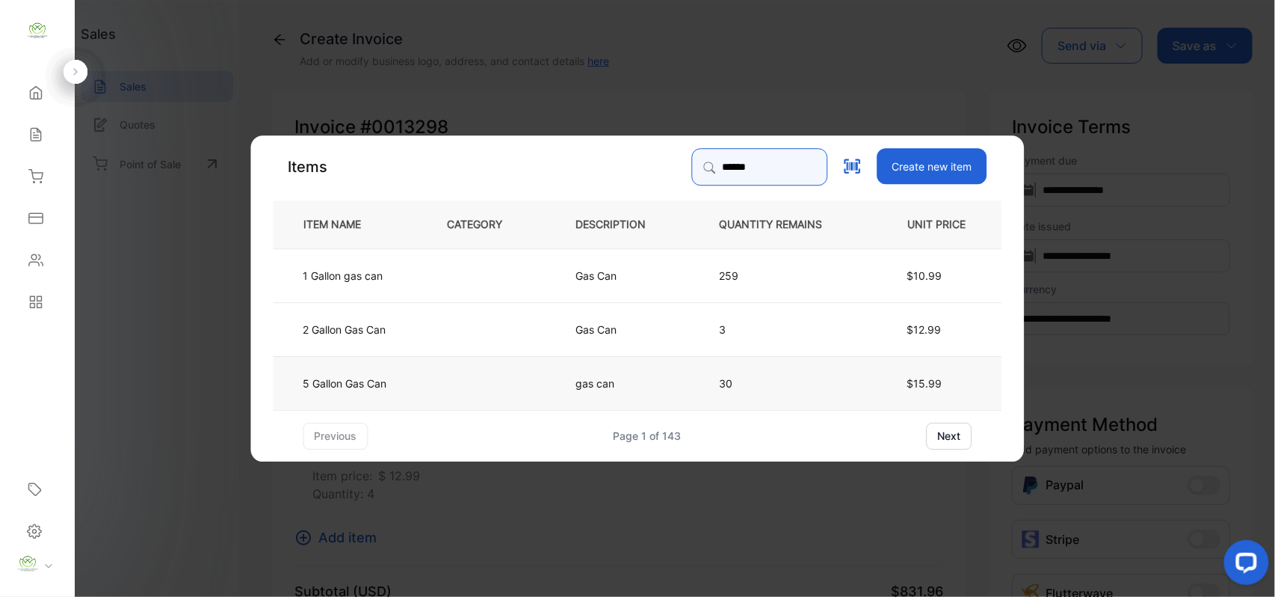
type input "******"
click at [413, 381] on td "5 Gallon Gas Can" at bounding box center [349, 382] width 150 height 54
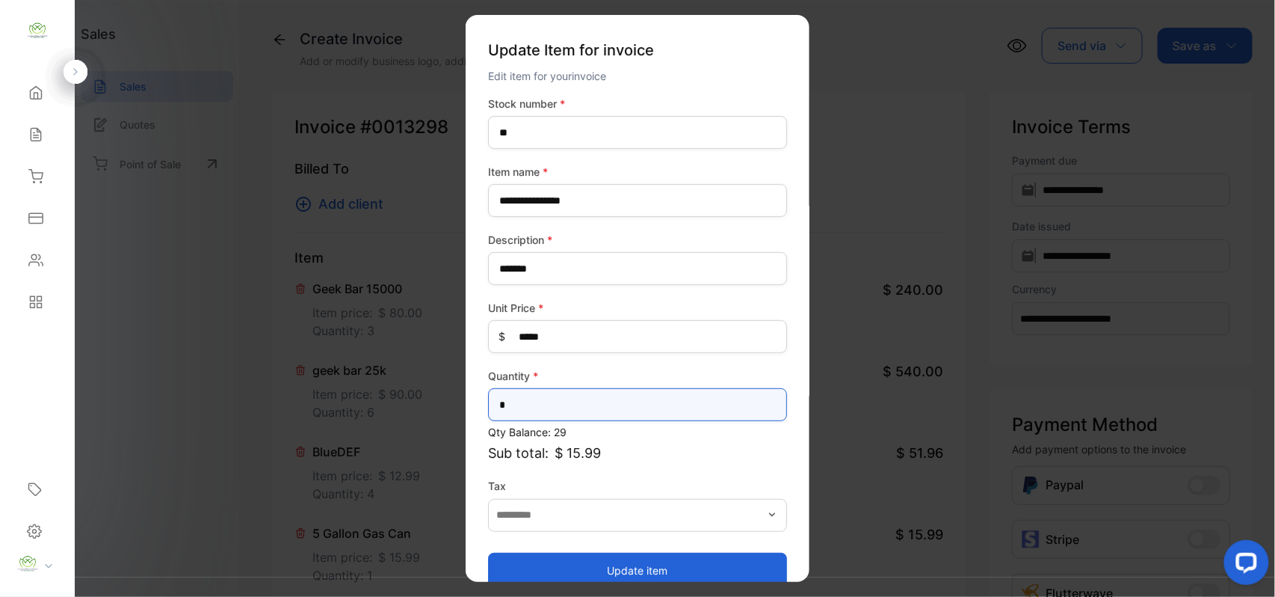
click at [599, 407] on input "*" at bounding box center [637, 404] width 299 height 33
type input "*"
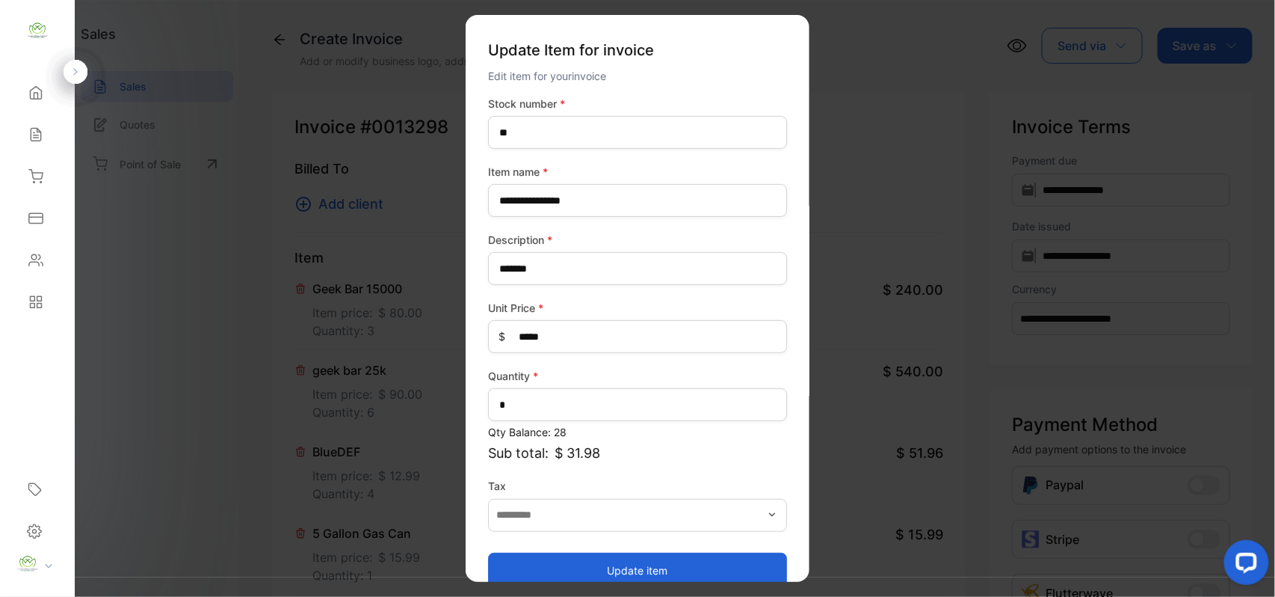
drag, startPoint x: 659, startPoint y: 563, endPoint x: 665, endPoint y: 550, distance: 14.0
click at [659, 563] on button "Update item" at bounding box center [637, 570] width 299 height 36
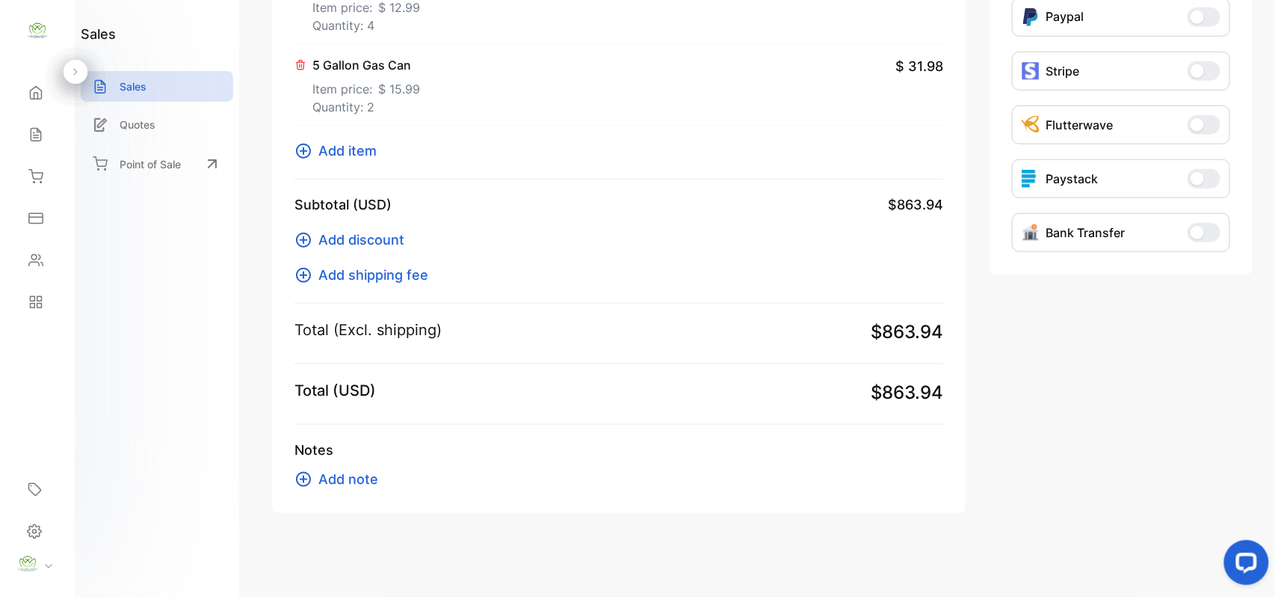
scroll to position [4, 0]
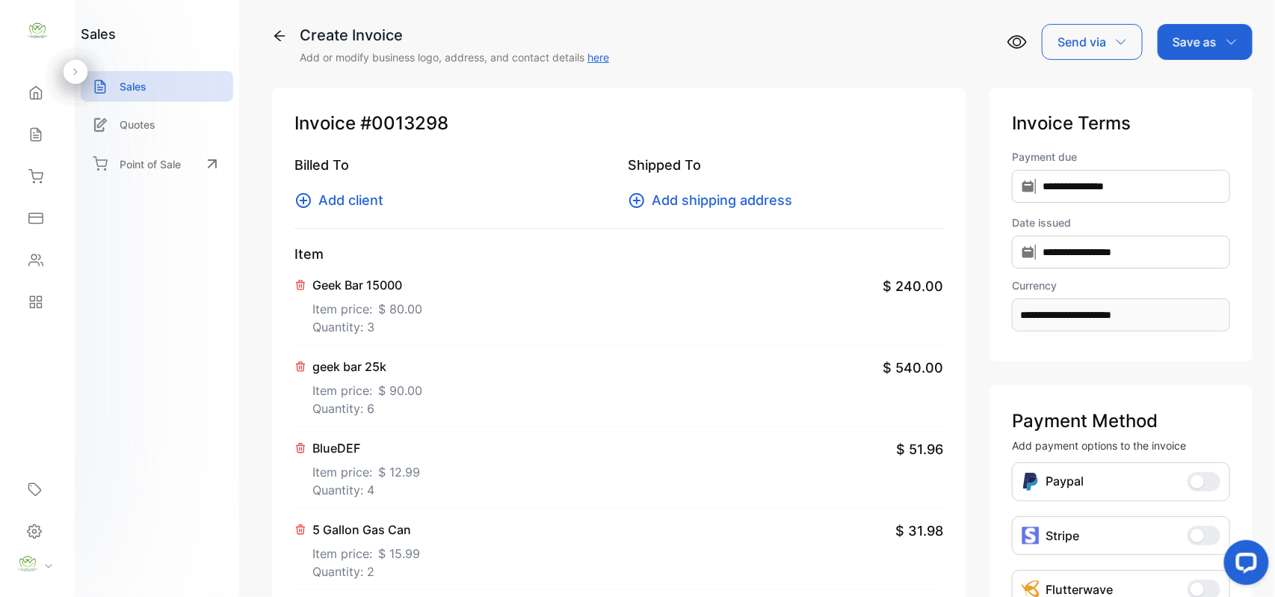
click at [368, 483] on p "Quantity: 4" at bounding box center [366, 490] width 108 height 18
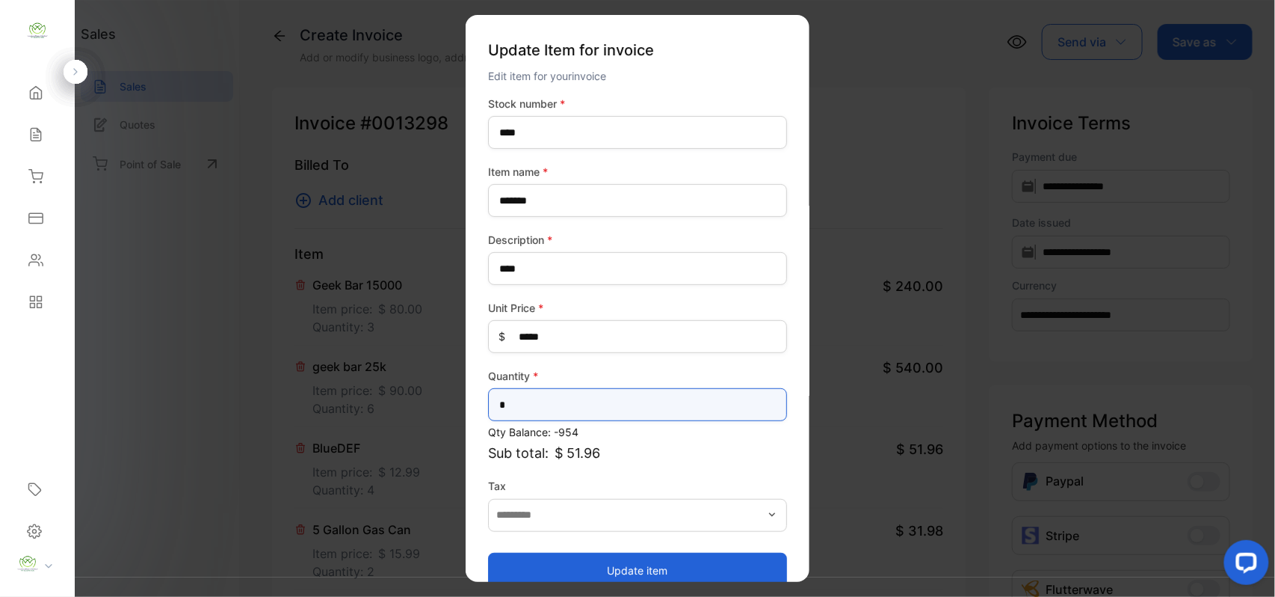
click at [567, 396] on input "*" at bounding box center [637, 404] width 299 height 33
type input "*"
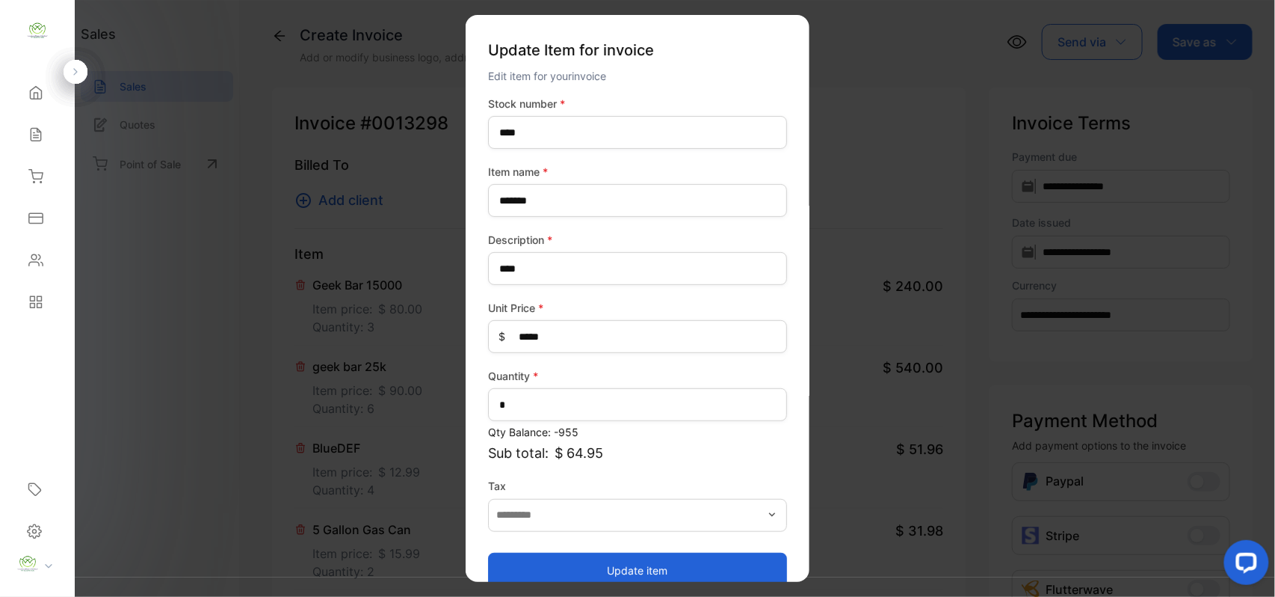
click at [557, 570] on button "Update item" at bounding box center [637, 570] width 299 height 36
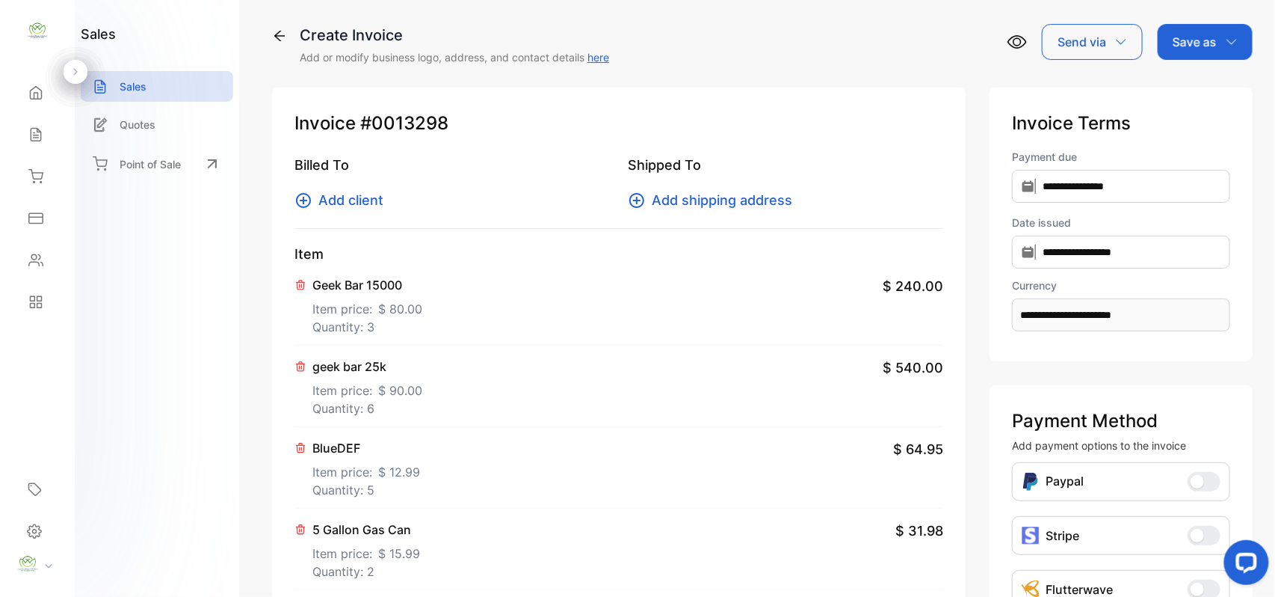
click at [372, 407] on p "Quantity: 6" at bounding box center [367, 408] width 110 height 18
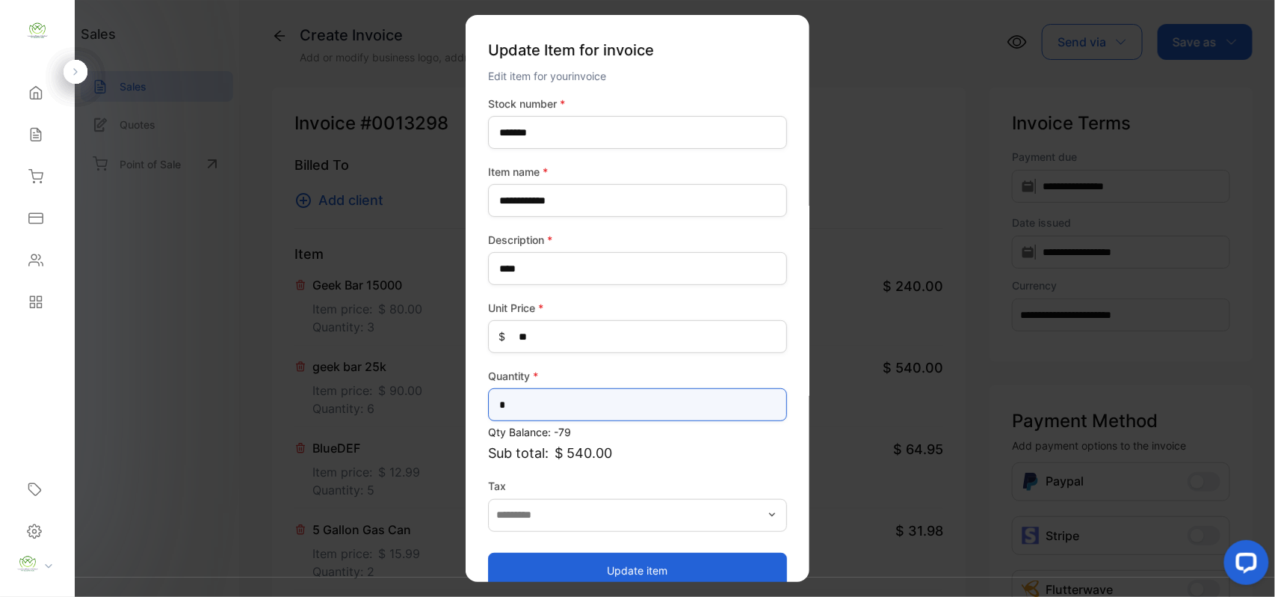
click at [521, 407] on input "*" at bounding box center [637, 404] width 299 height 33
type input "*"
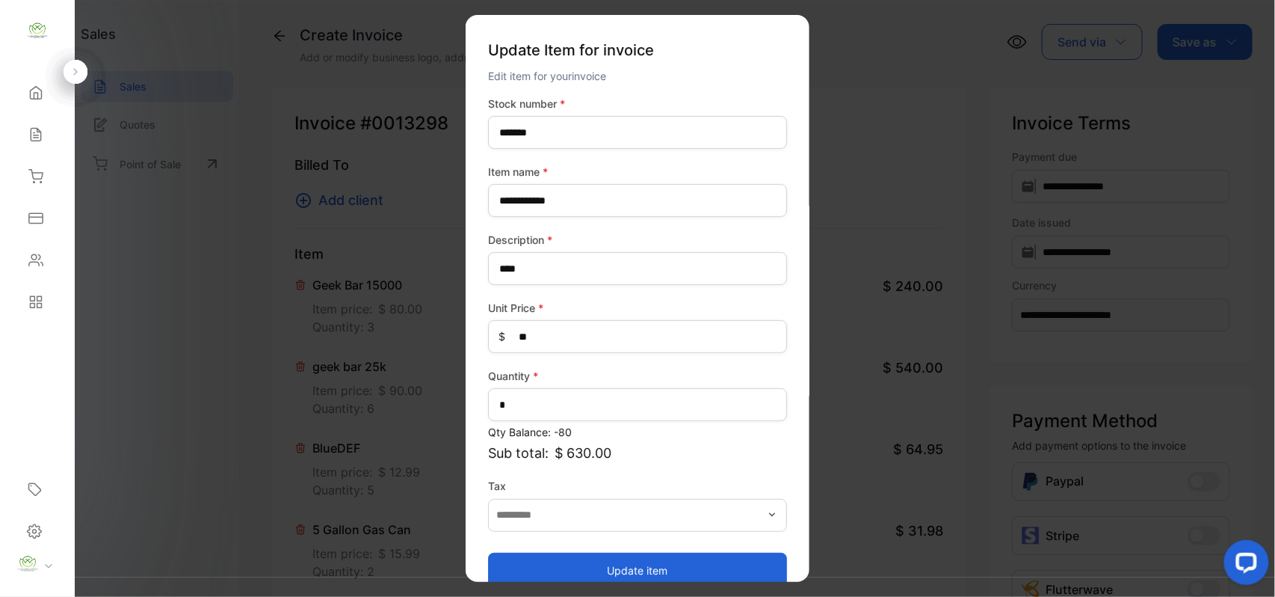
click at [525, 562] on button "Update item" at bounding box center [637, 570] width 299 height 36
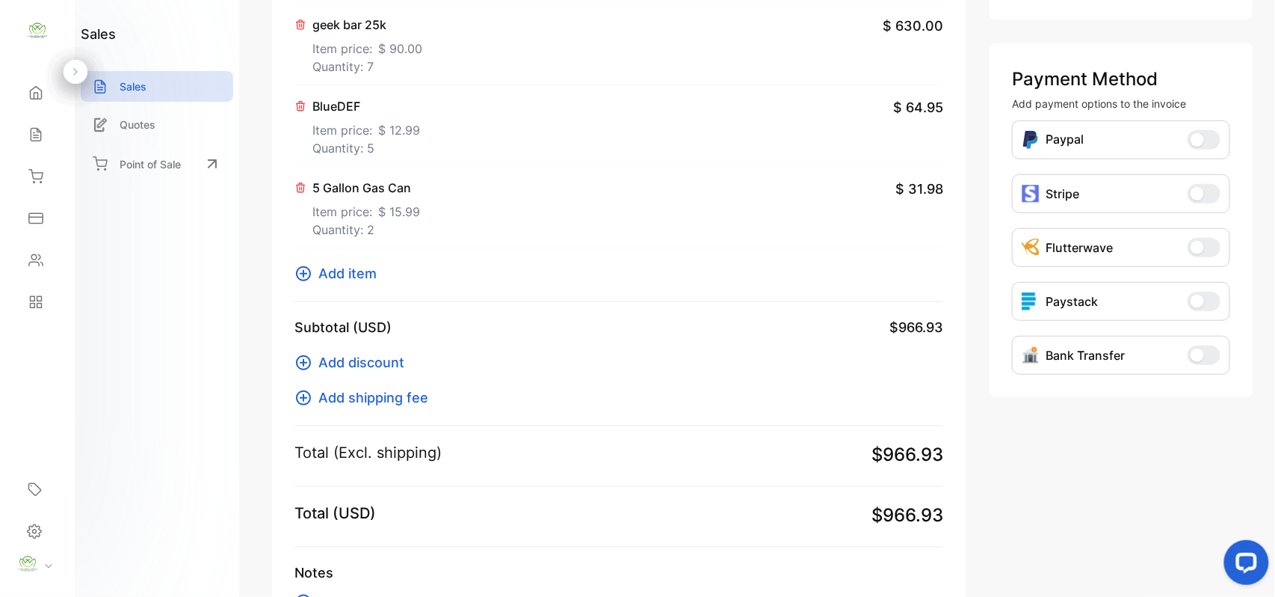
scroll to position [469, 0]
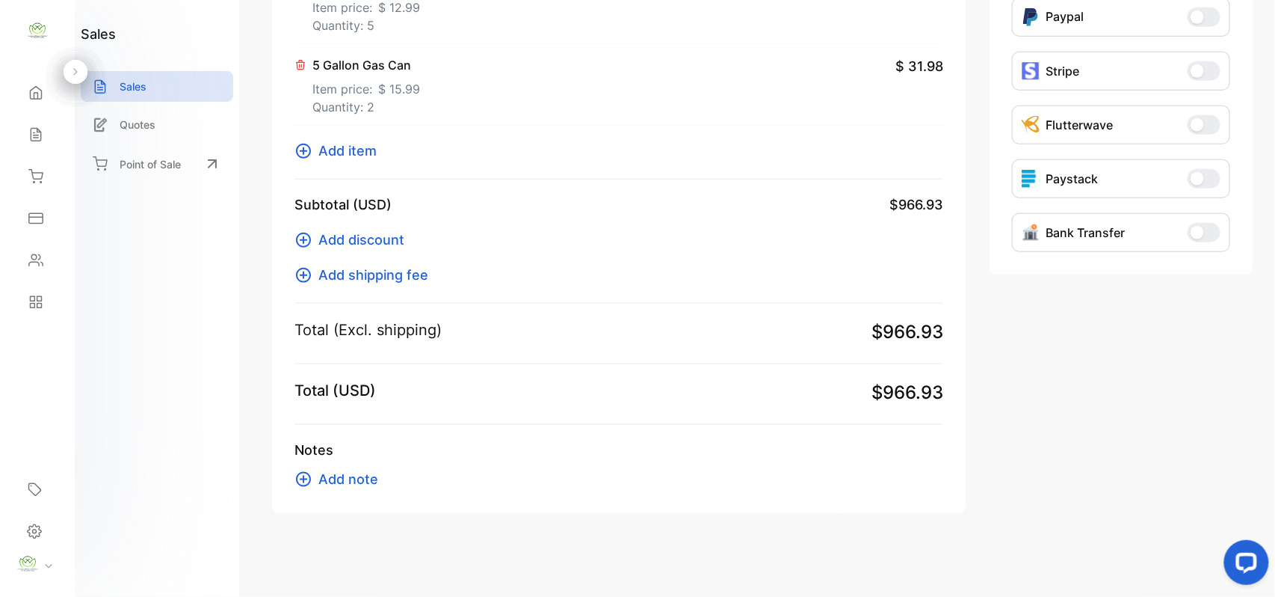
click at [362, 147] on span "Add item" at bounding box center [347, 151] width 58 height 20
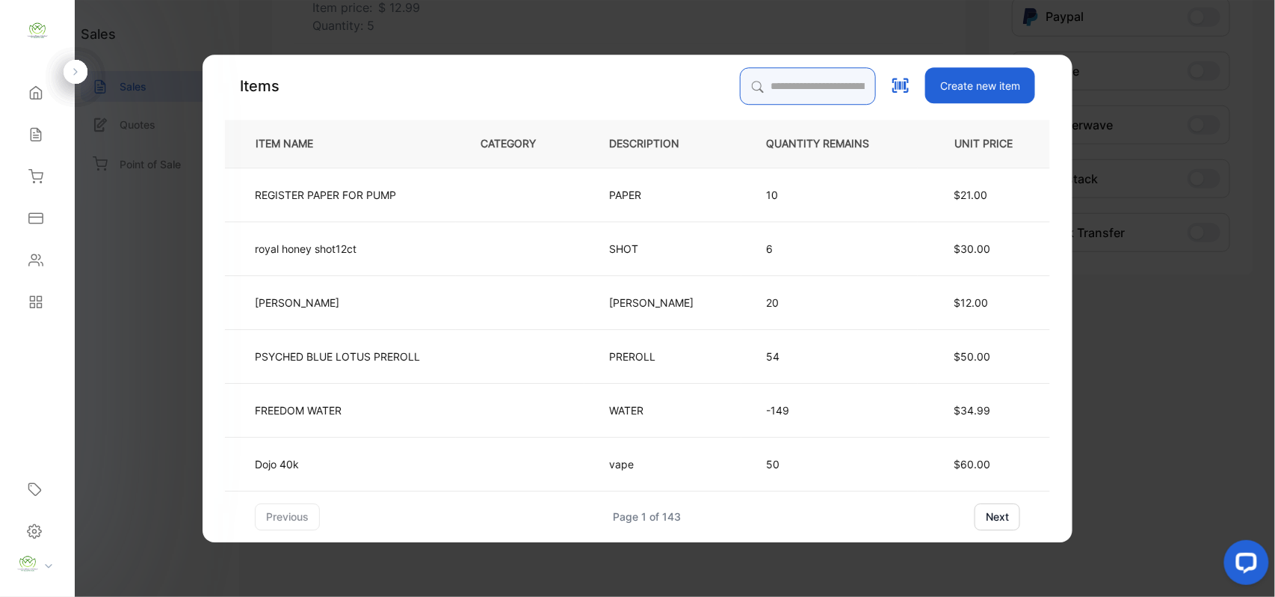
click at [740, 87] on input "search" at bounding box center [808, 85] width 136 height 37
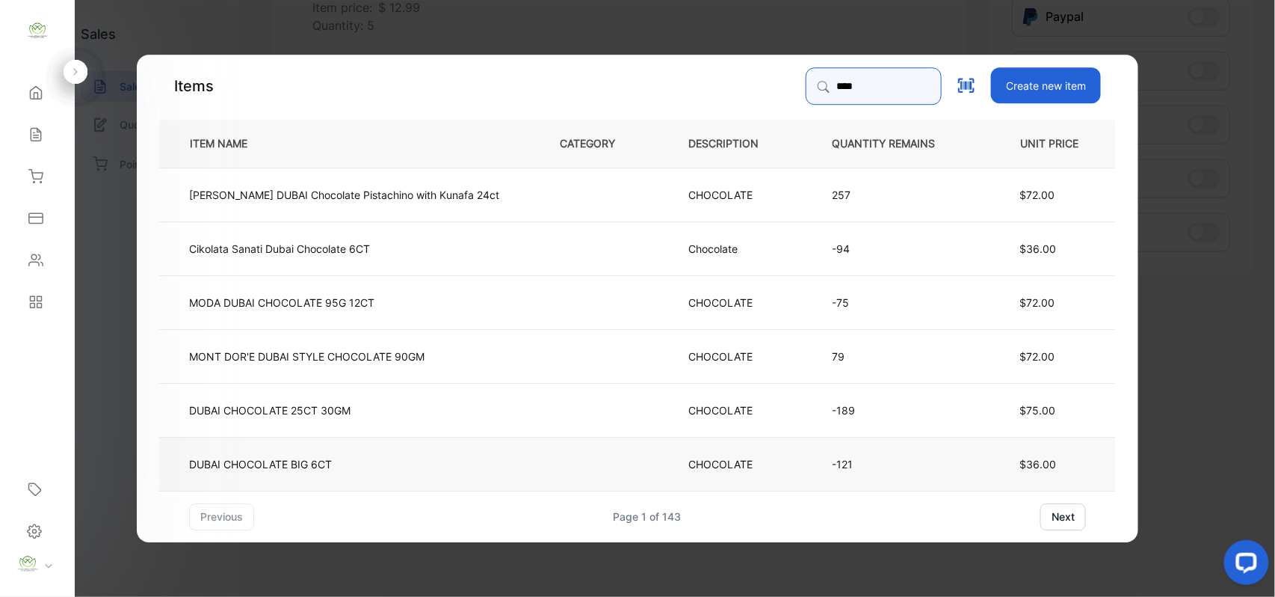
type input "****"
click at [332, 463] on p "DUBAI CHOCOLATE BIG 6CT" at bounding box center [260, 463] width 143 height 16
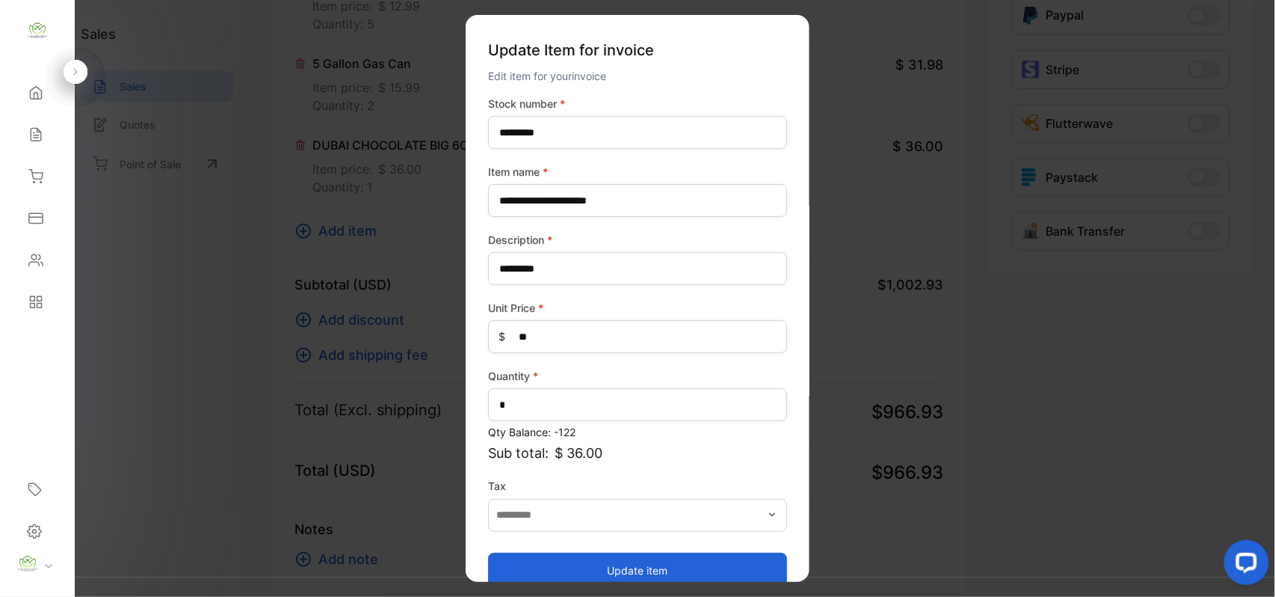
click at [550, 568] on button "Update item" at bounding box center [637, 570] width 299 height 36
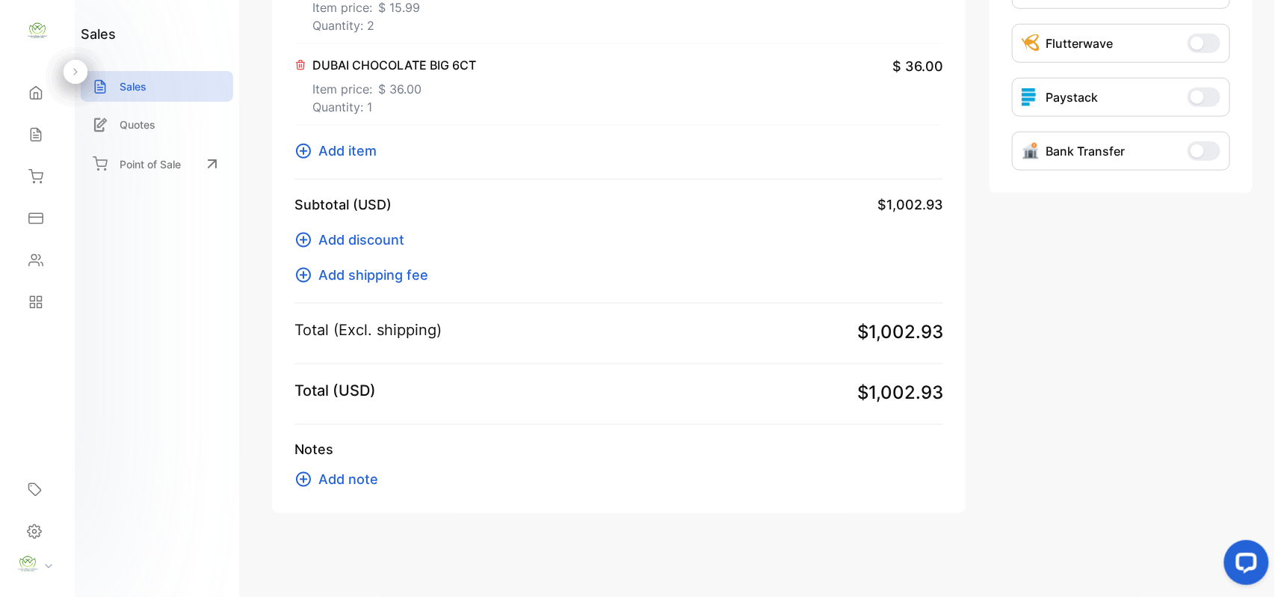
scroll to position [551, 0]
click at [395, 81] on span "$ 36.00" at bounding box center [399, 89] width 43 height 18
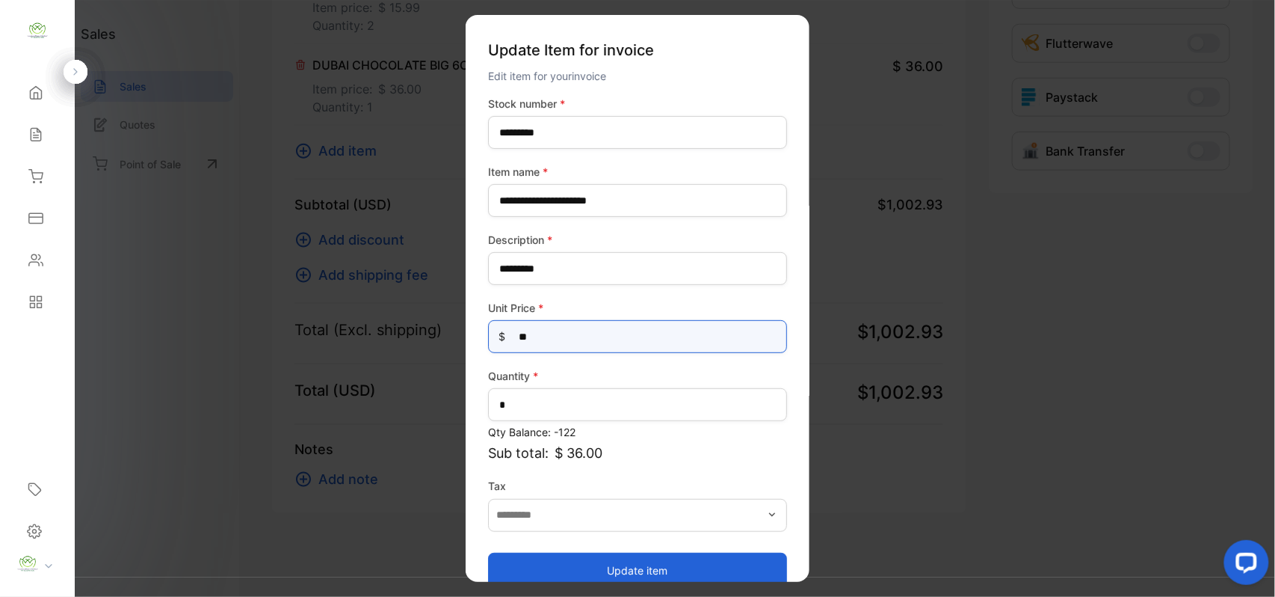
click at [595, 336] on Price-inputprice "**" at bounding box center [637, 336] width 299 height 33
type Price-inputprice "**"
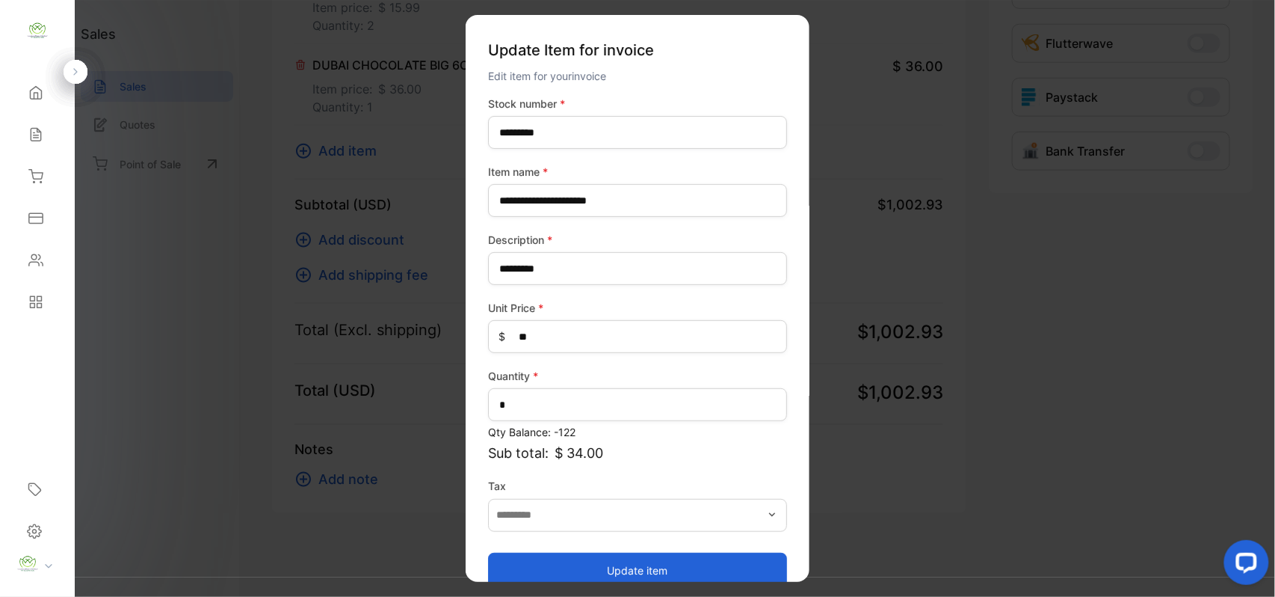
click at [626, 566] on button "Update item" at bounding box center [637, 570] width 299 height 36
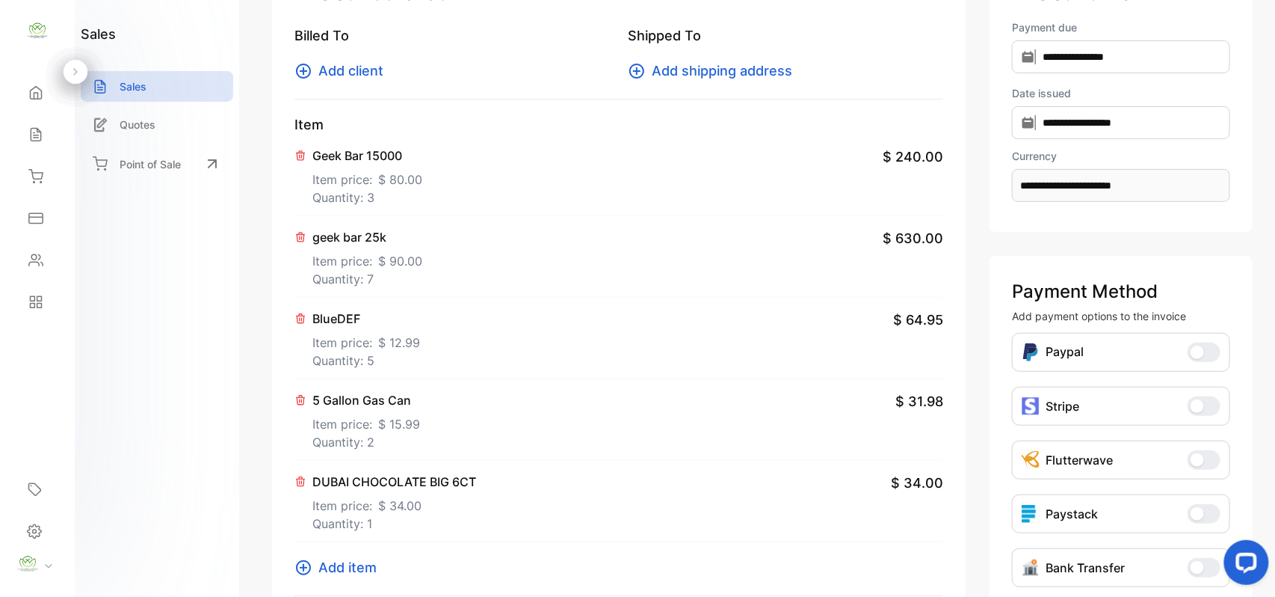
scroll to position [0, 0]
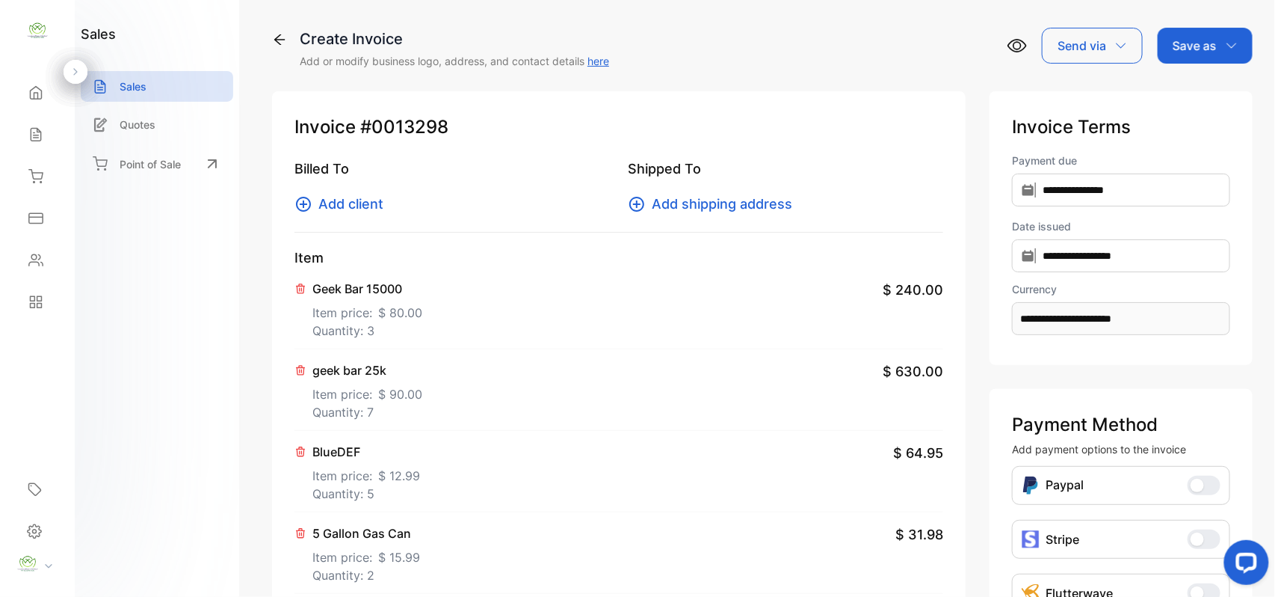
click at [345, 200] on span "Add client" at bounding box center [350, 204] width 65 height 20
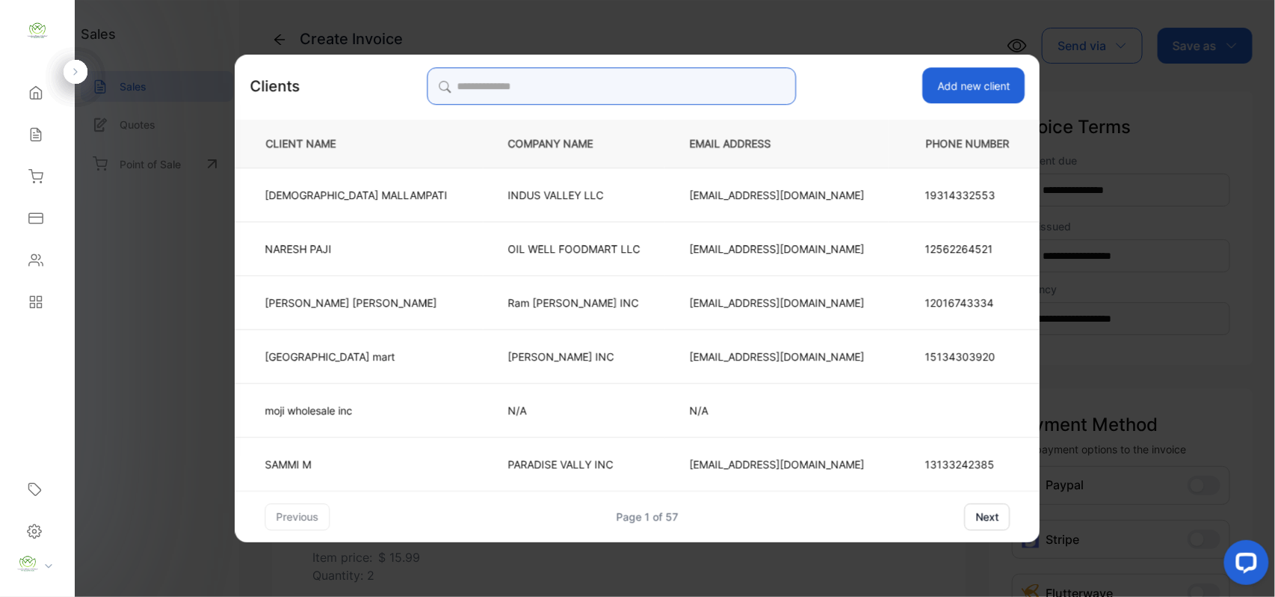
click at [706, 78] on input "search" at bounding box center [611, 85] width 369 height 37
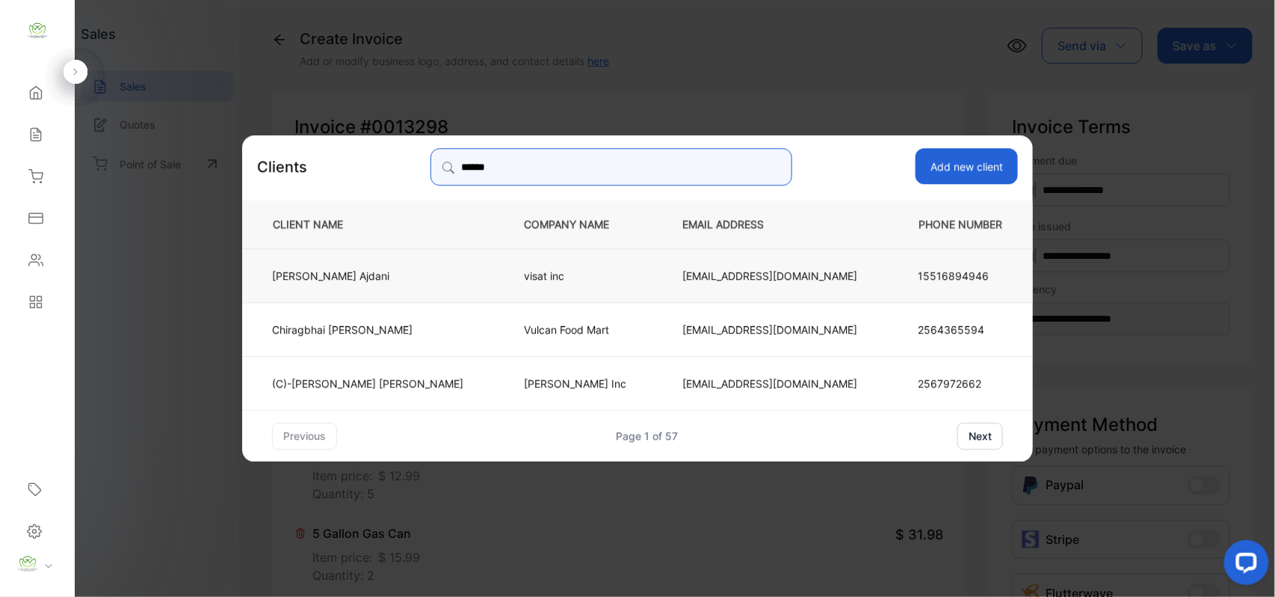
type input "******"
click at [437, 275] on td "Chirag Ajdani" at bounding box center [370, 274] width 257 height 54
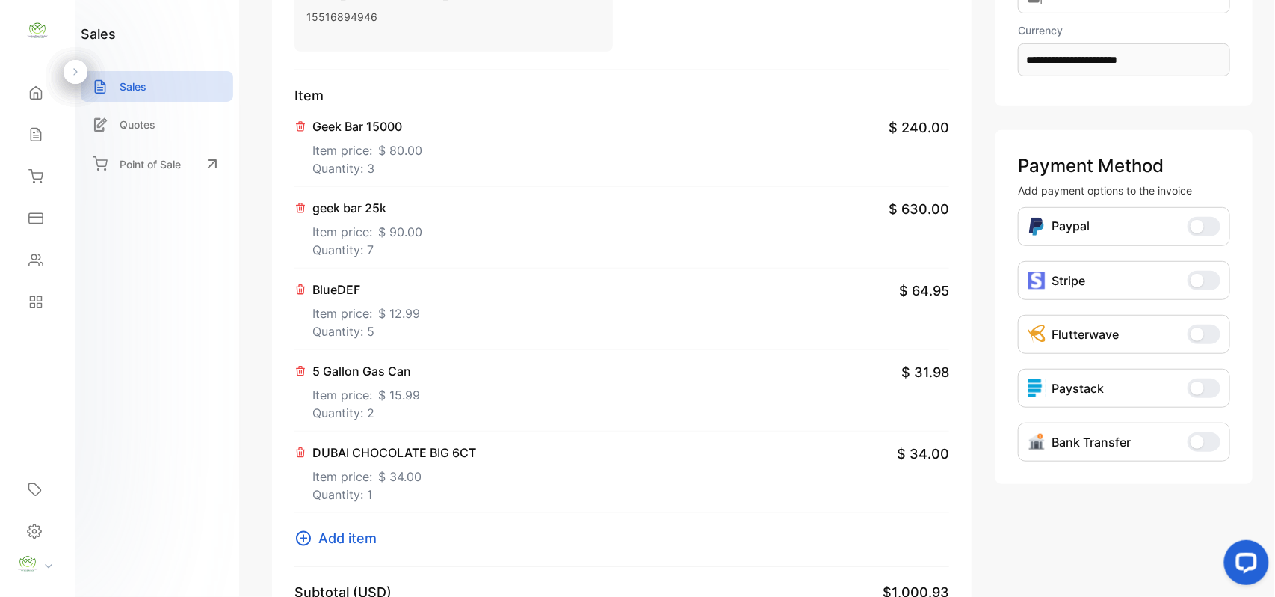
scroll to position [647, 0]
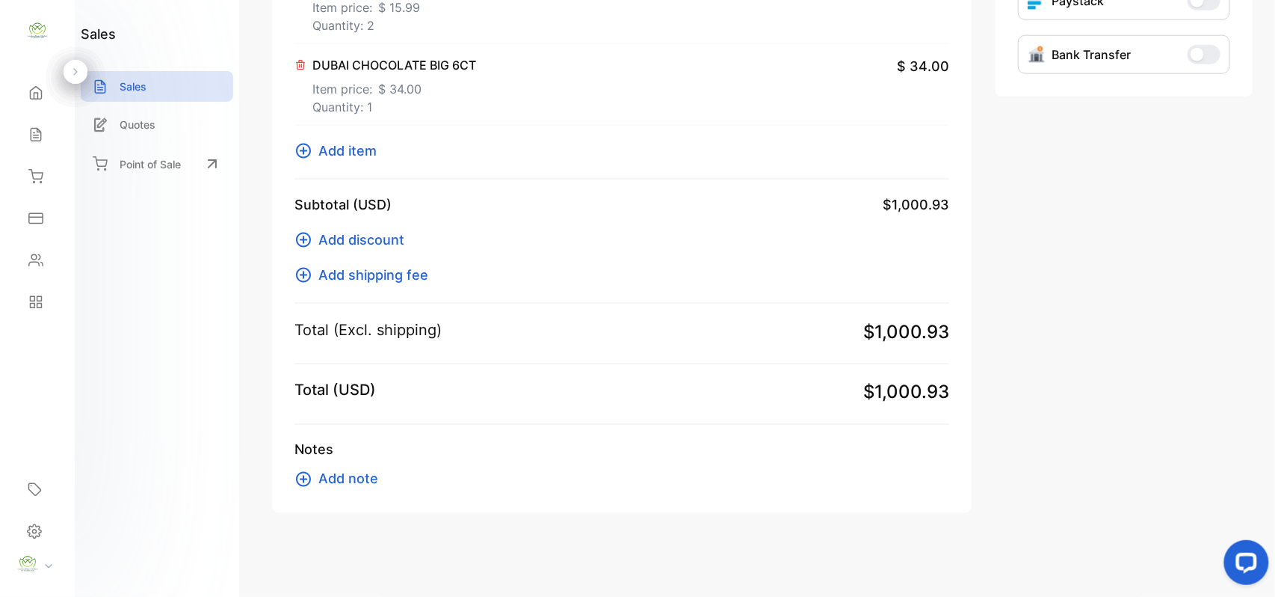
click at [404, 88] on span "$ 34.00" at bounding box center [399, 89] width 43 height 18
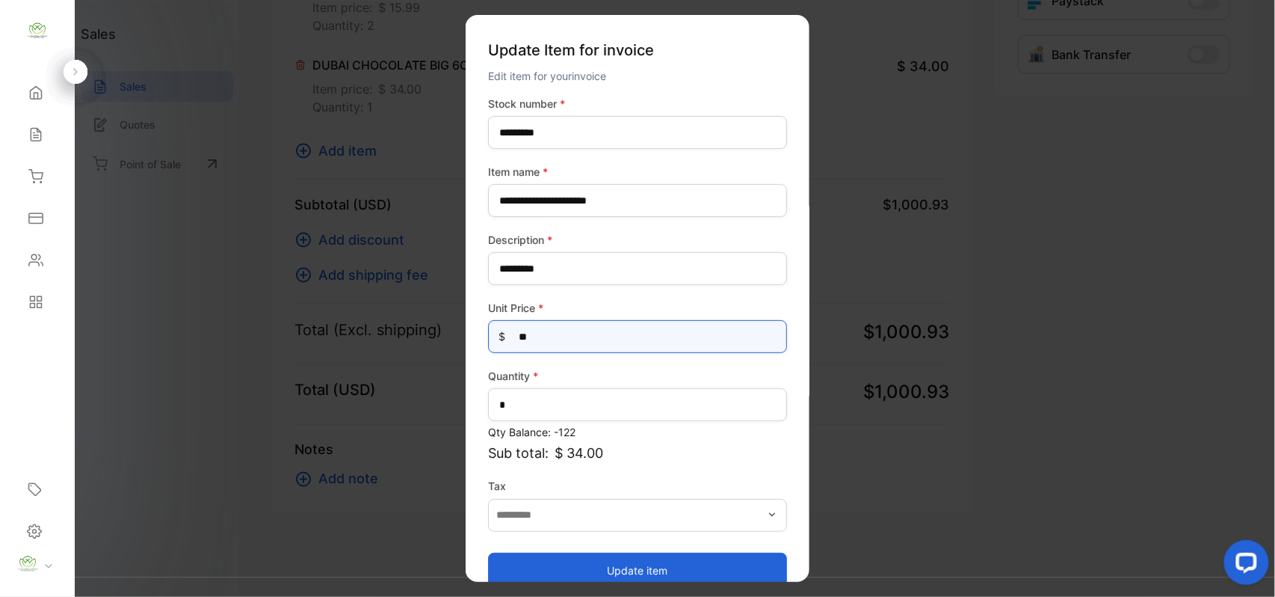
click at [623, 342] on Price-inputprice "**" at bounding box center [637, 336] width 299 height 33
type Price-inputprice "**"
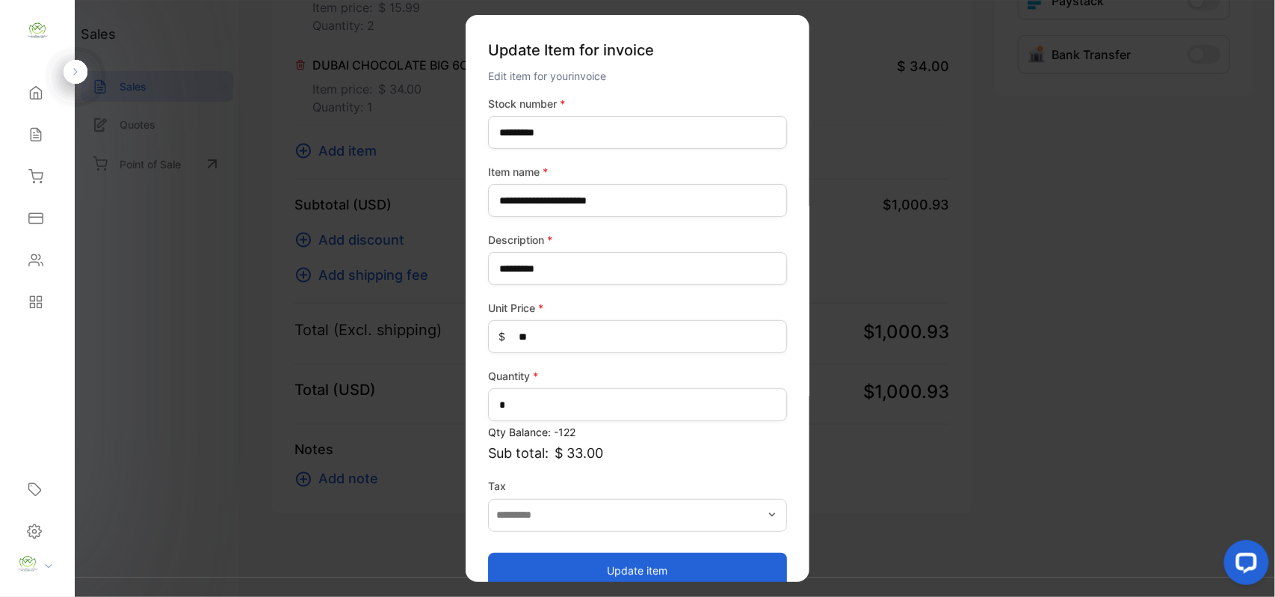
click at [562, 561] on button "Update item" at bounding box center [637, 570] width 299 height 36
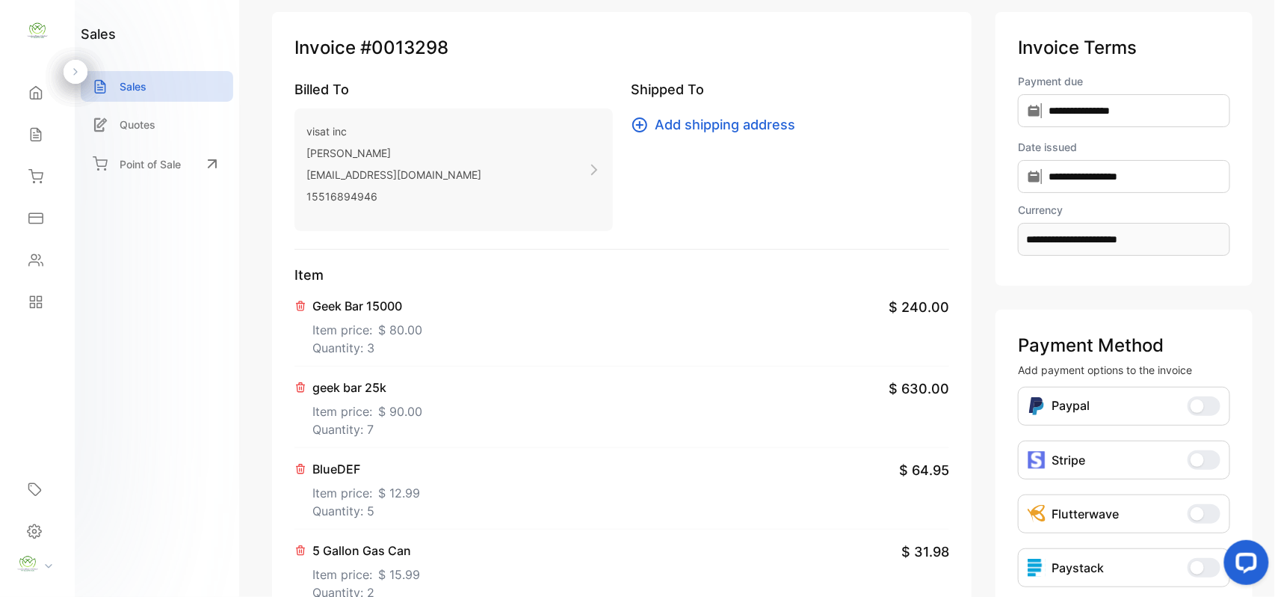
scroll to position [0, 0]
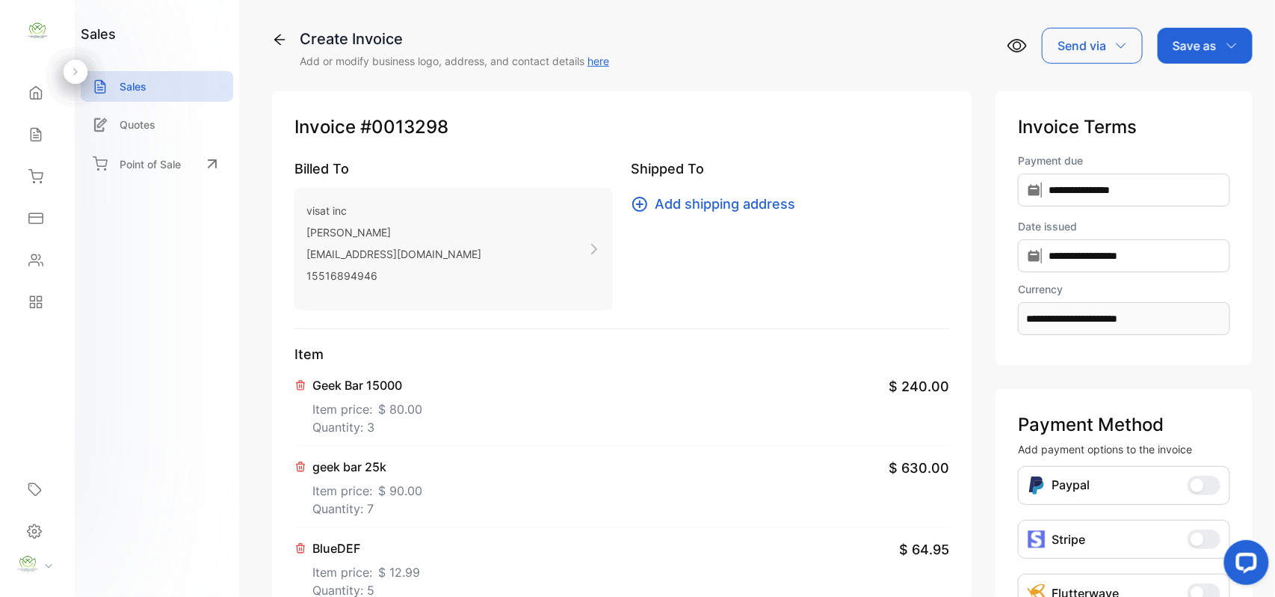
click at [1189, 58] on div "Save as" at bounding box center [1205, 46] width 95 height 36
click at [1187, 93] on div "Invoice" at bounding box center [1202, 95] width 86 height 30
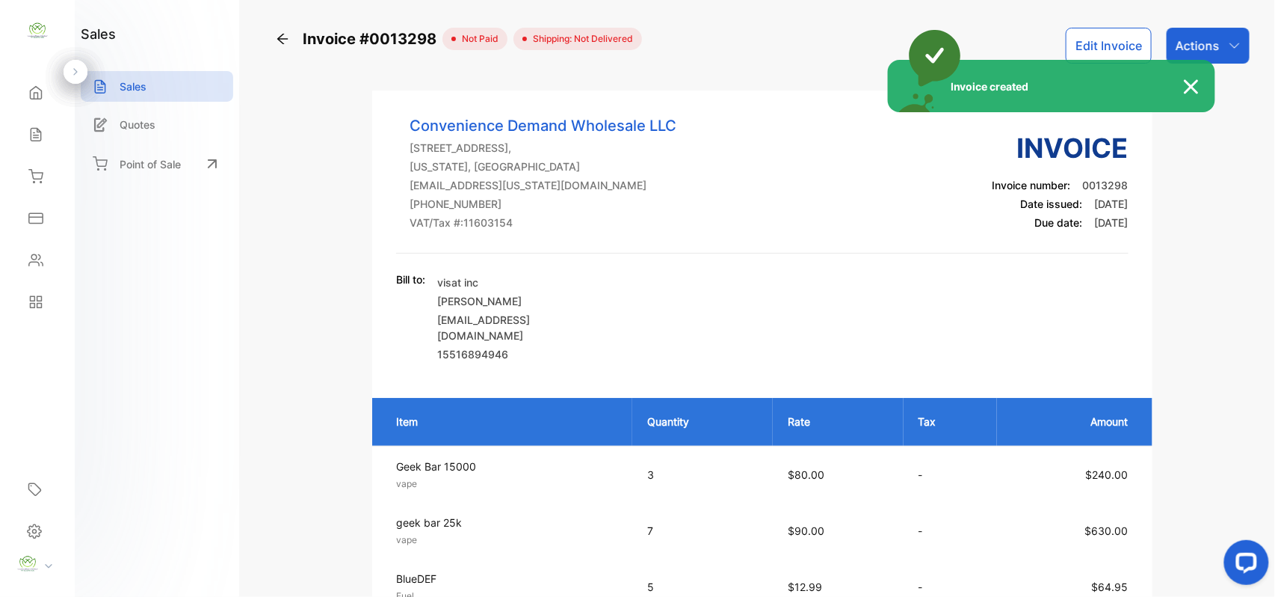
click at [1221, 40] on div "Invoice created" at bounding box center [637, 298] width 1275 height 597
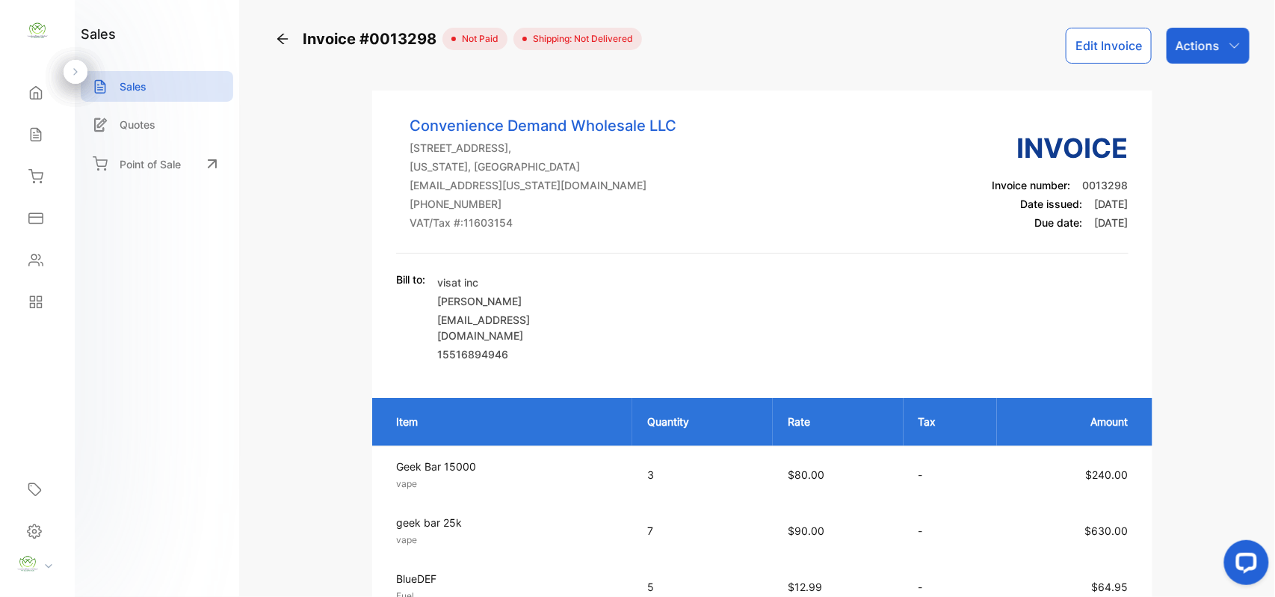
click at [1221, 40] on div "Actions" at bounding box center [1208, 46] width 83 height 36
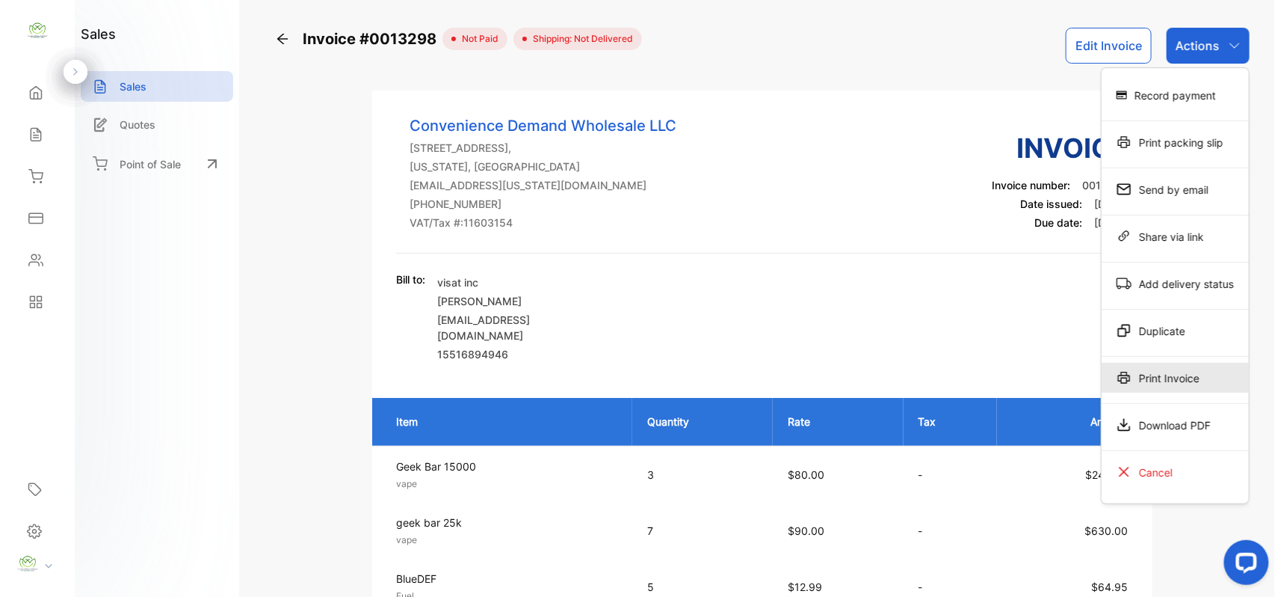
click at [1212, 372] on div "Print Invoice" at bounding box center [1175, 378] width 147 height 30
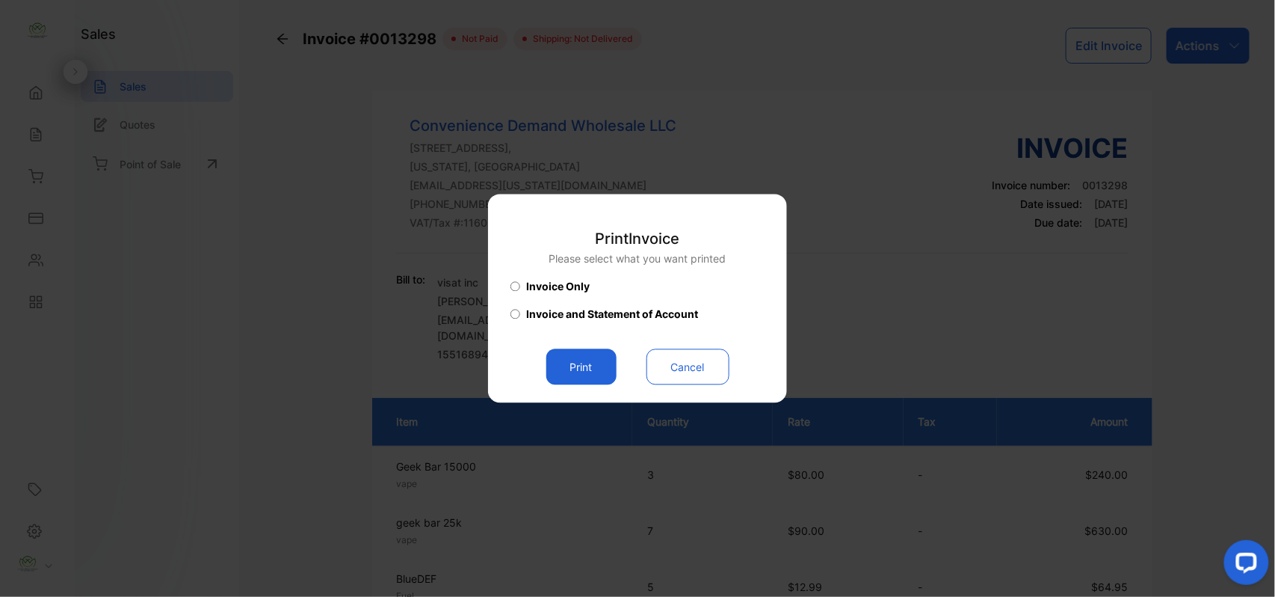
click at [585, 371] on button "Print" at bounding box center [581, 367] width 70 height 36
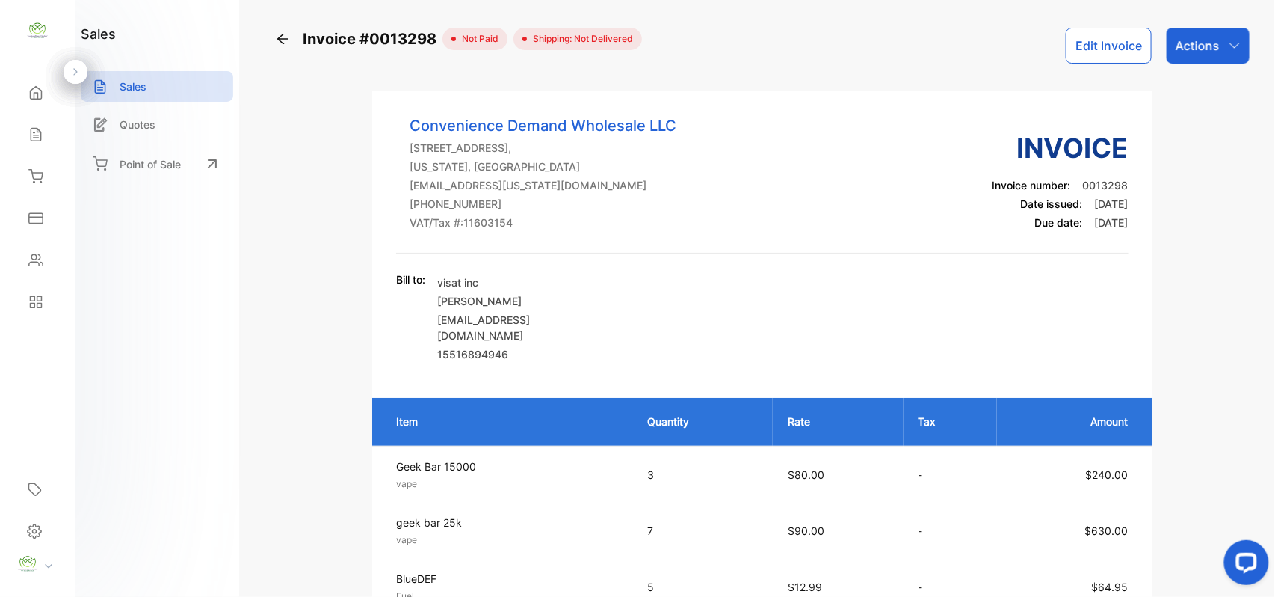
click at [40, 266] on icon at bounding box center [35, 260] width 15 height 15
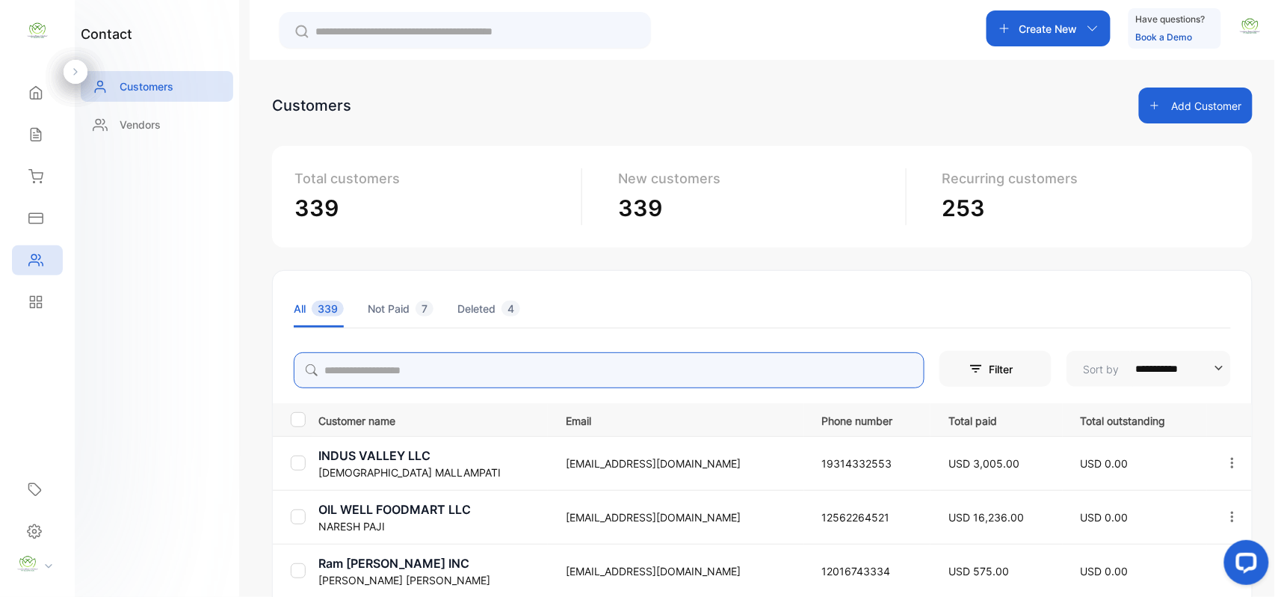
click at [432, 377] on input "search" at bounding box center [609, 370] width 631 height 36
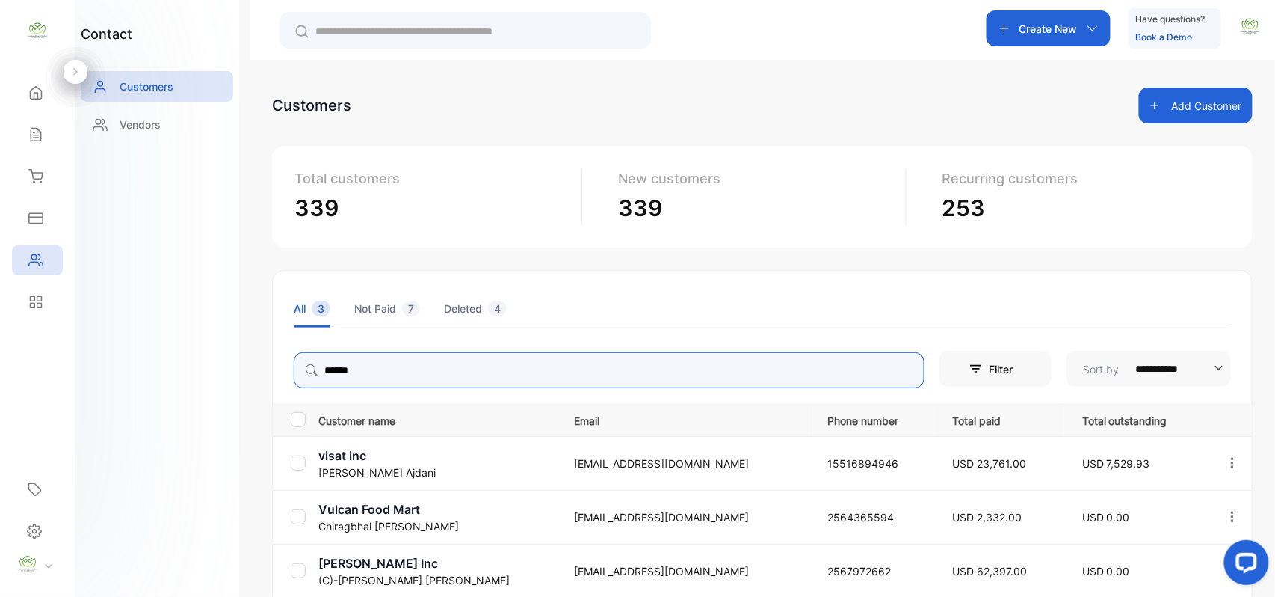
type input "******"
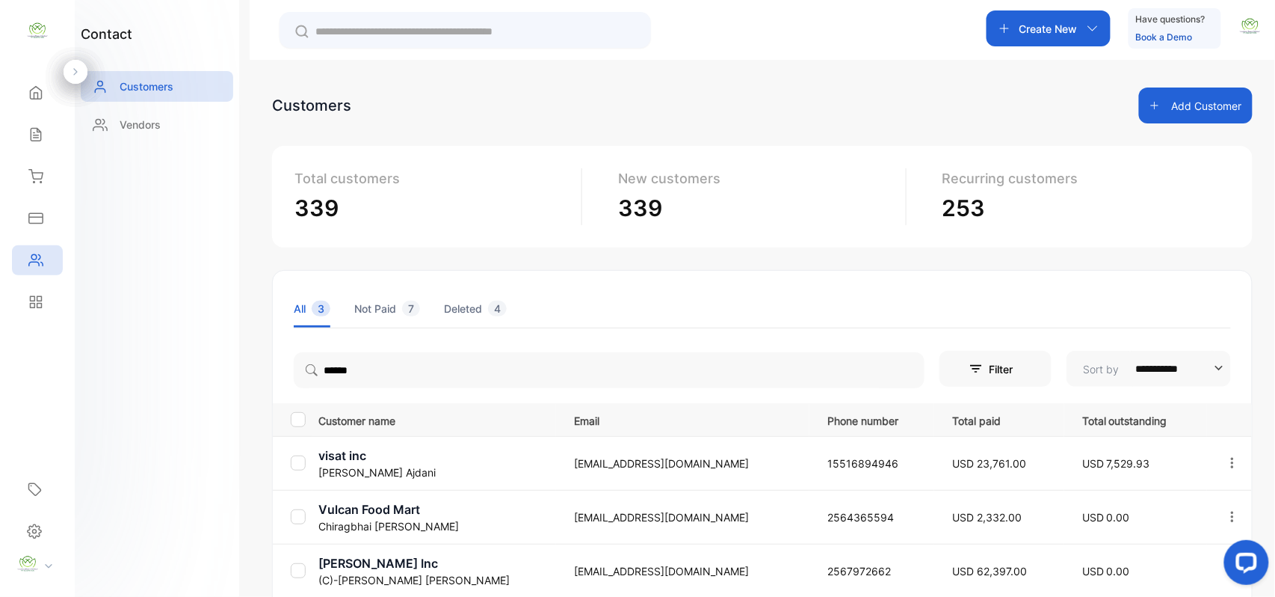
click at [139, 434] on div "contact Customers Vendors" at bounding box center [157, 298] width 164 height 597
click at [381, 470] on p "Chirag Ajdani" at bounding box center [436, 472] width 237 height 16
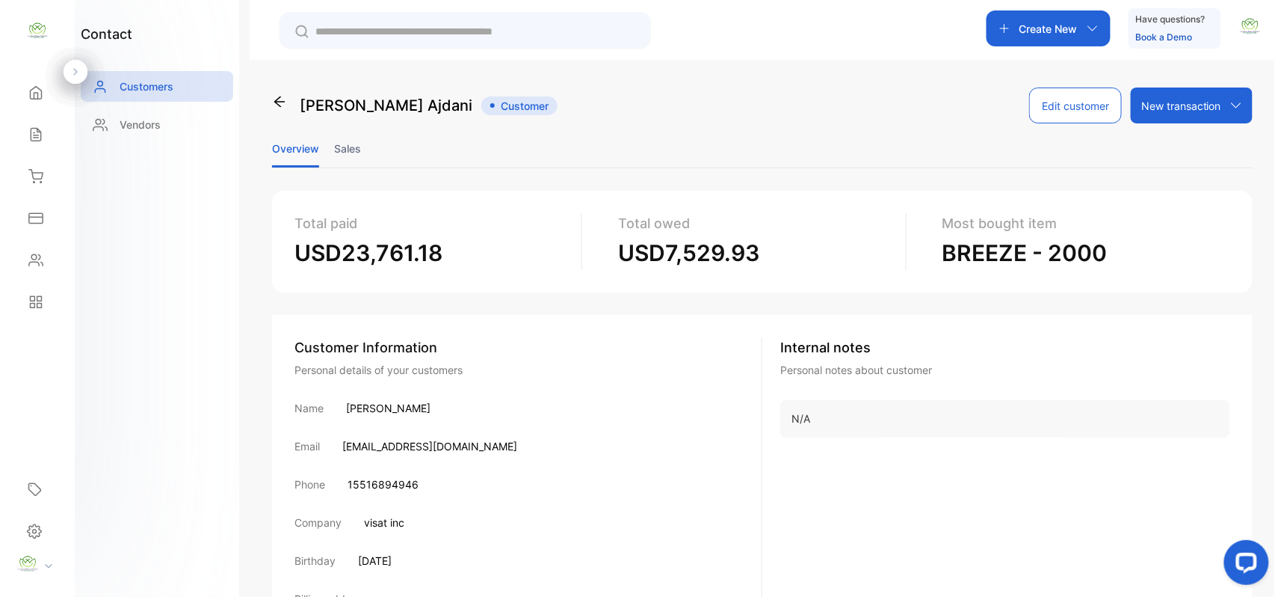
click at [342, 147] on li "Sales" at bounding box center [347, 148] width 27 height 38
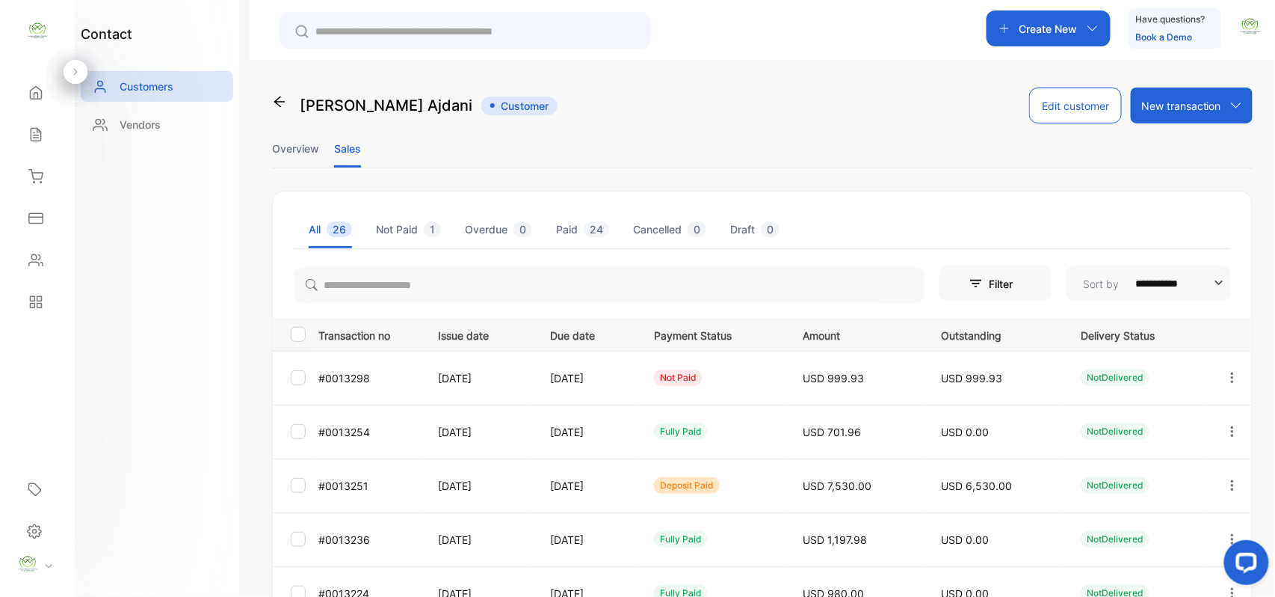
click at [1235, 481] on icon "button" at bounding box center [1232, 484] width 13 height 13
click at [1146, 539] on div "View" at bounding box center [1165, 531] width 168 height 30
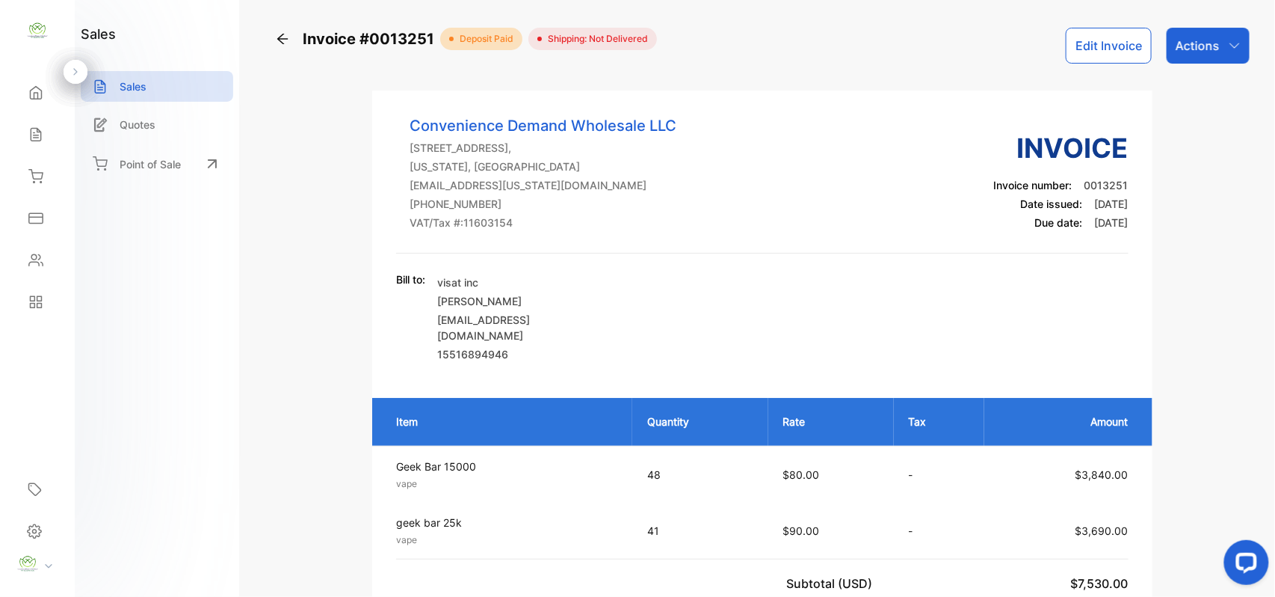
click at [1192, 43] on p "Actions" at bounding box center [1198, 46] width 44 height 18
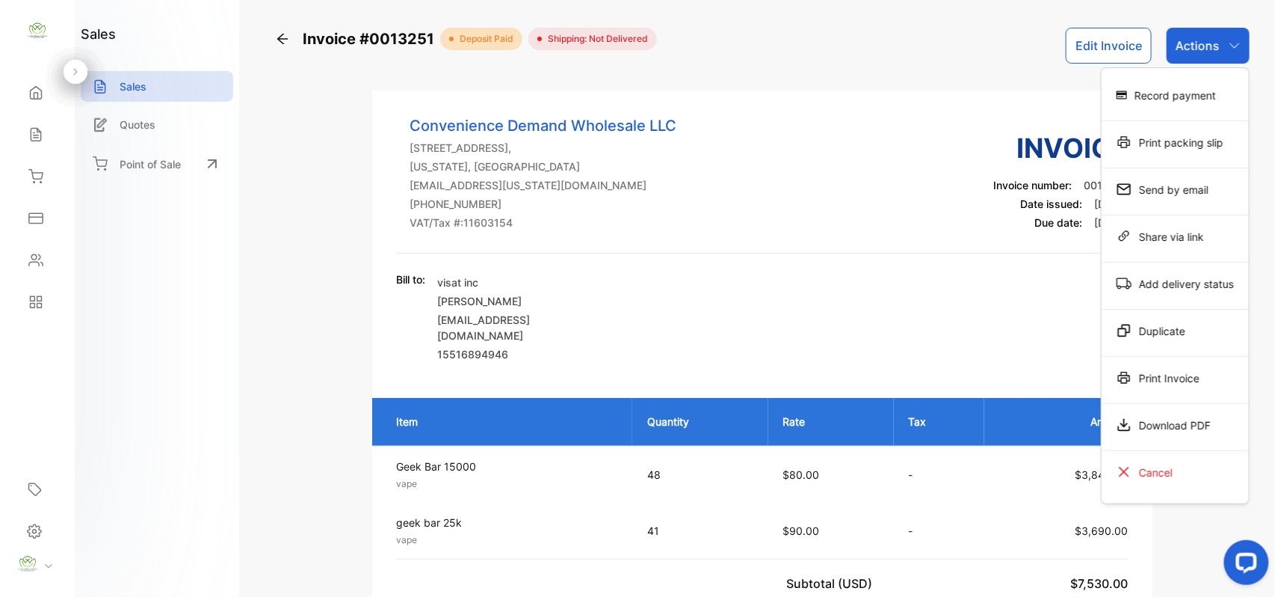
click at [1168, 377] on div "Print Invoice" at bounding box center [1175, 378] width 147 height 30
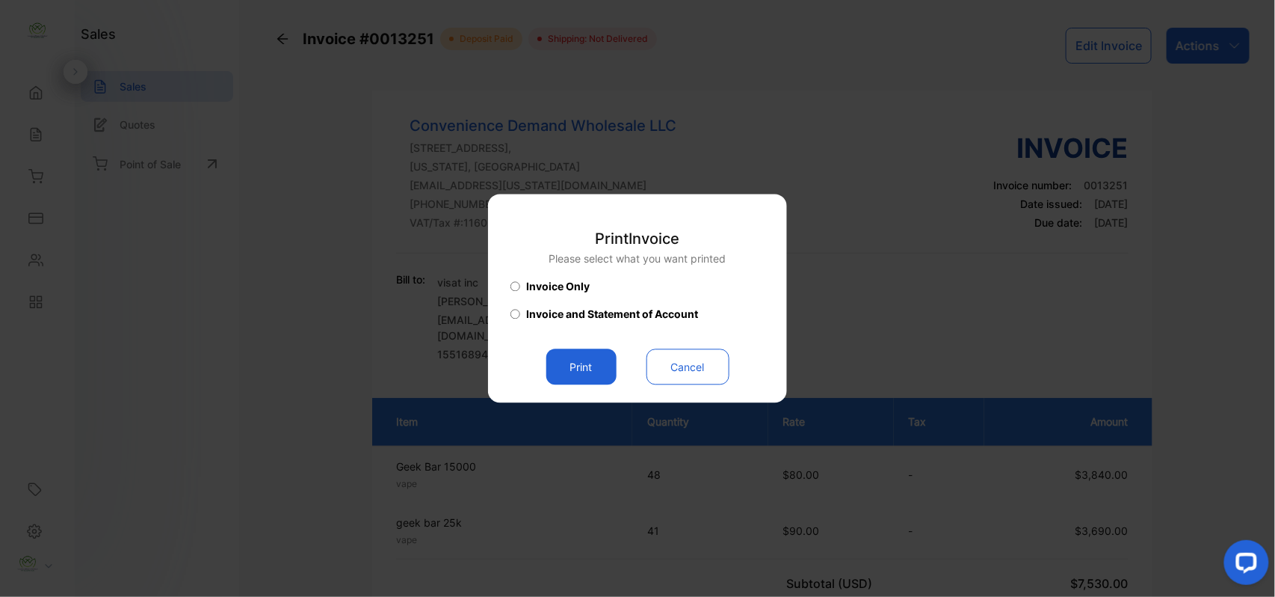
click at [588, 375] on button "Print" at bounding box center [581, 367] width 70 height 36
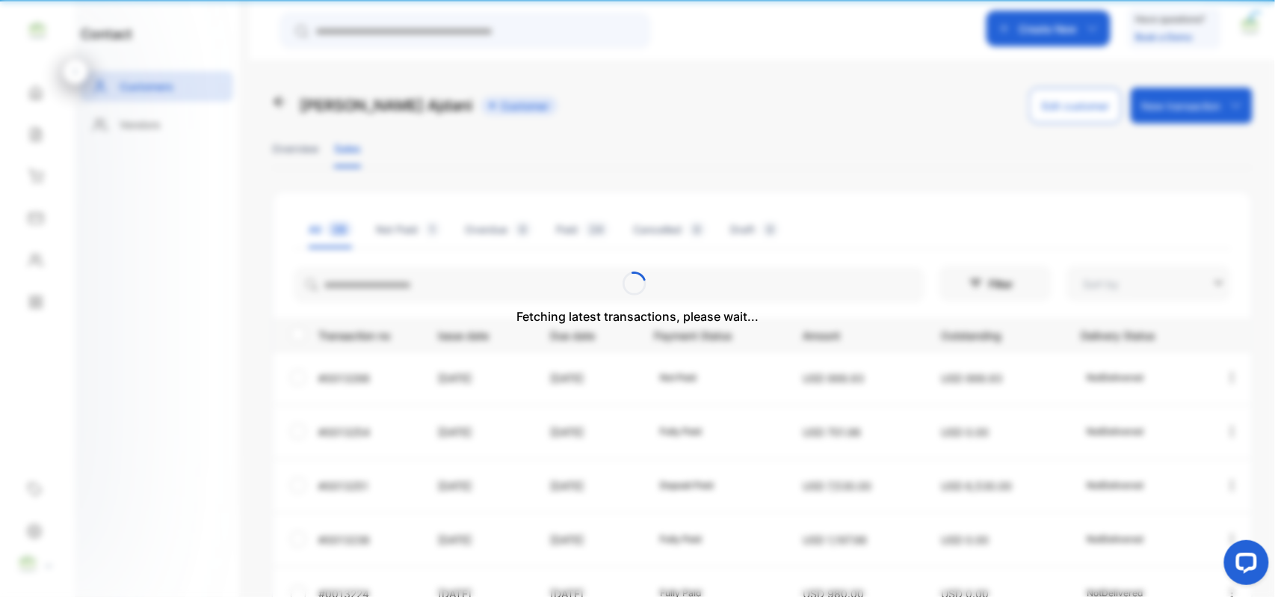
type input "**********"
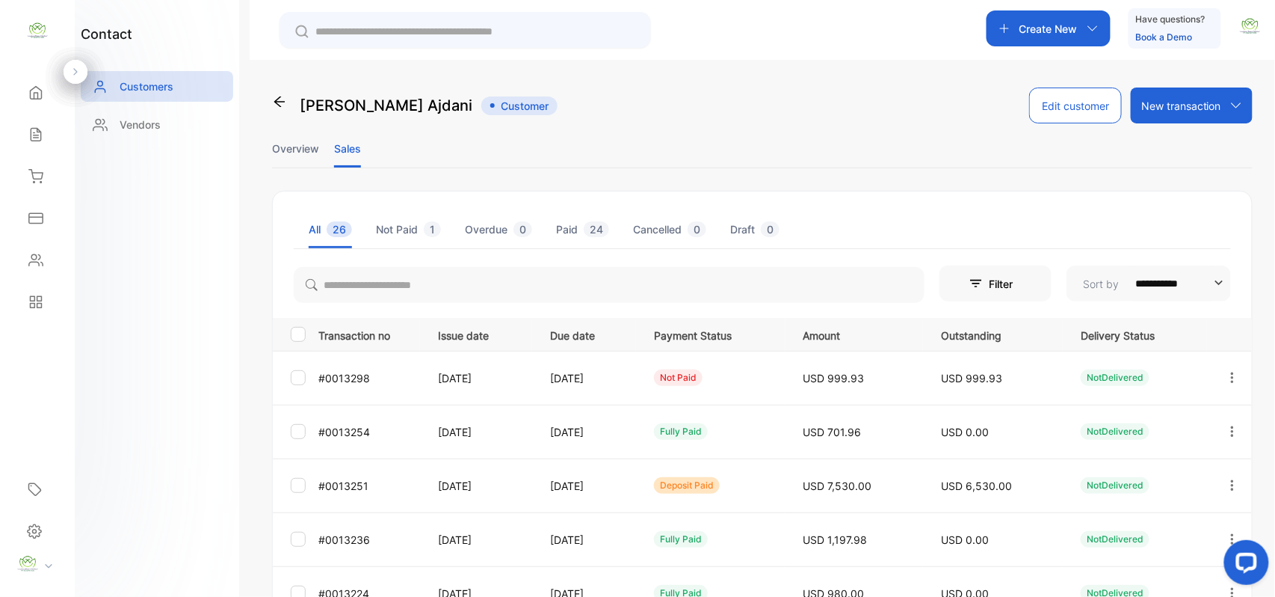
click at [1226, 377] on icon "button" at bounding box center [1232, 377] width 13 height 13
click at [1162, 422] on div "View" at bounding box center [1165, 423] width 168 height 30
click at [1152, 425] on div "View" at bounding box center [1165, 423] width 168 height 30
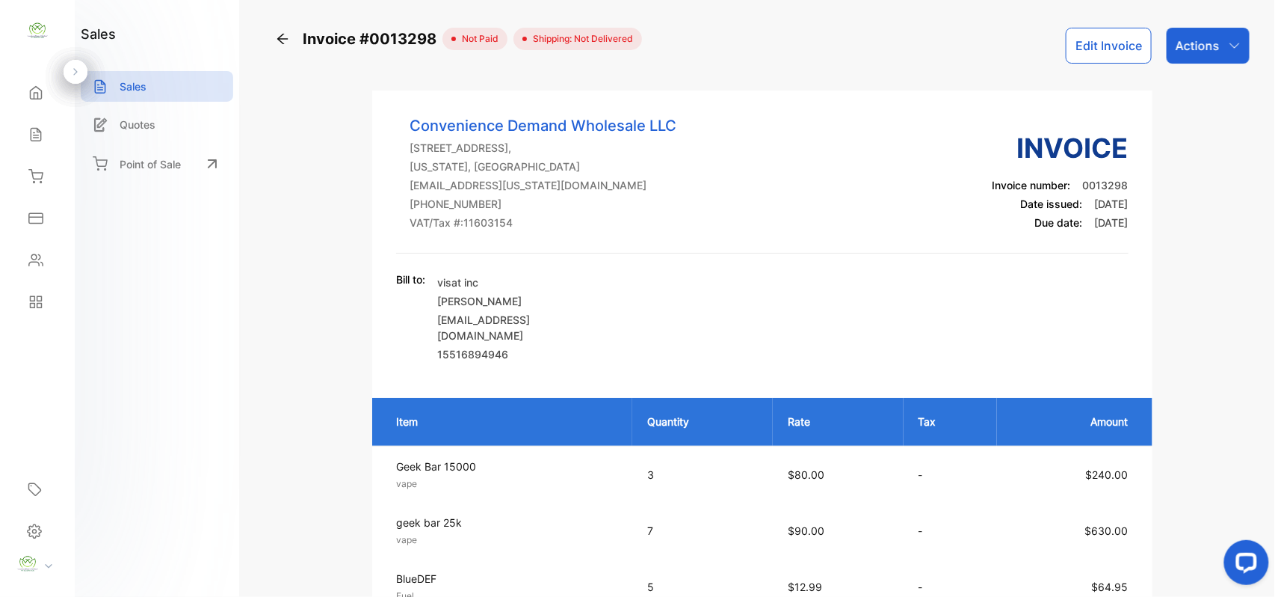
click at [1104, 61] on button "Edit Invoice" at bounding box center [1109, 46] width 86 height 36
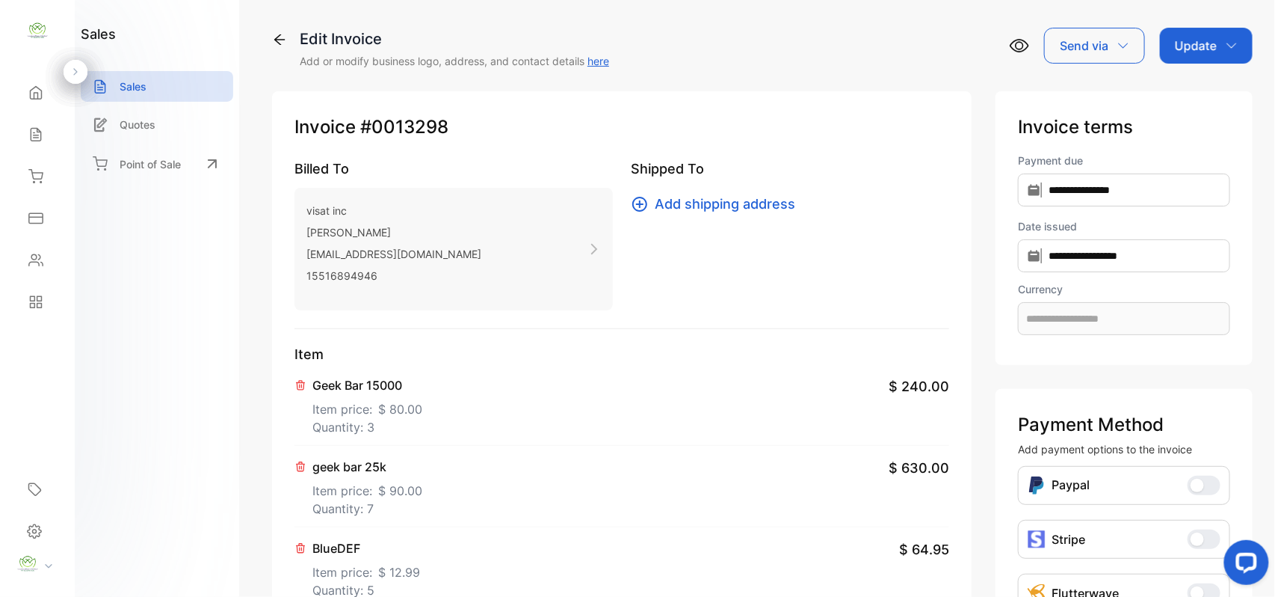
type input "**********"
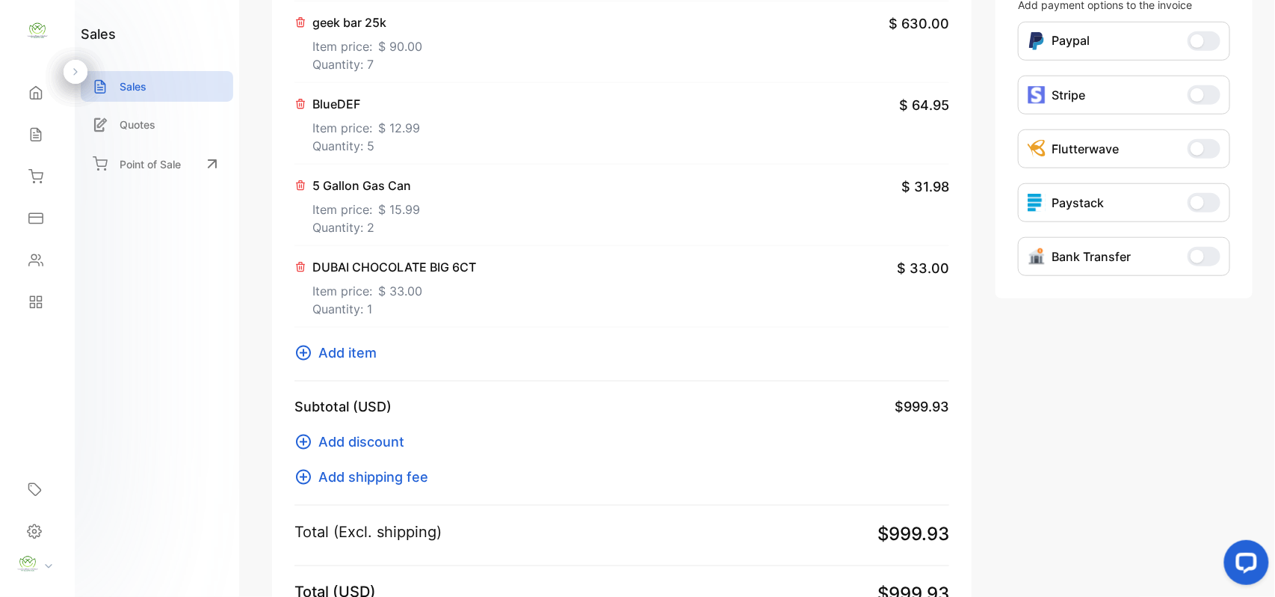
scroll to position [647, 0]
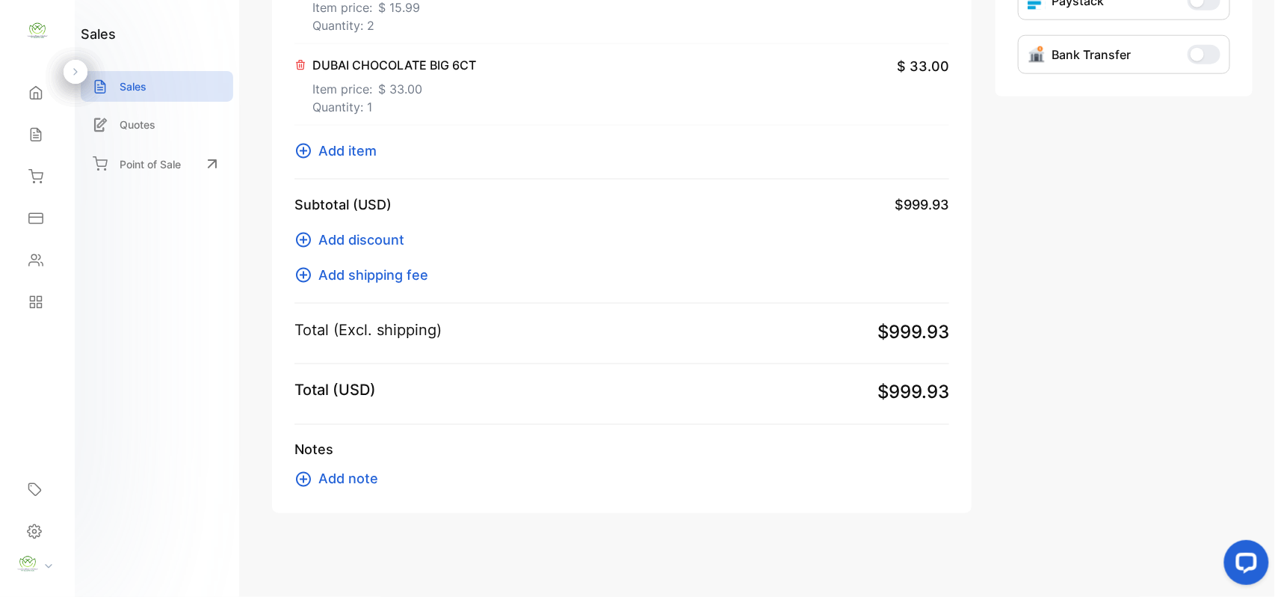
click at [339, 472] on span "Add note" at bounding box center [348, 479] width 60 height 20
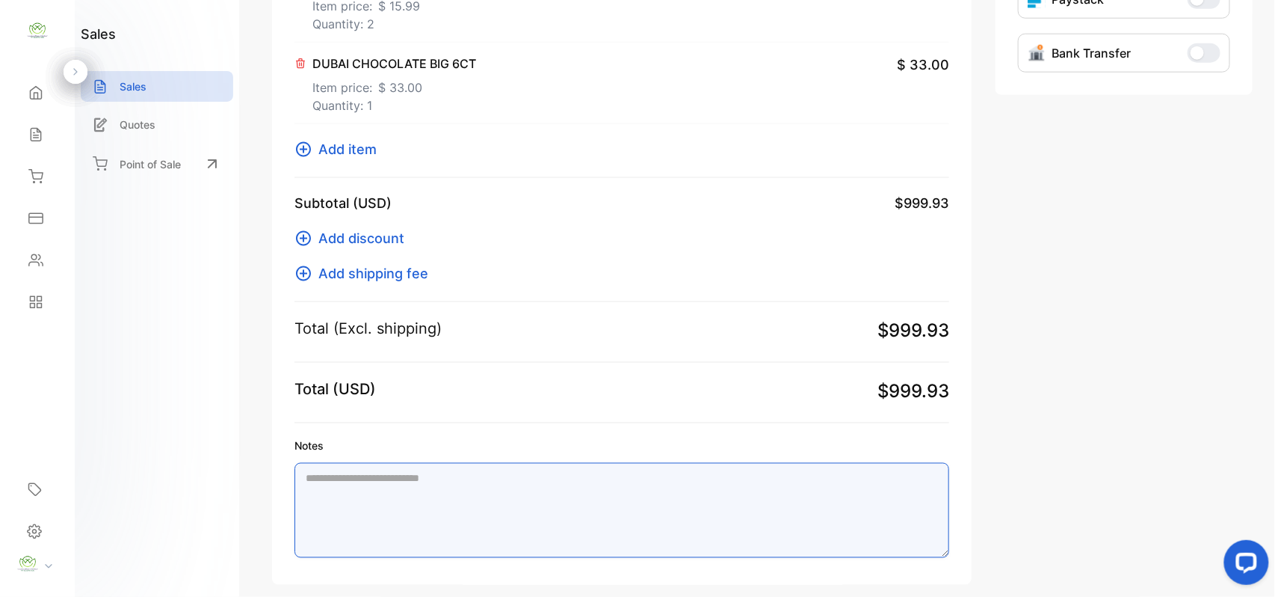
click at [727, 486] on textarea "Notes" at bounding box center [622, 510] width 655 height 95
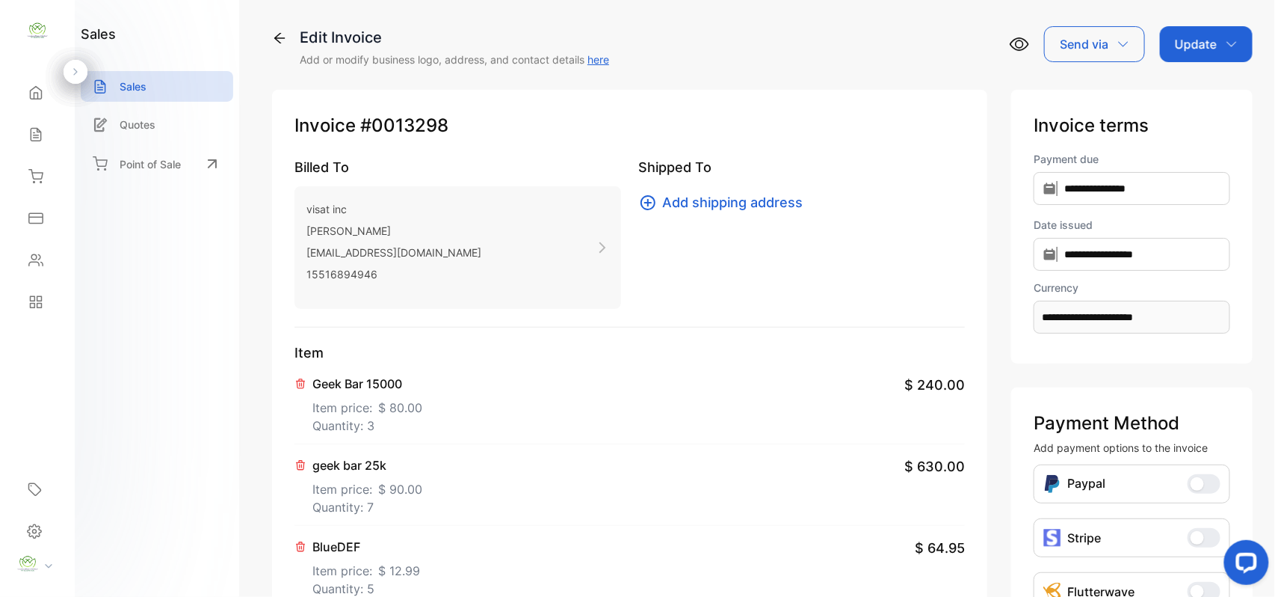
scroll to position [0, 0]
click at [1202, 43] on p "Update" at bounding box center [1196, 46] width 42 height 18
type textarea "**********"
click at [1172, 84] on div "Invoice" at bounding box center [1209, 95] width 86 height 30
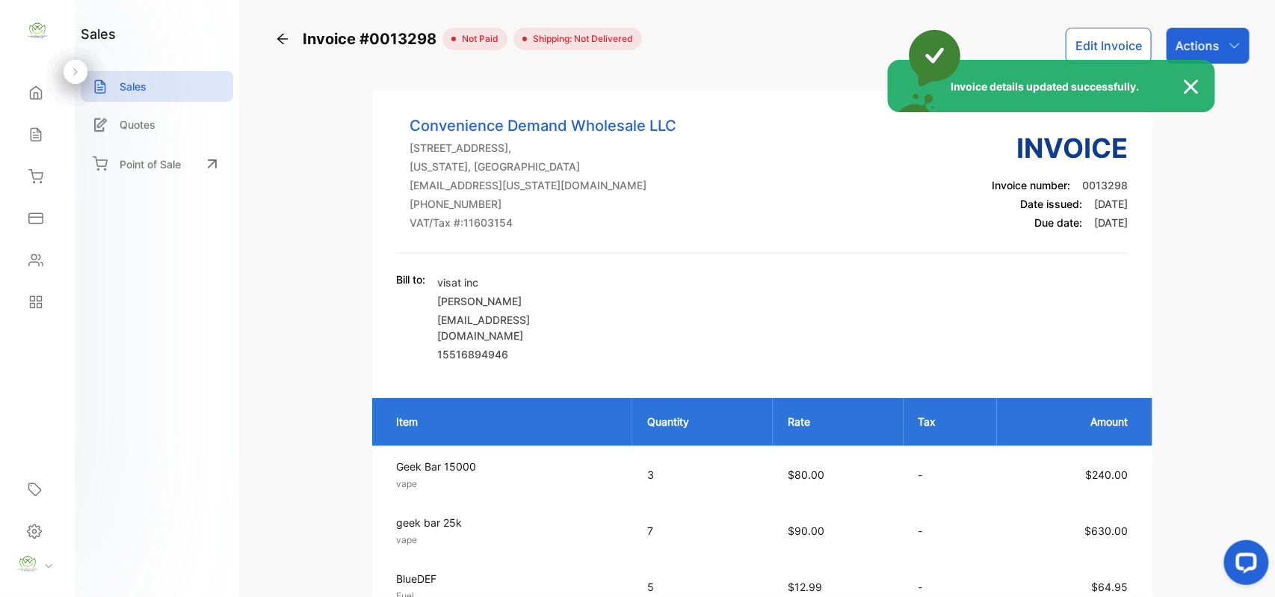
click at [1227, 55] on div "Invoice details updated successfully." at bounding box center [637, 298] width 1275 height 597
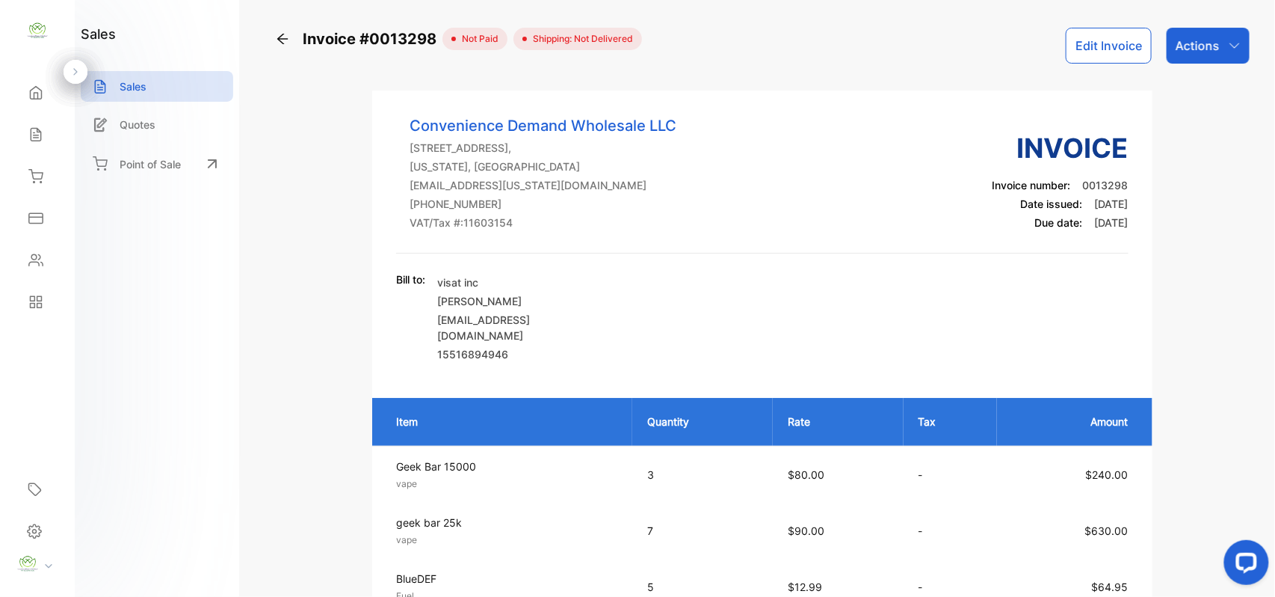
click at [1227, 54] on div "Actions" at bounding box center [1208, 46] width 83 height 36
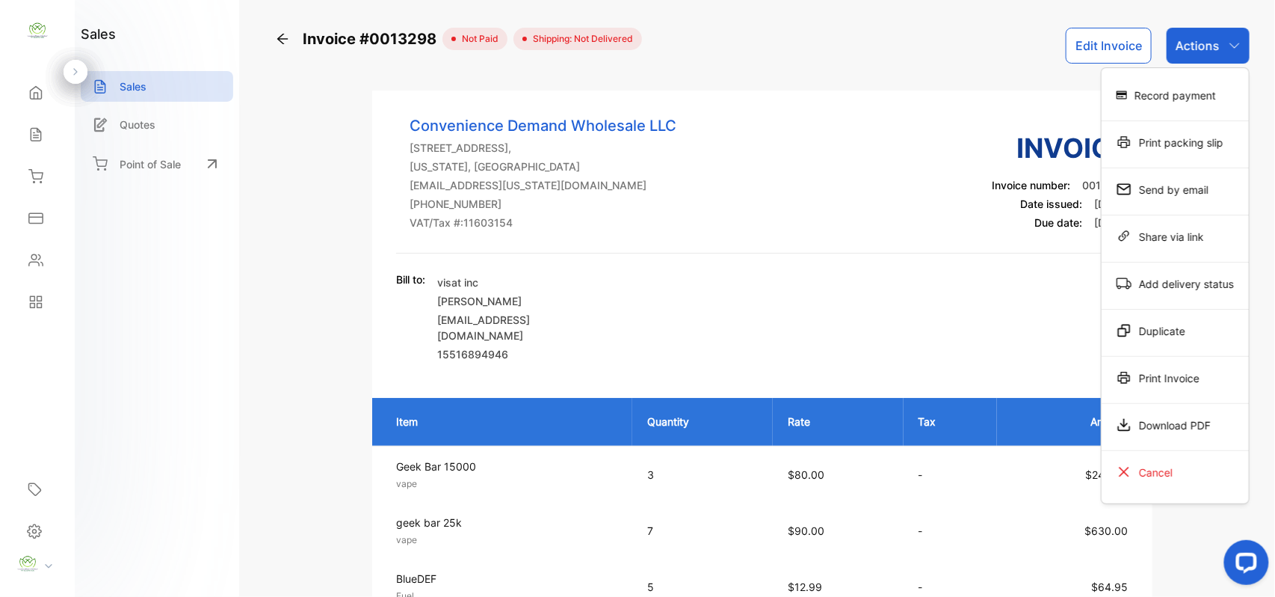
click at [1177, 374] on div "Print Invoice" at bounding box center [1175, 378] width 147 height 30
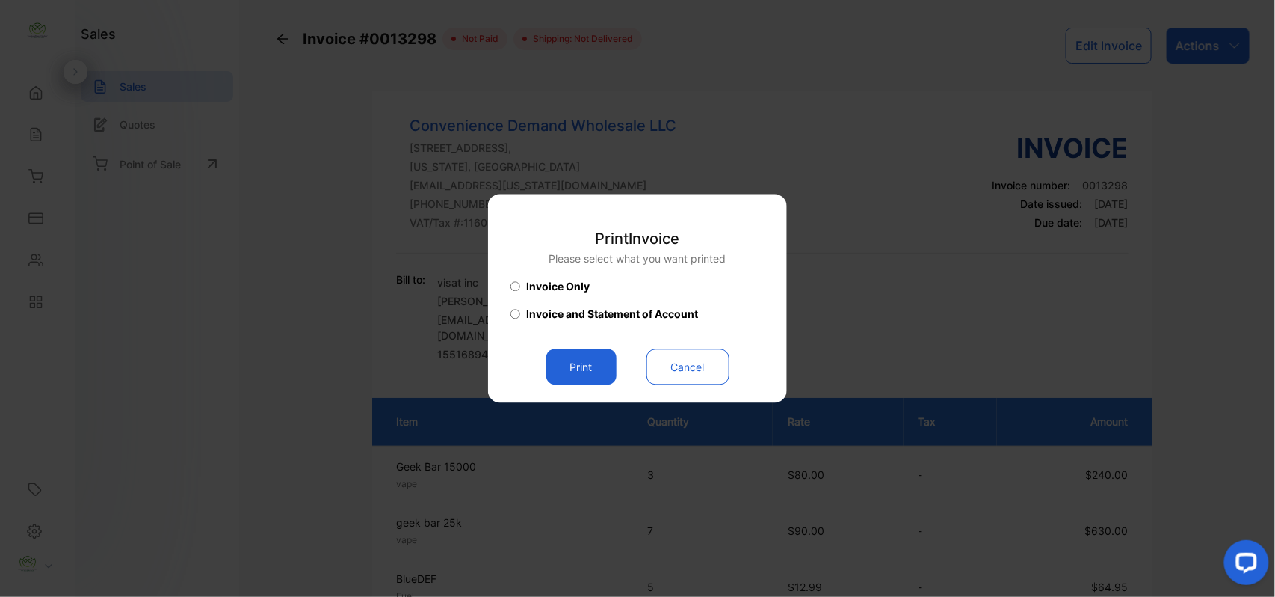
click at [575, 365] on button "Print" at bounding box center [581, 367] width 70 height 36
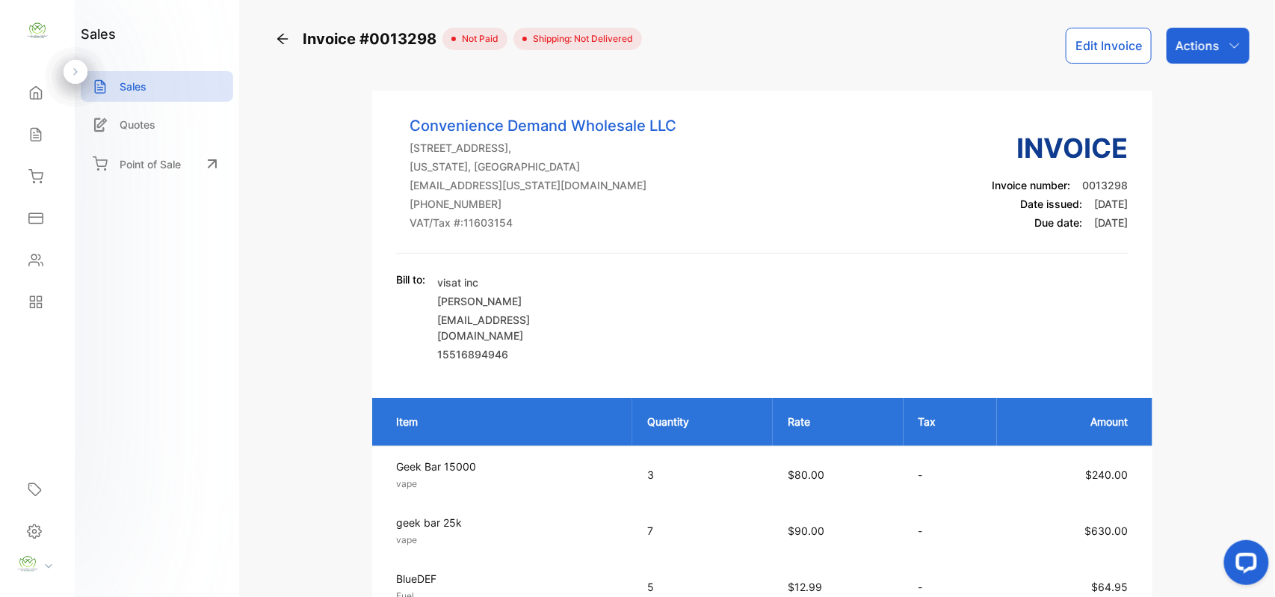
click at [21, 124] on div "Sales" at bounding box center [37, 135] width 51 height 30
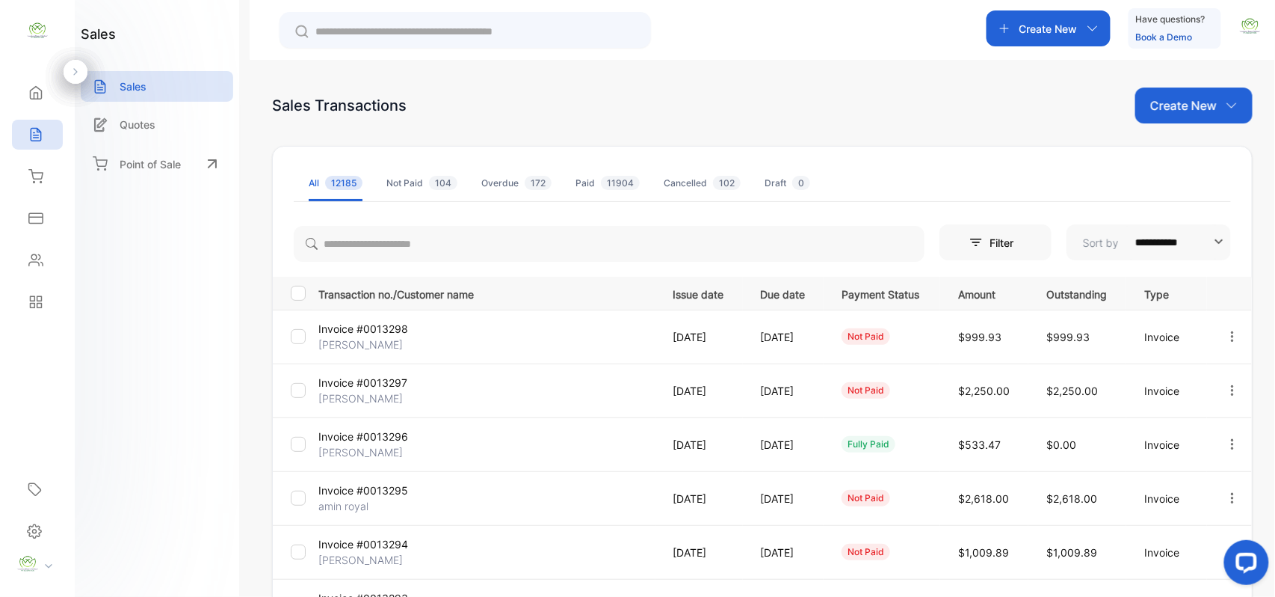
click at [374, 339] on p "Chirag Ajdani" at bounding box center [374, 344] width 112 height 16
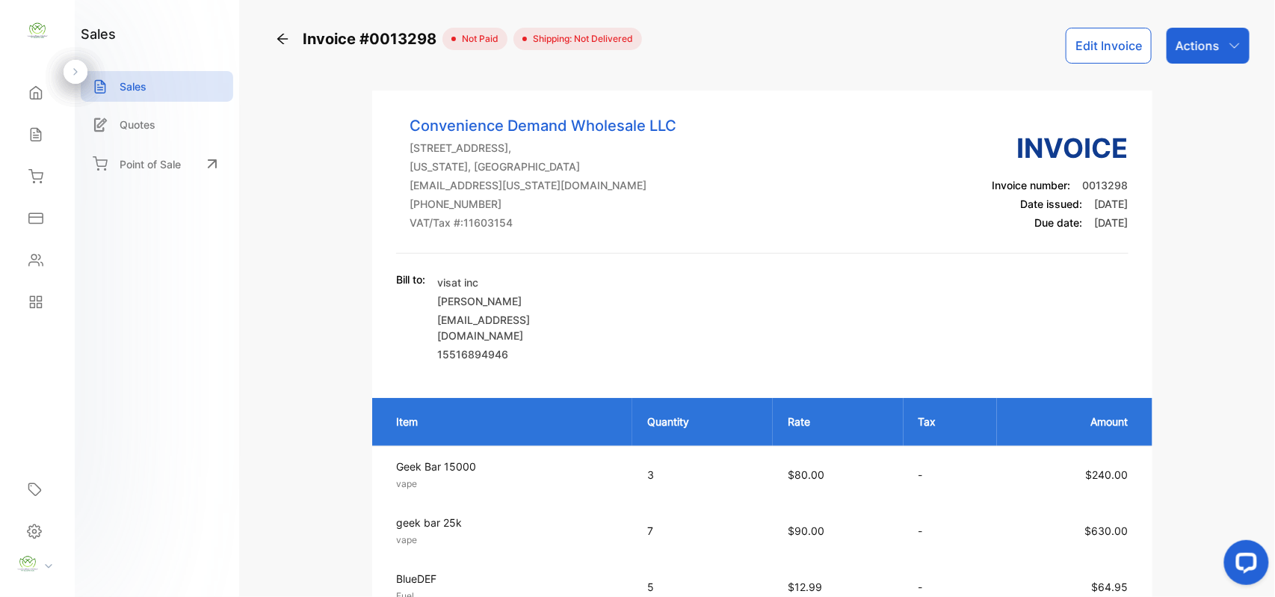
click at [1189, 52] on p "Actions" at bounding box center [1198, 46] width 44 height 18
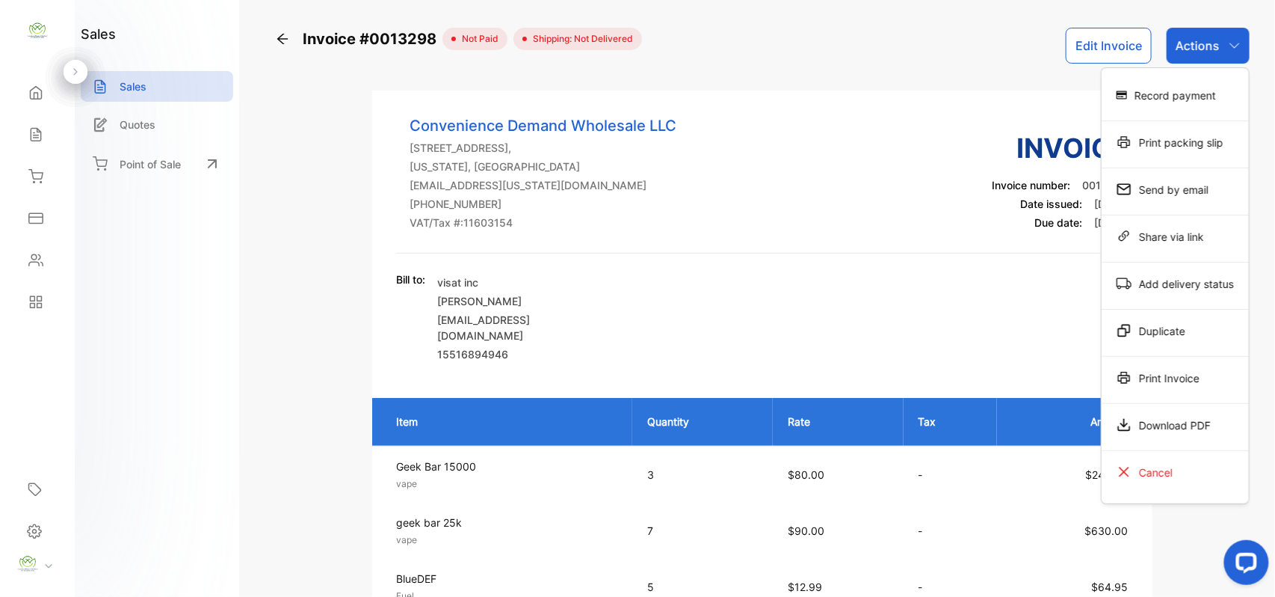
click at [1165, 102] on div "Record payment" at bounding box center [1175, 95] width 147 height 30
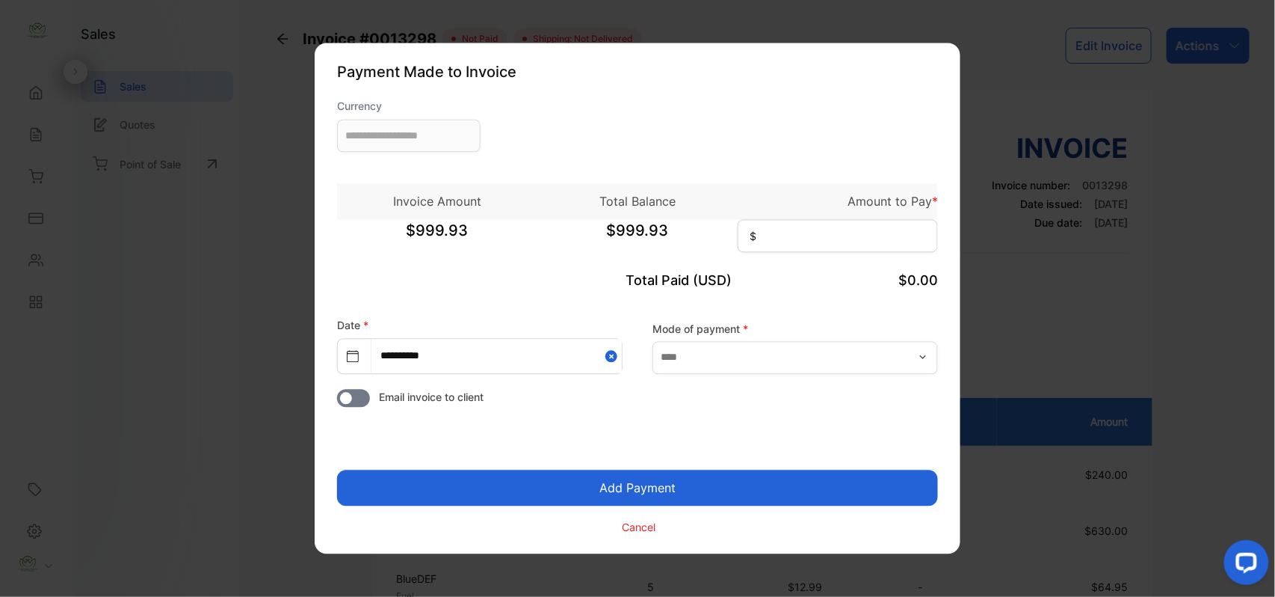
type input "**********"
click at [834, 233] on input at bounding box center [838, 236] width 200 height 33
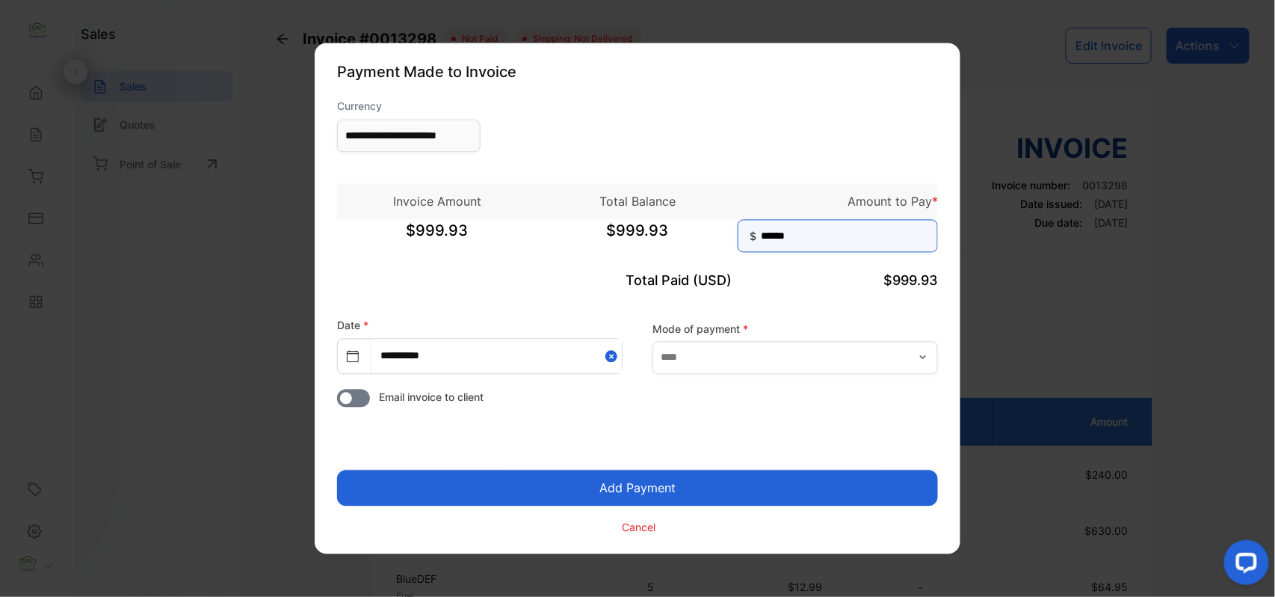
type input "******"
click at [337, 470] on button "Add Payment" at bounding box center [637, 488] width 601 height 36
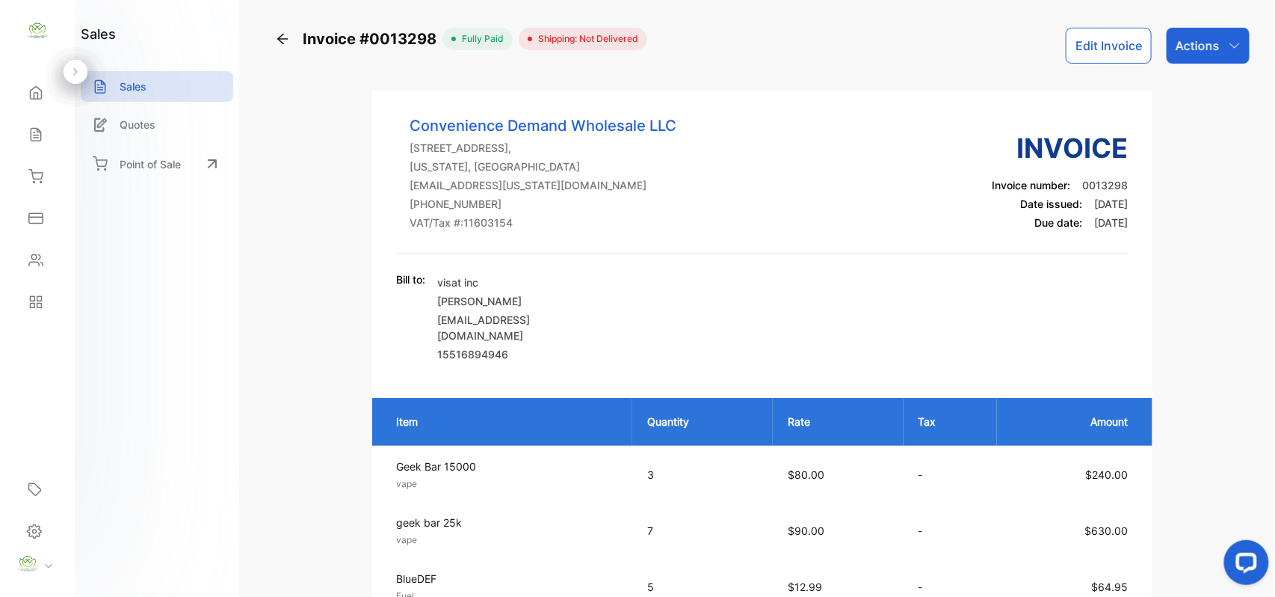
click at [1196, 49] on p "Actions" at bounding box center [1198, 46] width 44 height 18
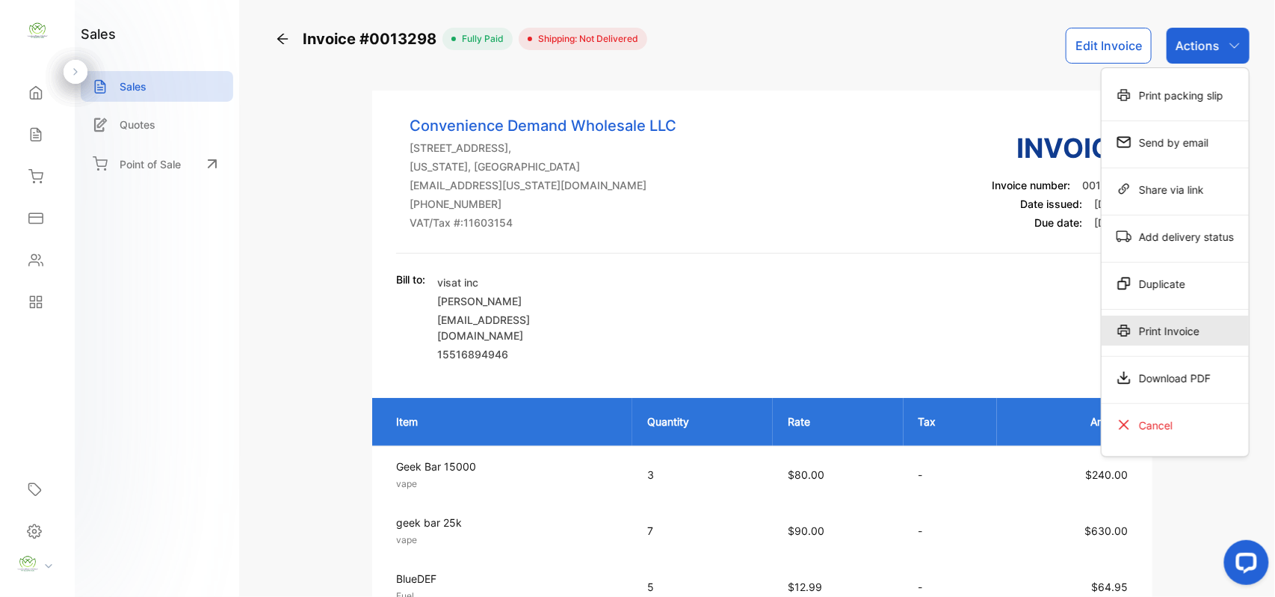
click at [1194, 336] on div "Print Invoice" at bounding box center [1175, 330] width 147 height 30
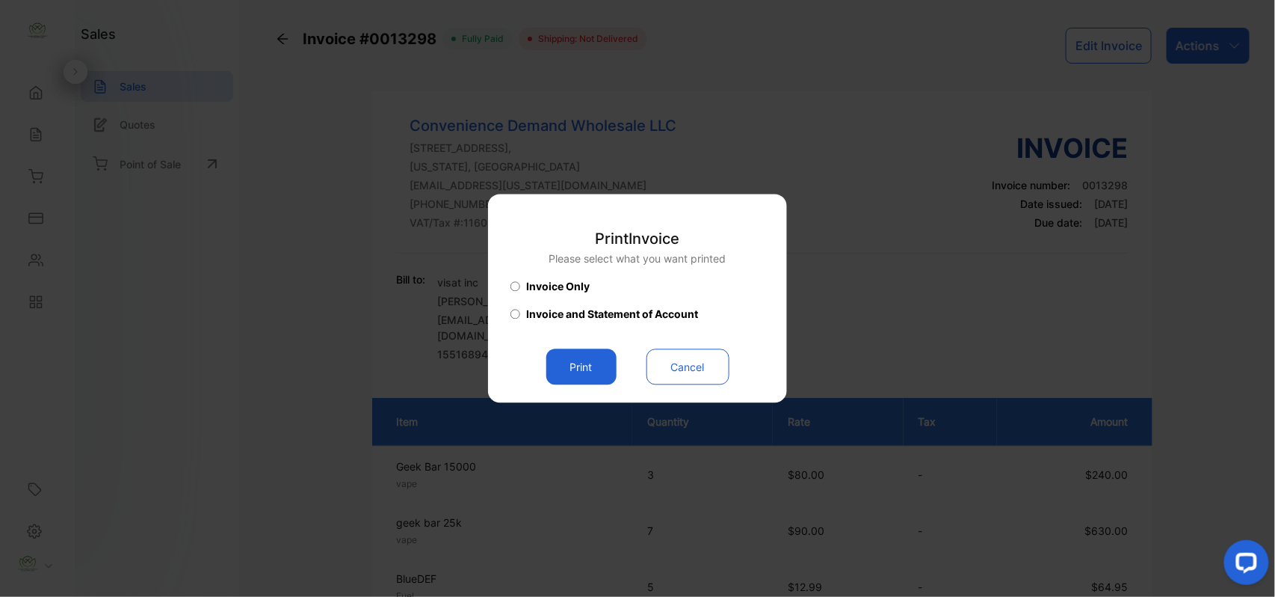
click at [588, 362] on button "Print" at bounding box center [581, 367] width 70 height 36
